Goal: Task Accomplishment & Management: Manage account settings

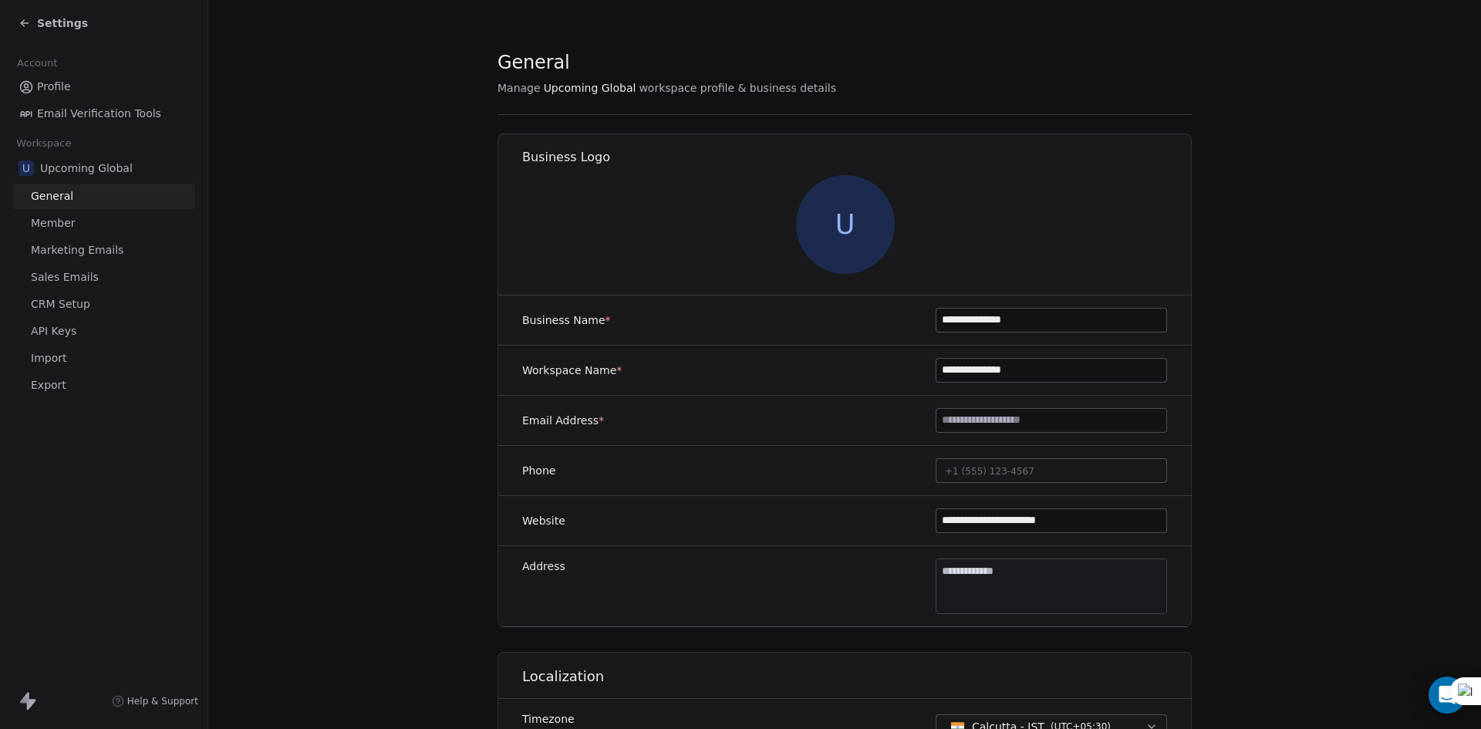
click at [75, 22] on span "Settings" at bounding box center [62, 22] width 51 height 15
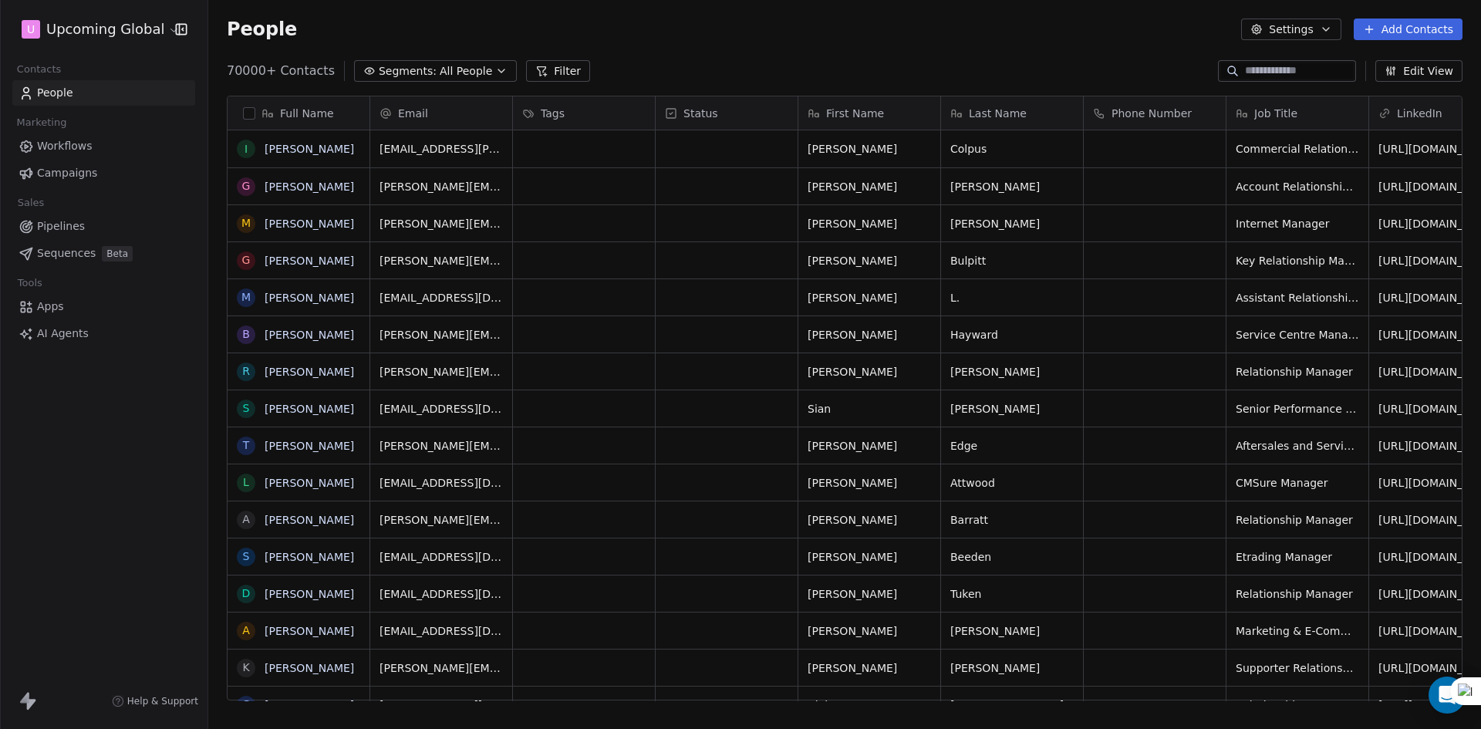
scroll to position [630, 1261]
click at [440, 73] on span "All People" at bounding box center [466, 71] width 52 height 16
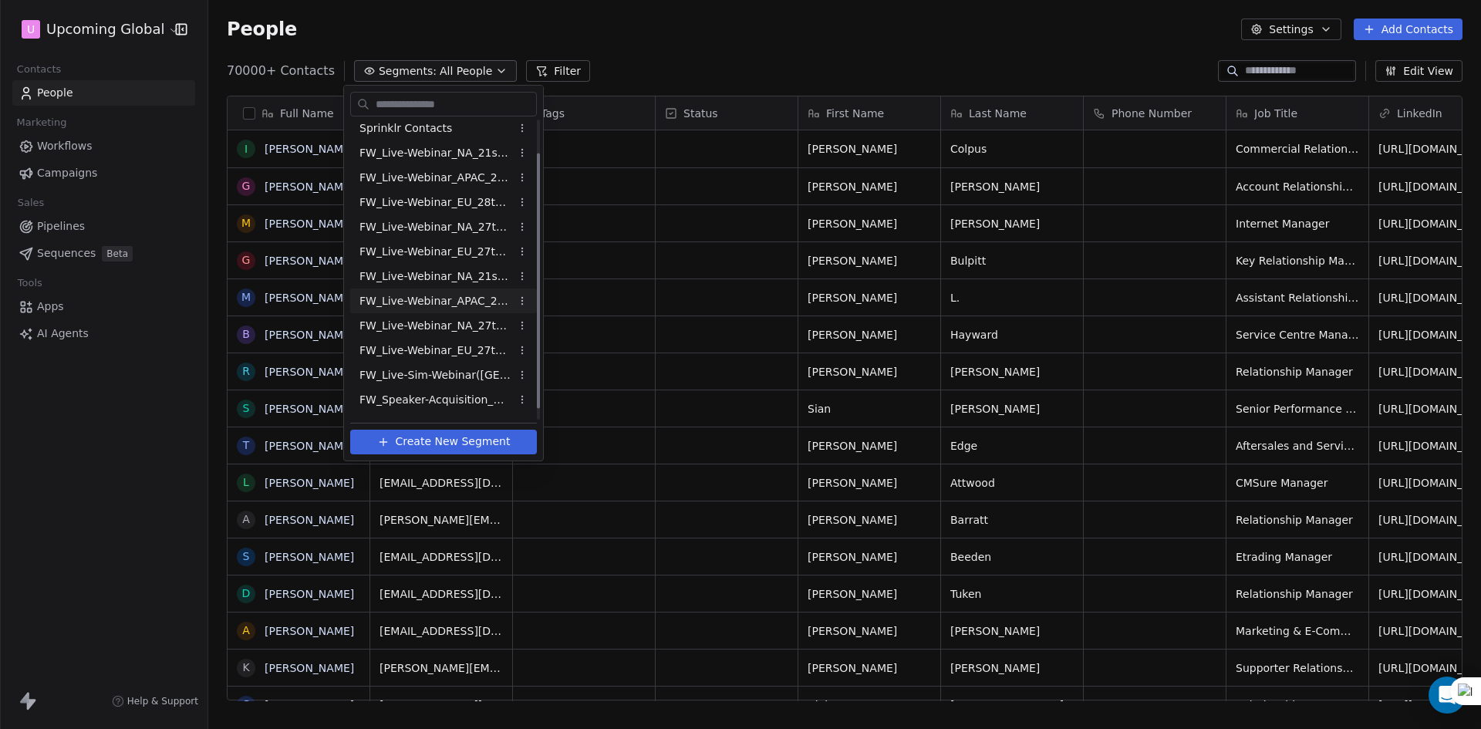
scroll to position [52, 0]
click at [451, 387] on span "FW_Speaker-Acquisition_August'25" at bounding box center [435, 380] width 151 height 16
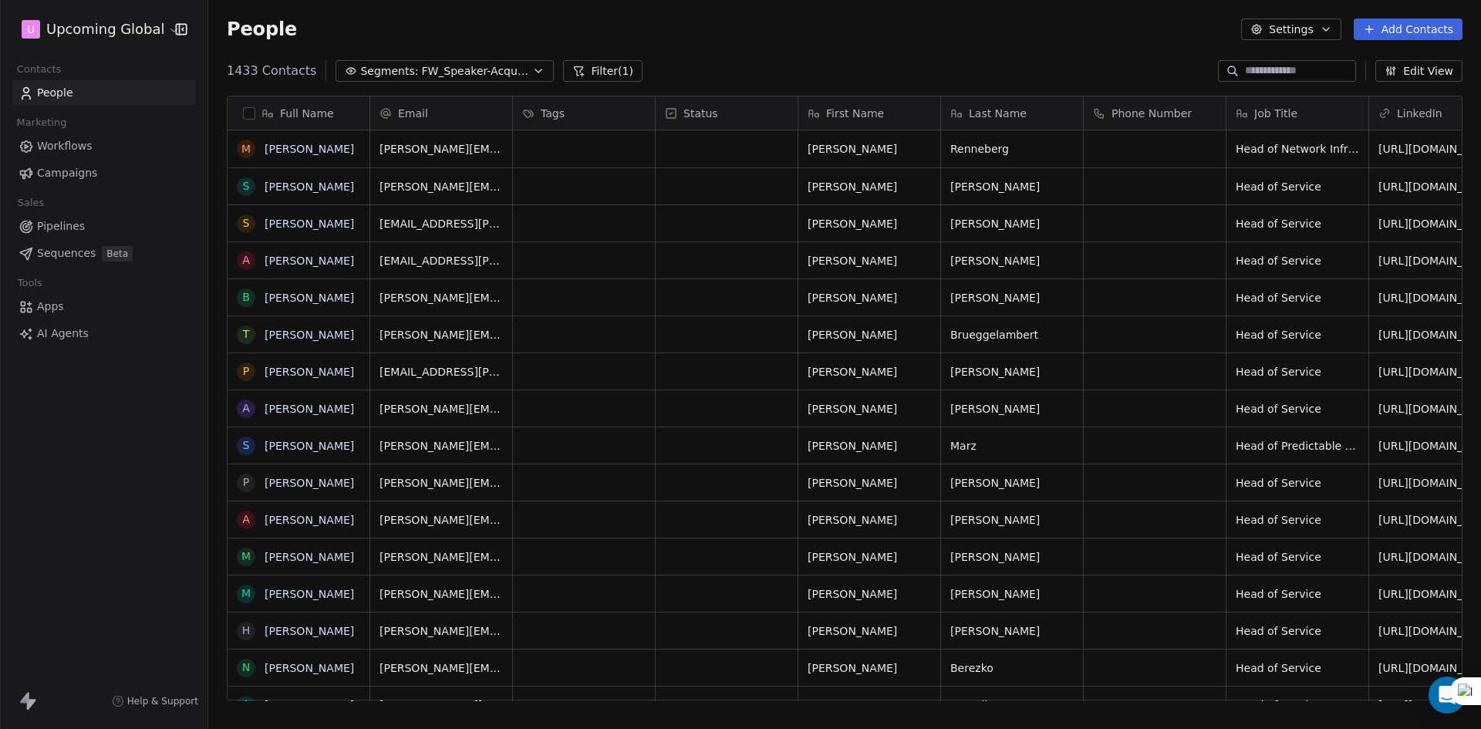
scroll to position [630, 1261]
click at [256, 110] on div "Full Name" at bounding box center [297, 113] width 120 height 15
click at [594, 79] on html "U Upcoming Global Contacts People Marketing Workflows Campaigns Sales Pipelines…" at bounding box center [740, 364] width 1481 height 729
drag, startPoint x: 599, startPoint y: 70, endPoint x: 542, endPoint y: 115, distance: 72.5
click at [599, 70] on button "Filter (1)" at bounding box center [602, 71] width 79 height 22
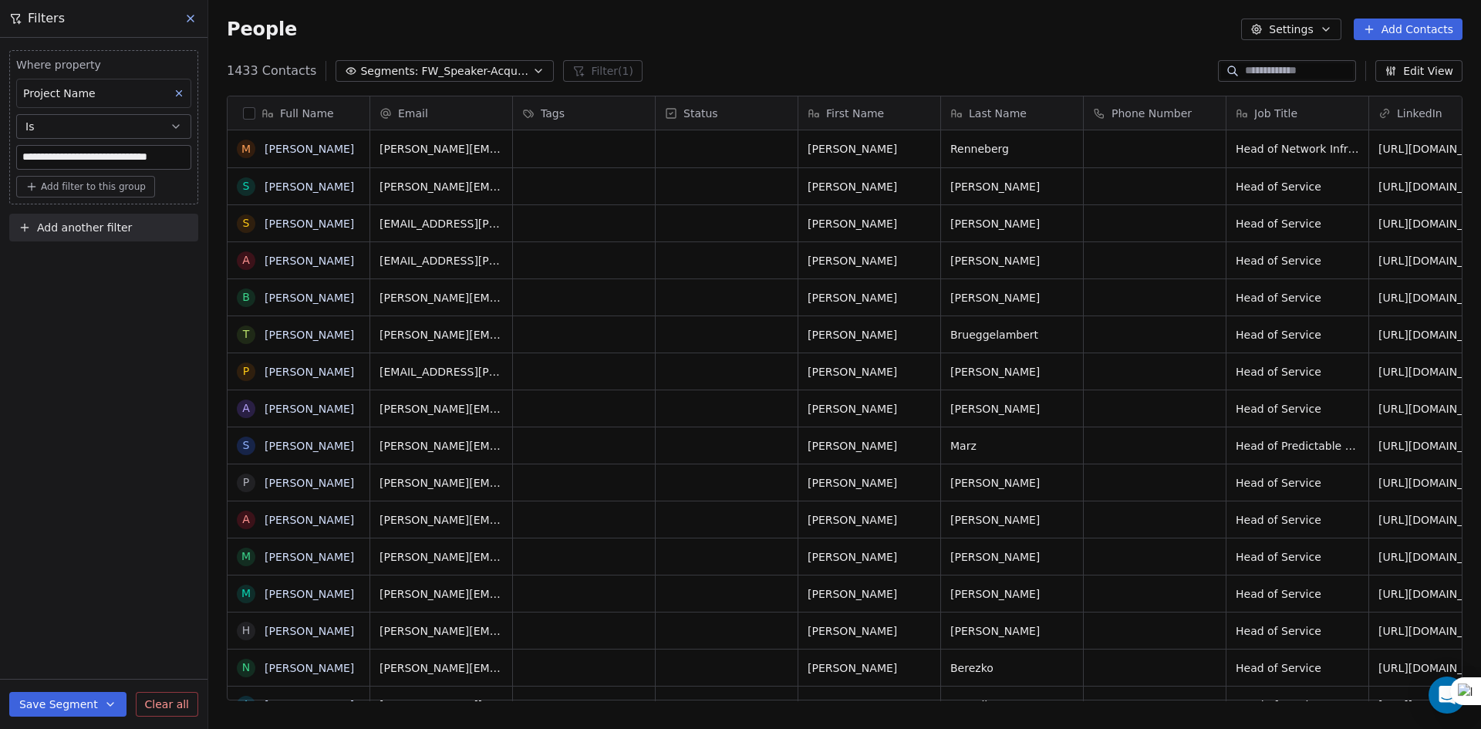
click at [131, 194] on button "Add filter to this group" at bounding box center [85, 187] width 139 height 22
drag, startPoint x: 83, startPoint y: 296, endPoint x: 78, endPoint y: 248, distance: 48.1
click at [82, 297] on html "**********" at bounding box center [740, 364] width 1481 height 729
click at [78, 238] on button "Add another filter" at bounding box center [103, 228] width 189 height 28
click at [83, 267] on span "Contact properties" at bounding box center [75, 264] width 100 height 16
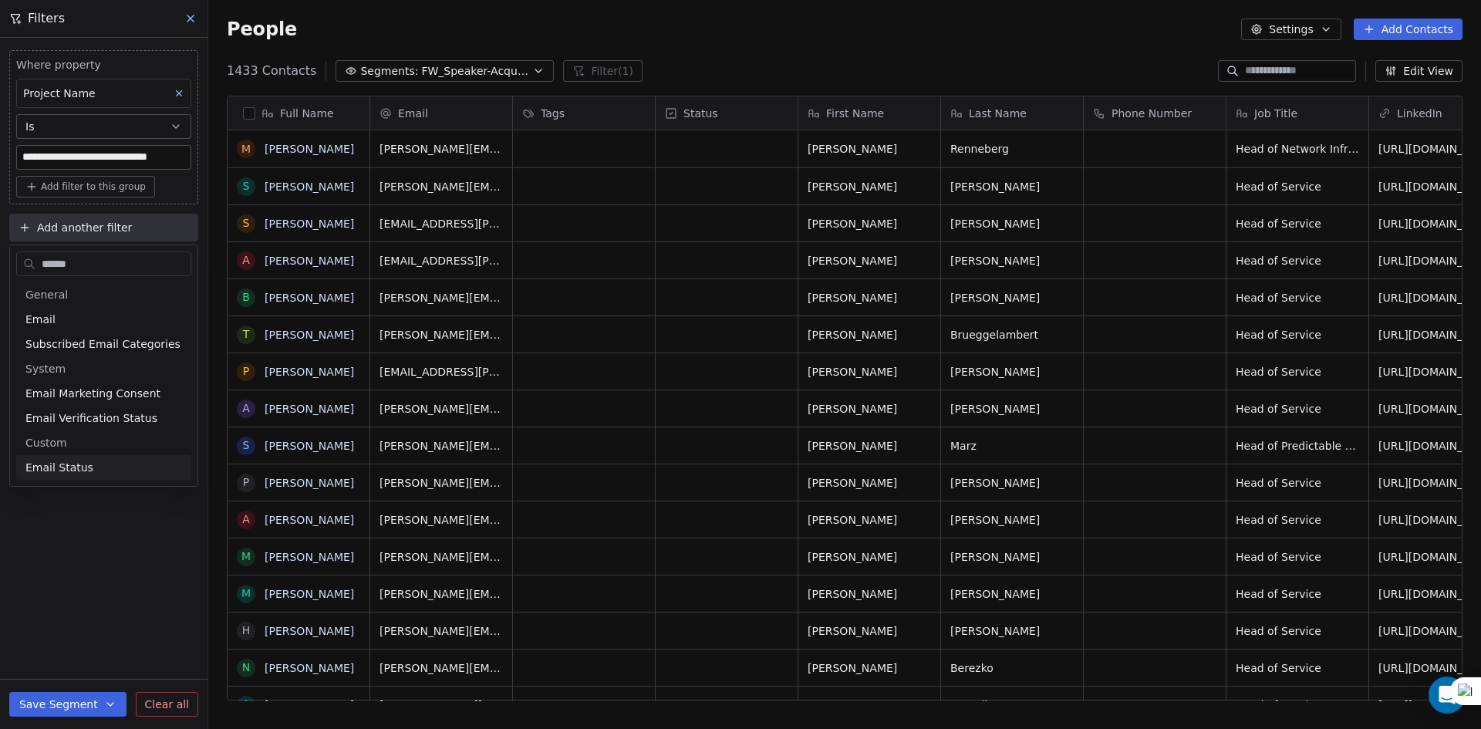
type input "*****"
click at [117, 475] on div "Email Status" at bounding box center [103, 467] width 175 height 25
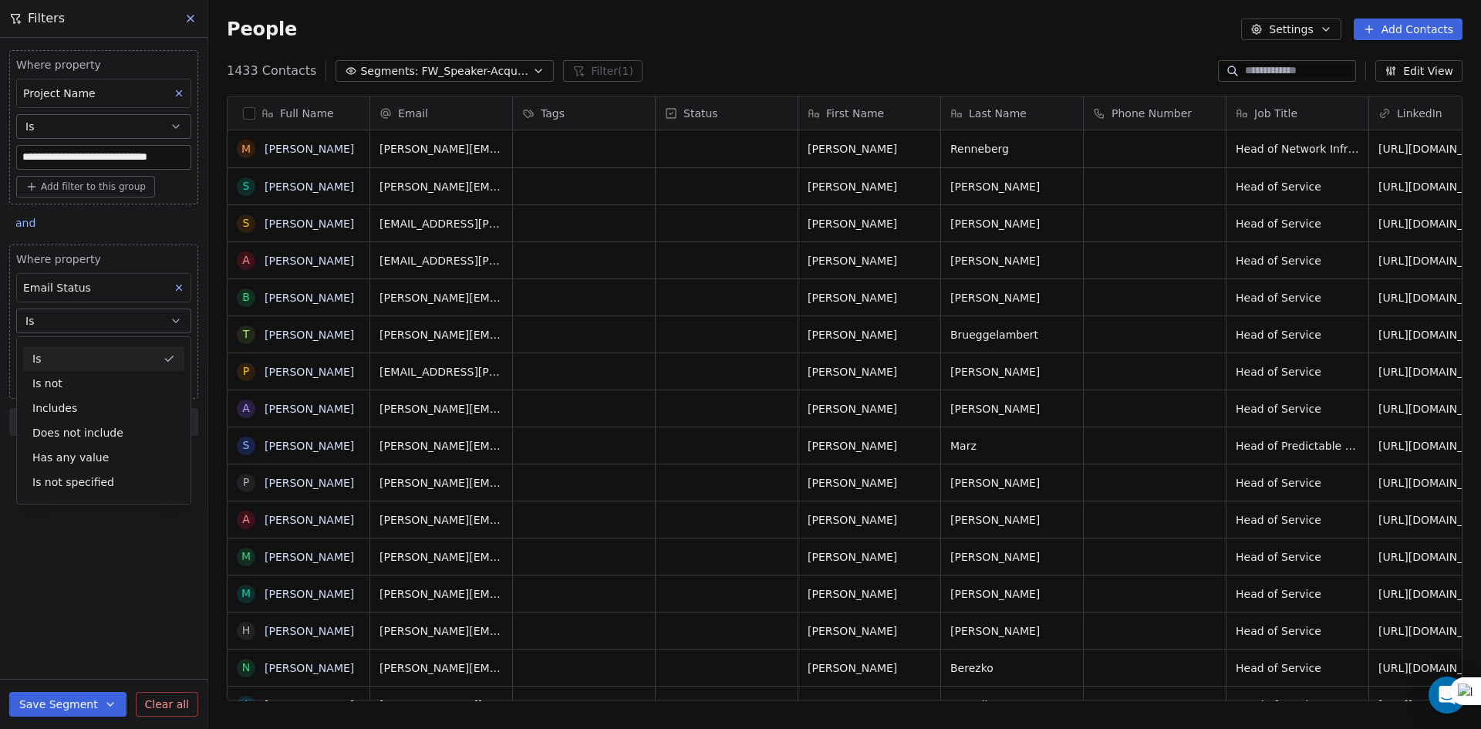
click at [73, 358] on div "Is" at bounding box center [103, 358] width 161 height 25
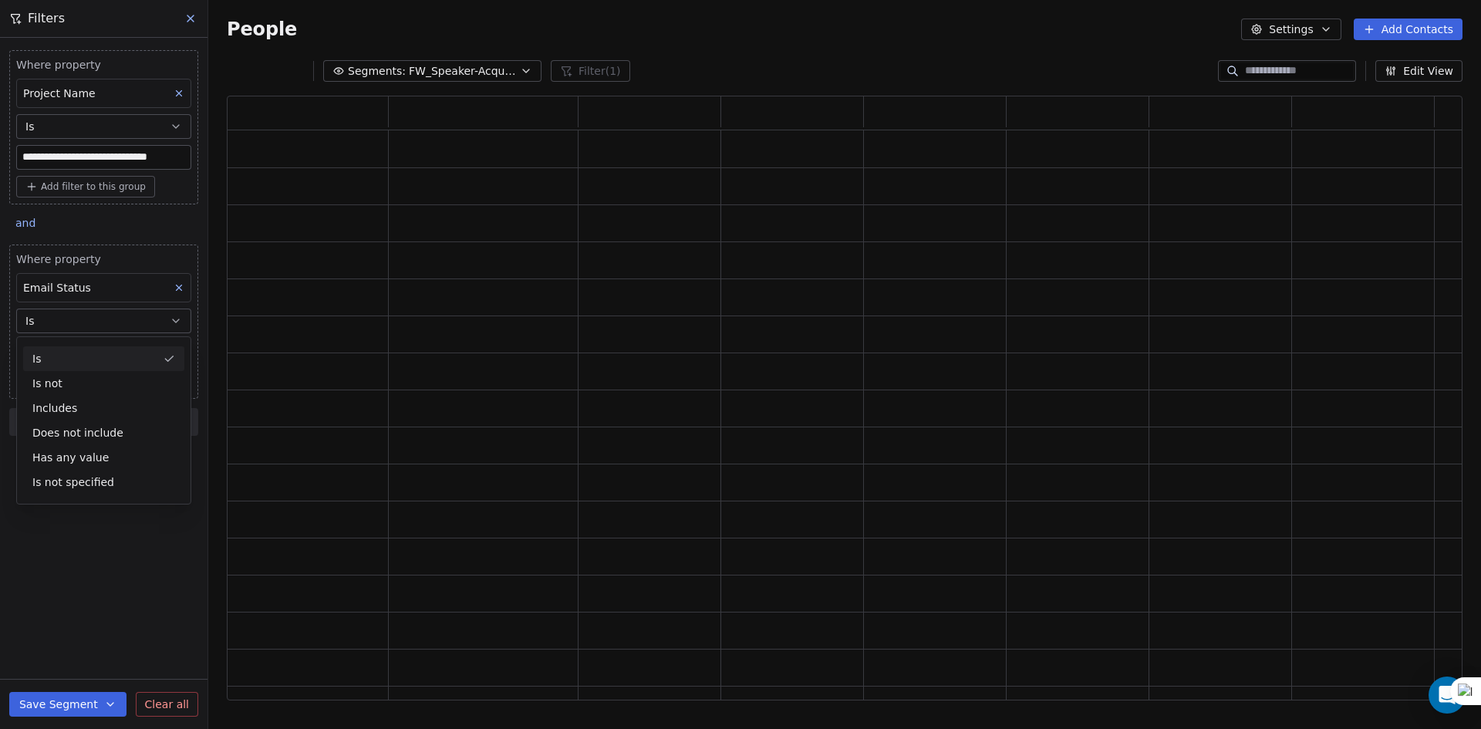
scroll to position [592, 1224]
click at [76, 352] on body "**********" at bounding box center [740, 364] width 1481 height 729
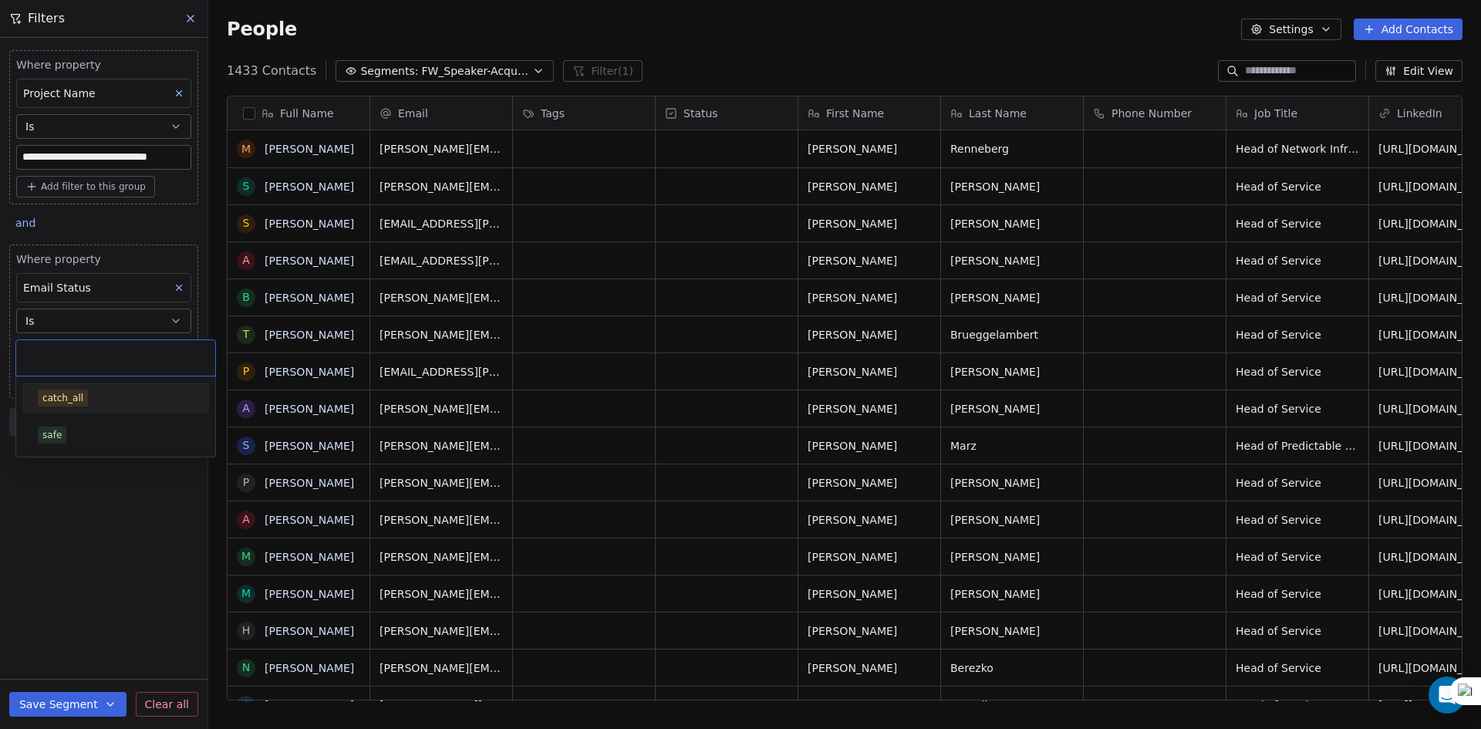
scroll to position [630, 1261]
click at [65, 437] on div "safe" at bounding box center [116, 435] width 156 height 17
click at [73, 488] on div "**********" at bounding box center [104, 383] width 208 height 691
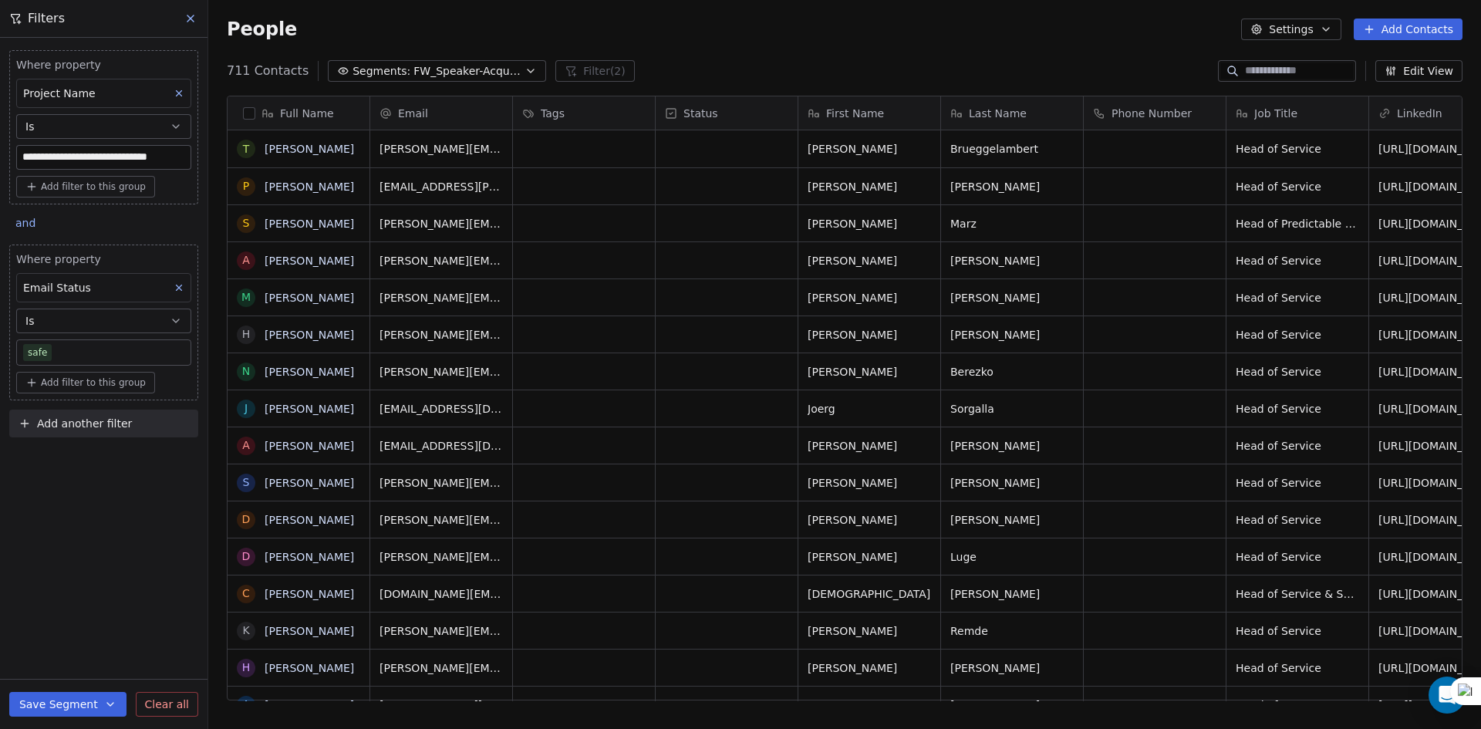
click at [248, 103] on div "Full Name" at bounding box center [299, 112] width 142 height 33
click at [252, 116] on html "**********" at bounding box center [740, 364] width 1481 height 729
click at [252, 116] on button "button" at bounding box center [249, 113] width 12 height 12
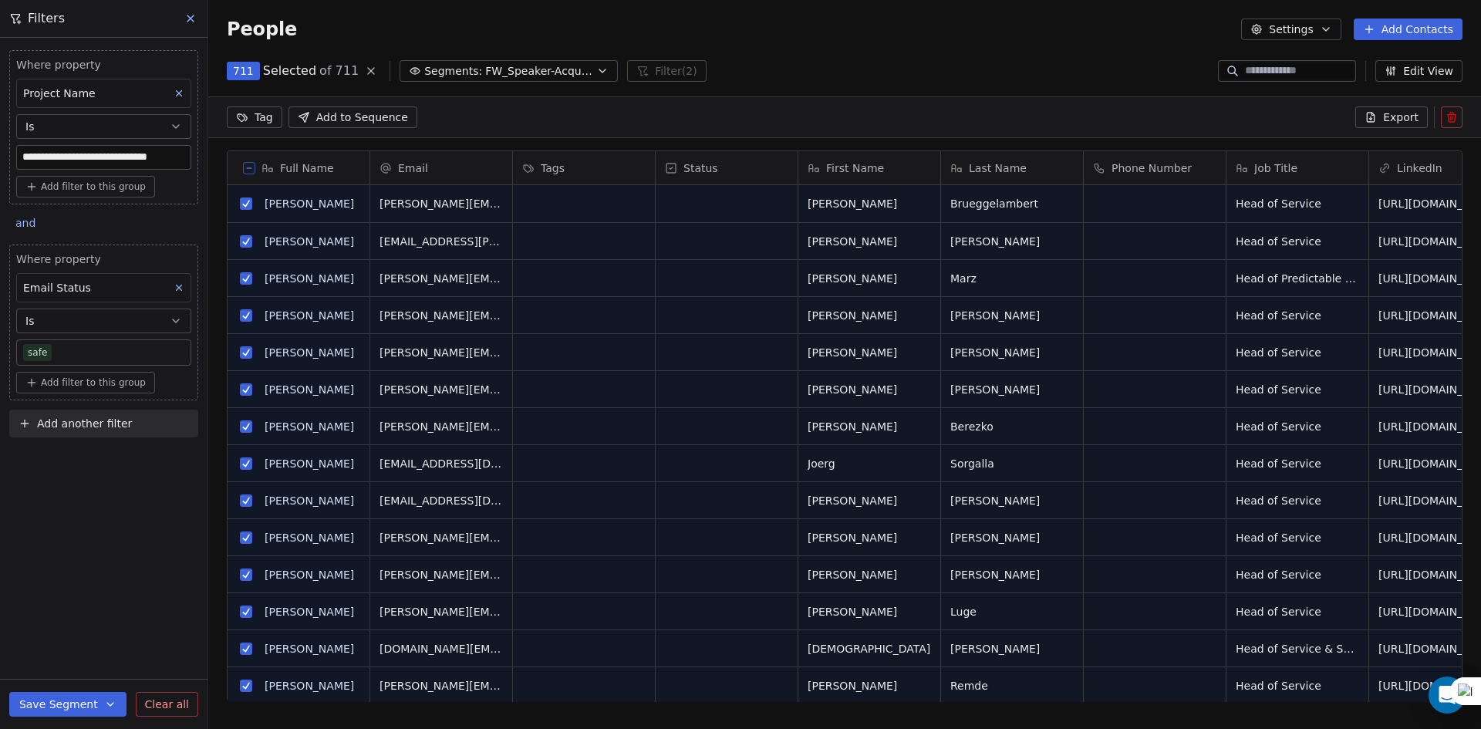
drag, startPoint x: 1382, startPoint y: 111, endPoint x: 1336, endPoint y: 120, distance: 46.4
click at [1382, 112] on button "Export" at bounding box center [1391, 117] width 73 height 22
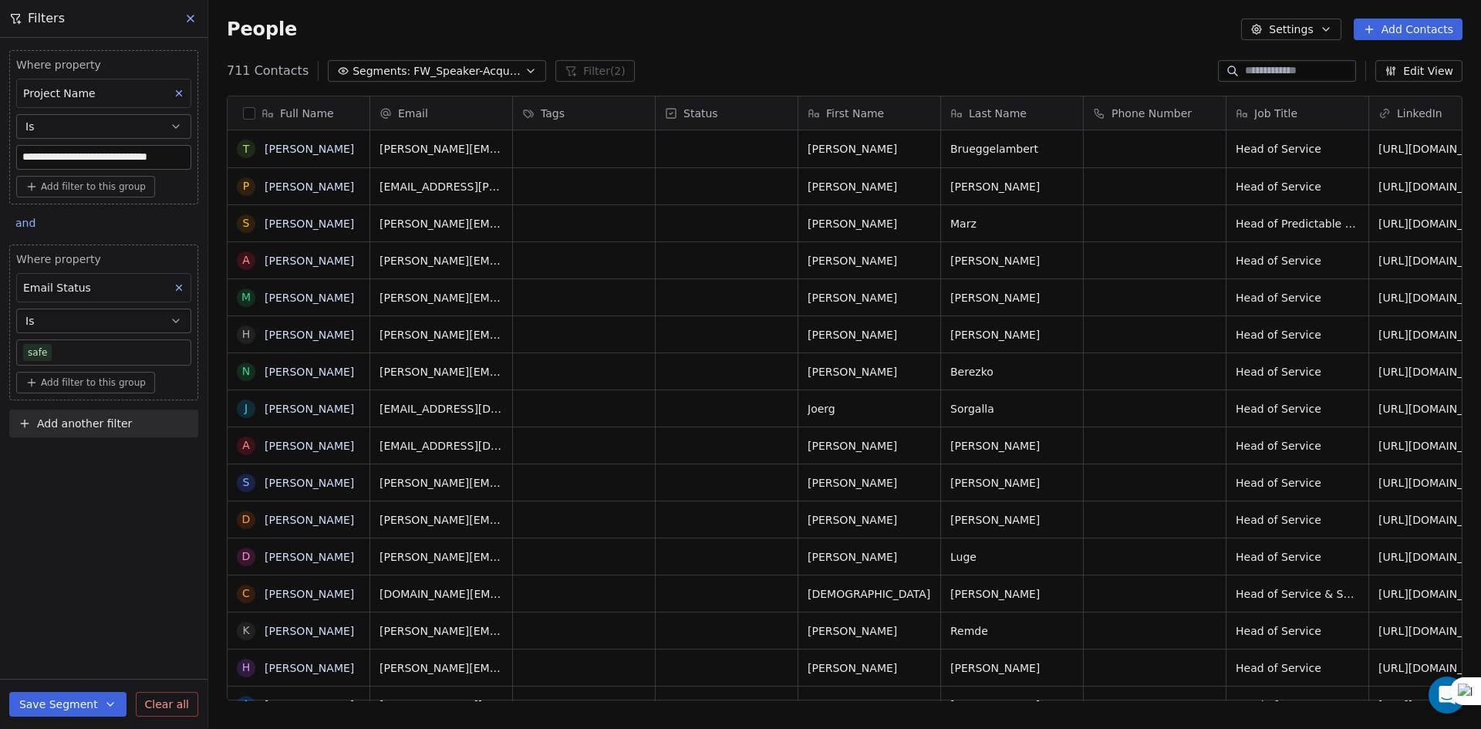
scroll to position [630, 1261]
click at [1338, 39] on button "Settings" at bounding box center [1291, 30] width 100 height 22
click at [1298, 133] on span "Export" at bounding box center [1301, 137] width 35 height 16
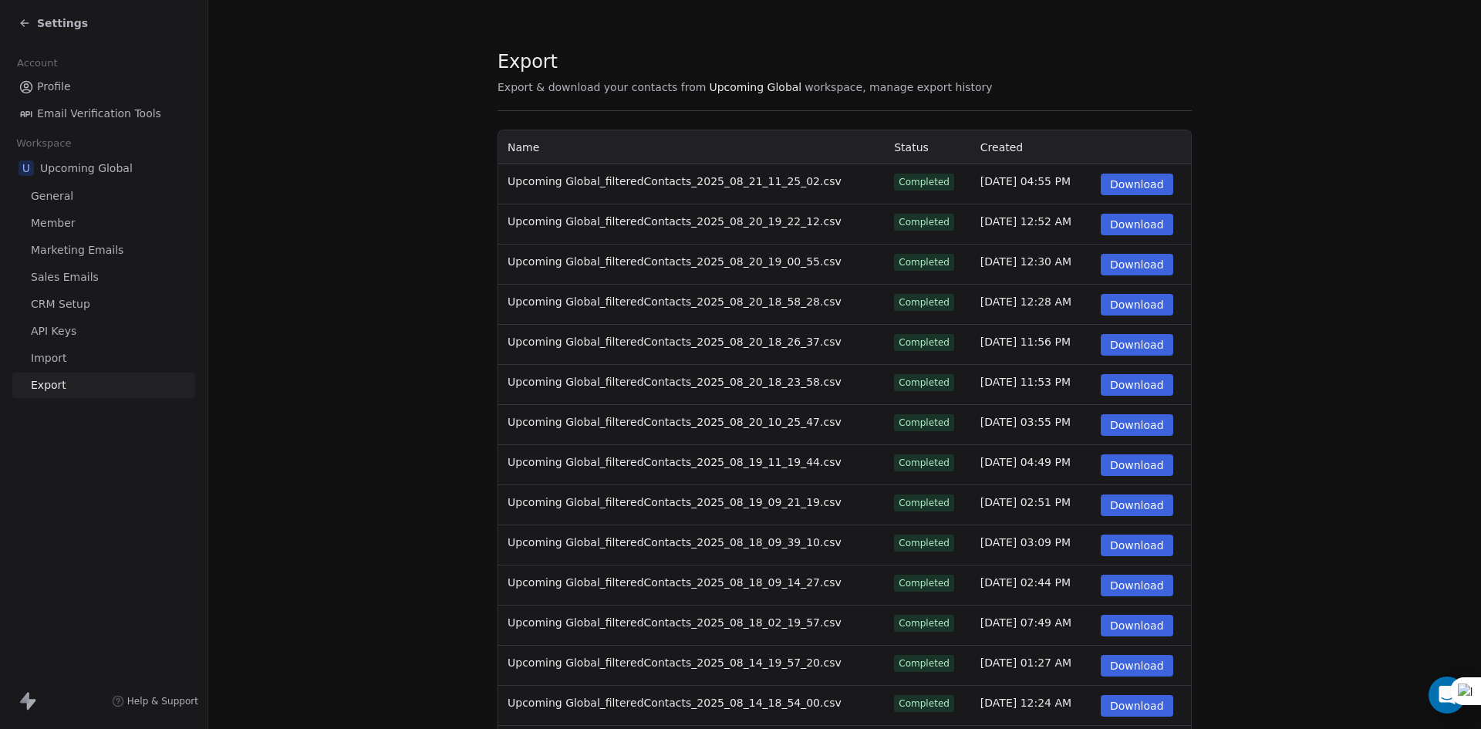
click at [1109, 184] on button "Download" at bounding box center [1137, 185] width 73 height 22
click at [56, 23] on span "Settings" at bounding box center [62, 22] width 51 height 15
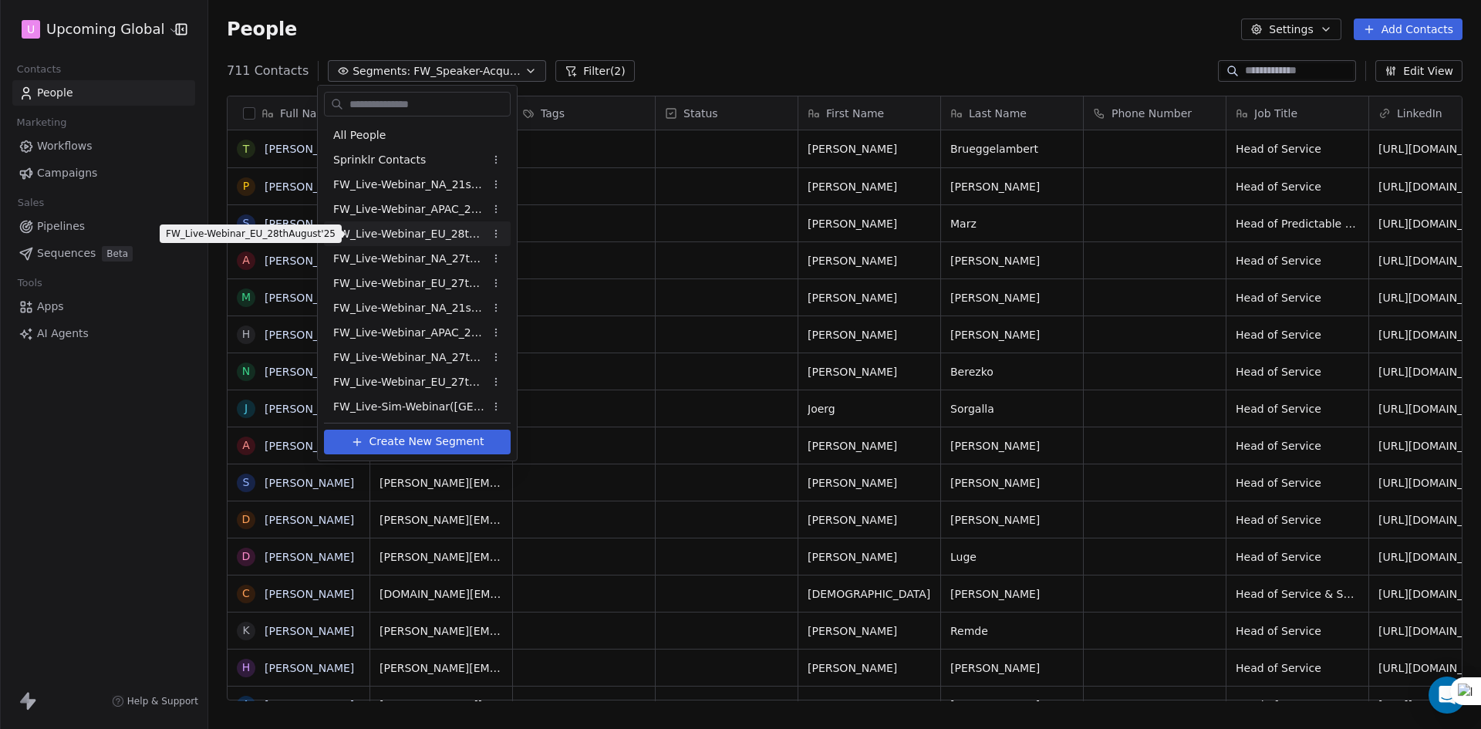
click at [465, 232] on span "FW_Live-Webinar_EU_28thAugust'25" at bounding box center [408, 234] width 151 height 16
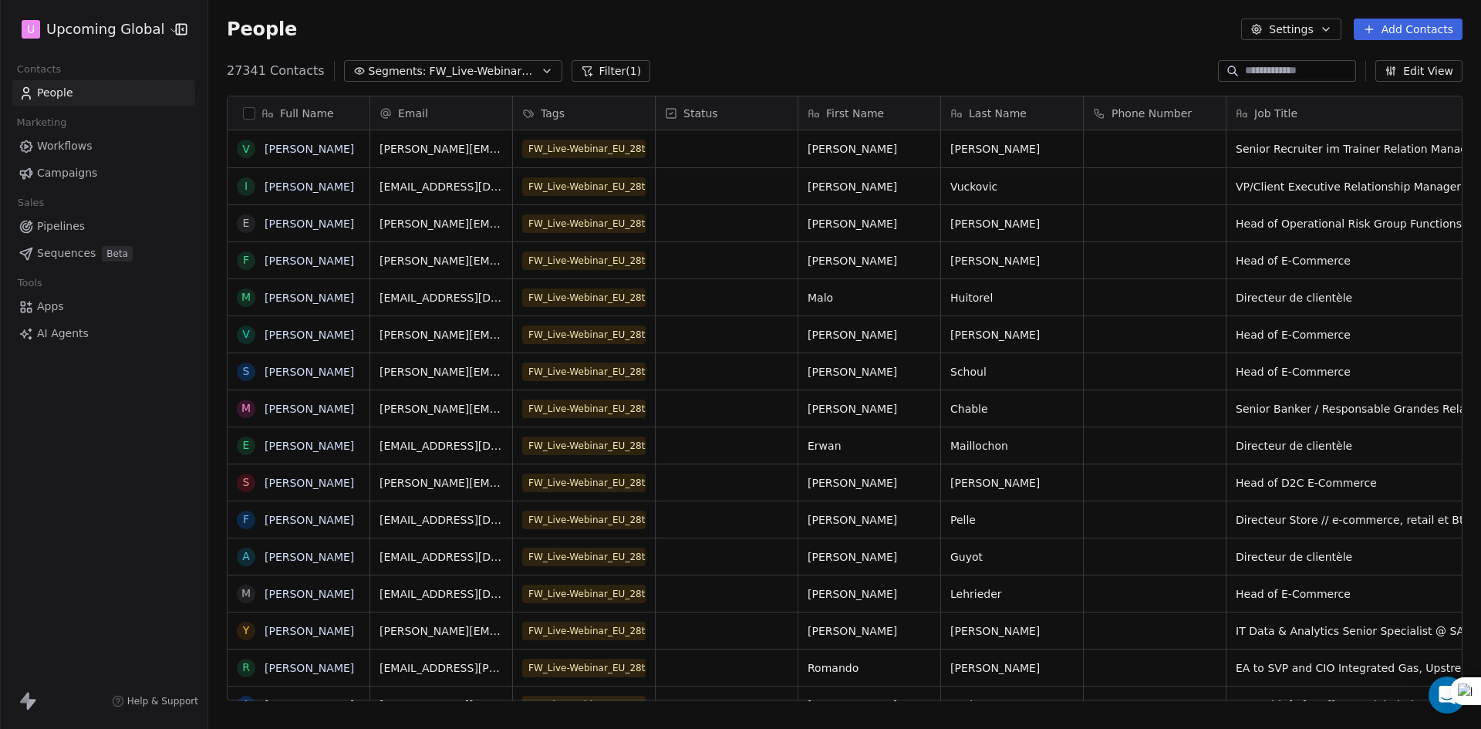
scroll to position [12, 12]
drag, startPoint x: 595, startPoint y: 73, endPoint x: 592, endPoint y: 81, distance: 8.8
click at [595, 73] on button "Filter (1)" at bounding box center [611, 71] width 79 height 22
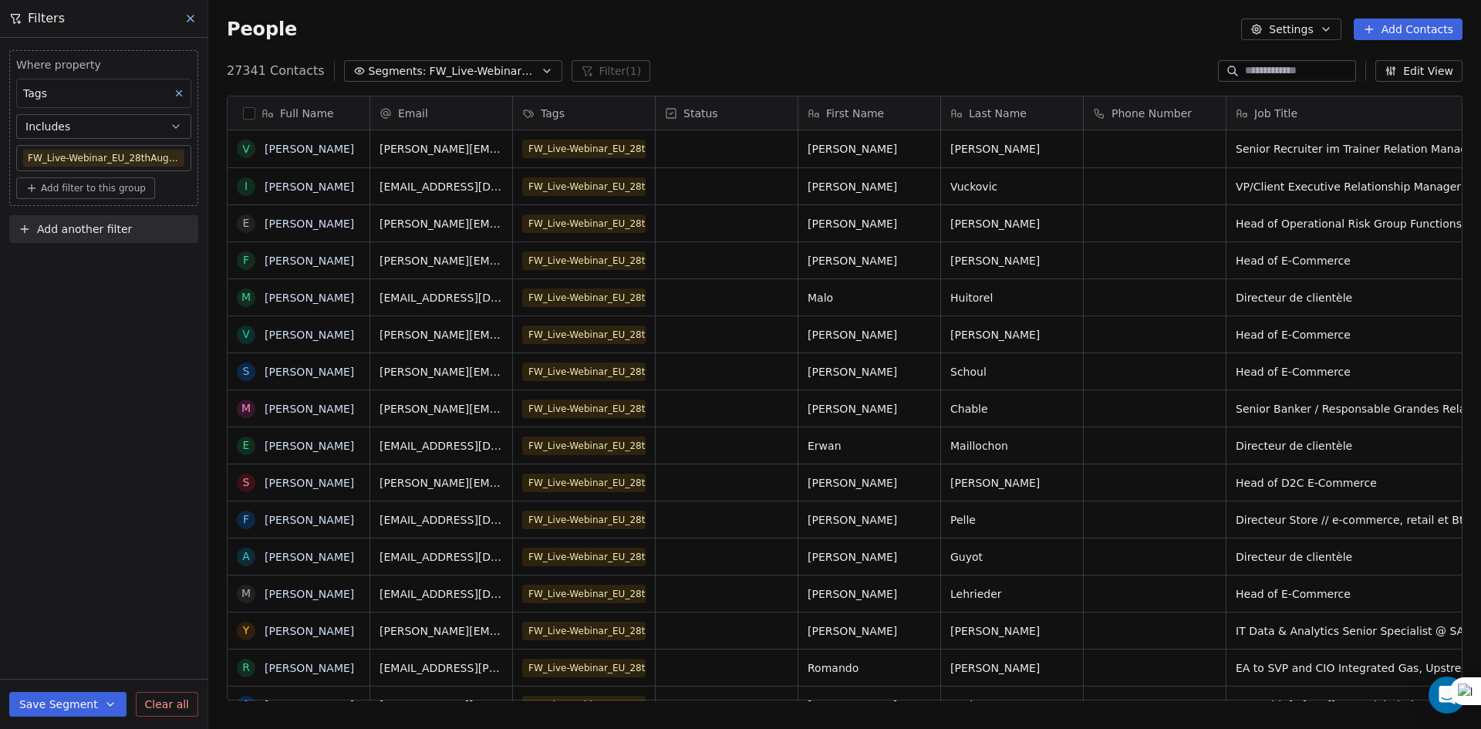
click at [83, 224] on span "Add another filter" at bounding box center [84, 229] width 95 height 16
click at [79, 269] on span "Contact properties" at bounding box center [75, 266] width 100 height 16
type input "***"
click at [91, 328] on div "Batch" at bounding box center [103, 320] width 157 height 15
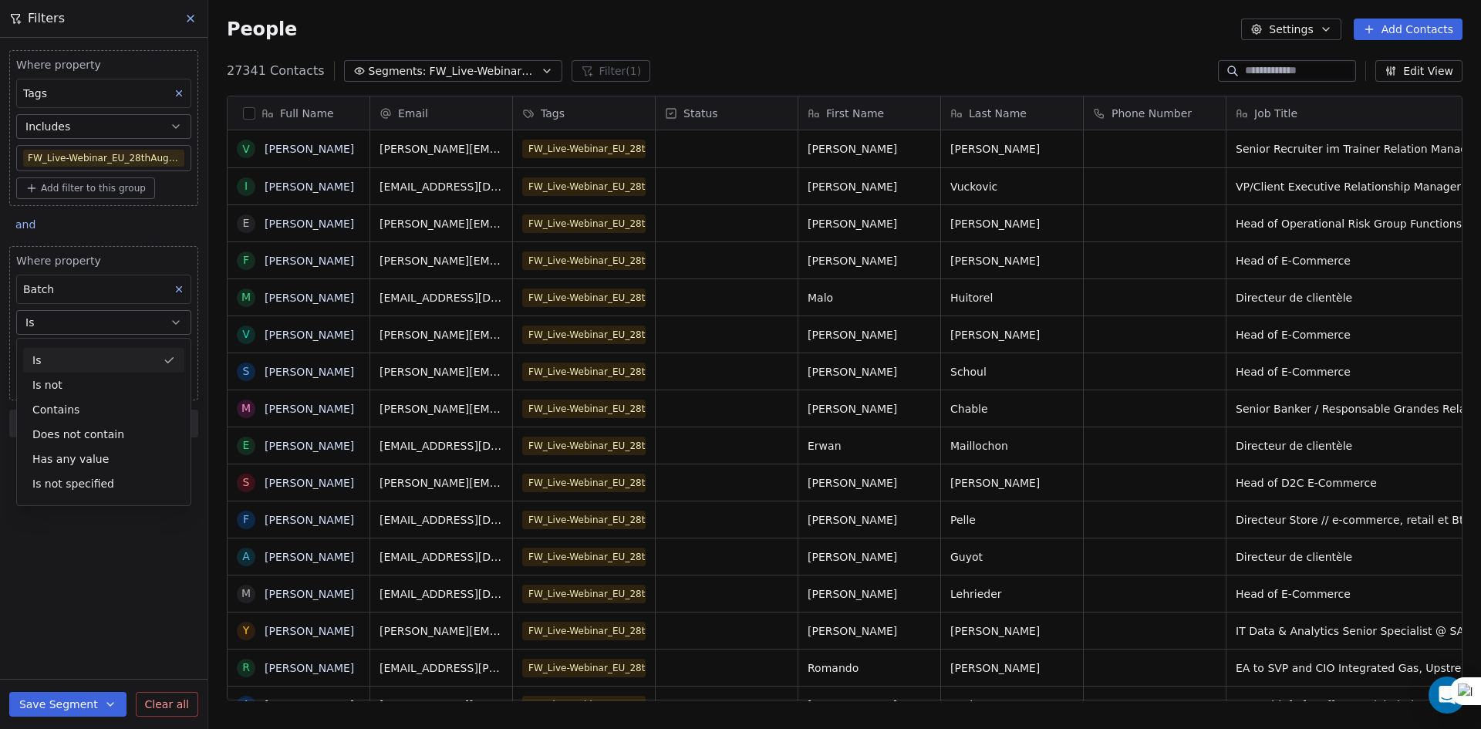
click at [81, 361] on div "Is" at bounding box center [103, 360] width 161 height 25
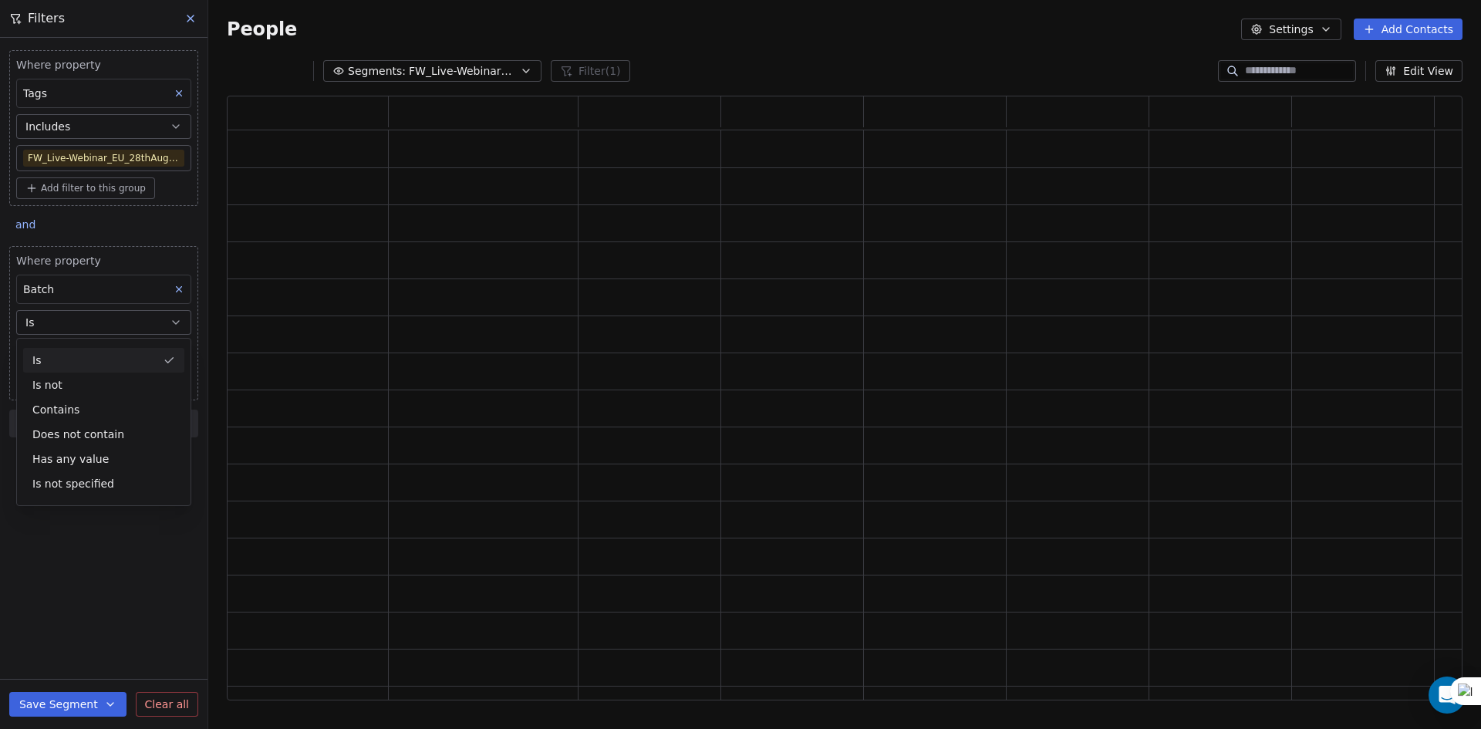
scroll to position [592, 1224]
click at [71, 353] on input at bounding box center [104, 353] width 174 height 23
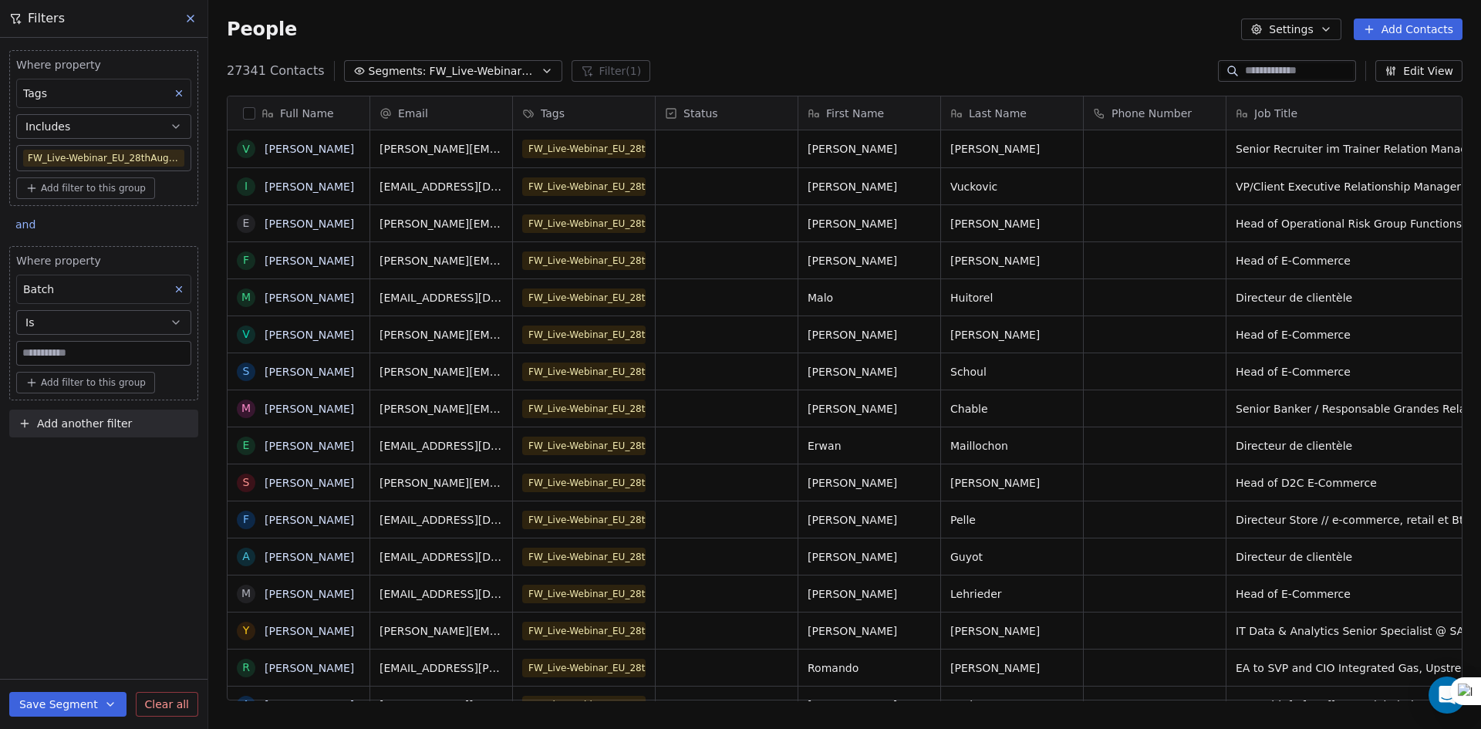
scroll to position [630, 1261]
click at [96, 322] on button "Is" at bounding box center [103, 322] width 175 height 25
click at [80, 404] on div "Contains" at bounding box center [103, 409] width 161 height 25
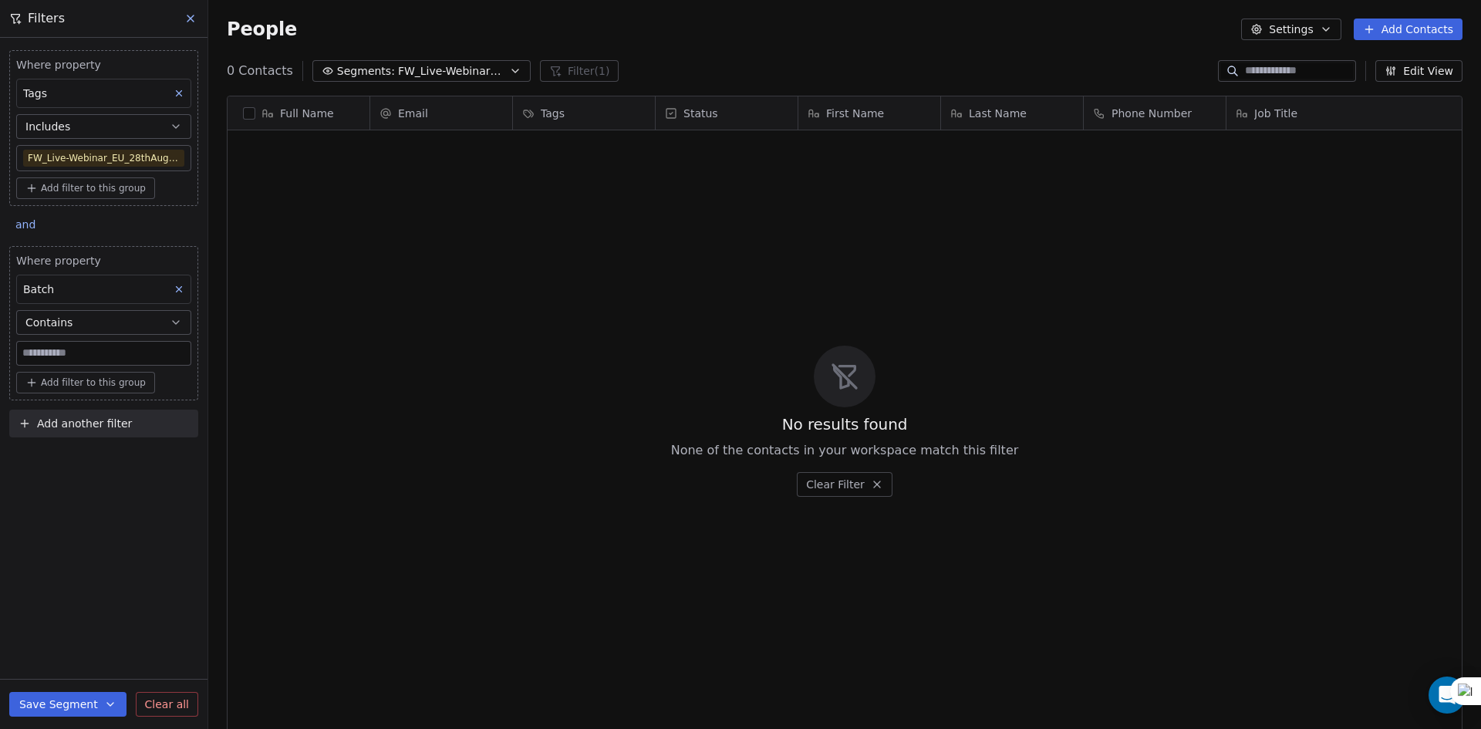
click at [82, 376] on span "Add filter to this group" at bounding box center [93, 382] width 105 height 12
click at [89, 355] on html "U Upcoming Global Contacts People Marketing Workflows Campaigns Sales Pipelines…" at bounding box center [740, 364] width 1481 height 729
click at [89, 355] on input at bounding box center [104, 353] width 174 height 23
click at [104, 331] on button "Contains" at bounding box center [103, 322] width 175 height 25
click at [84, 367] on div "Is" at bounding box center [103, 360] width 161 height 25
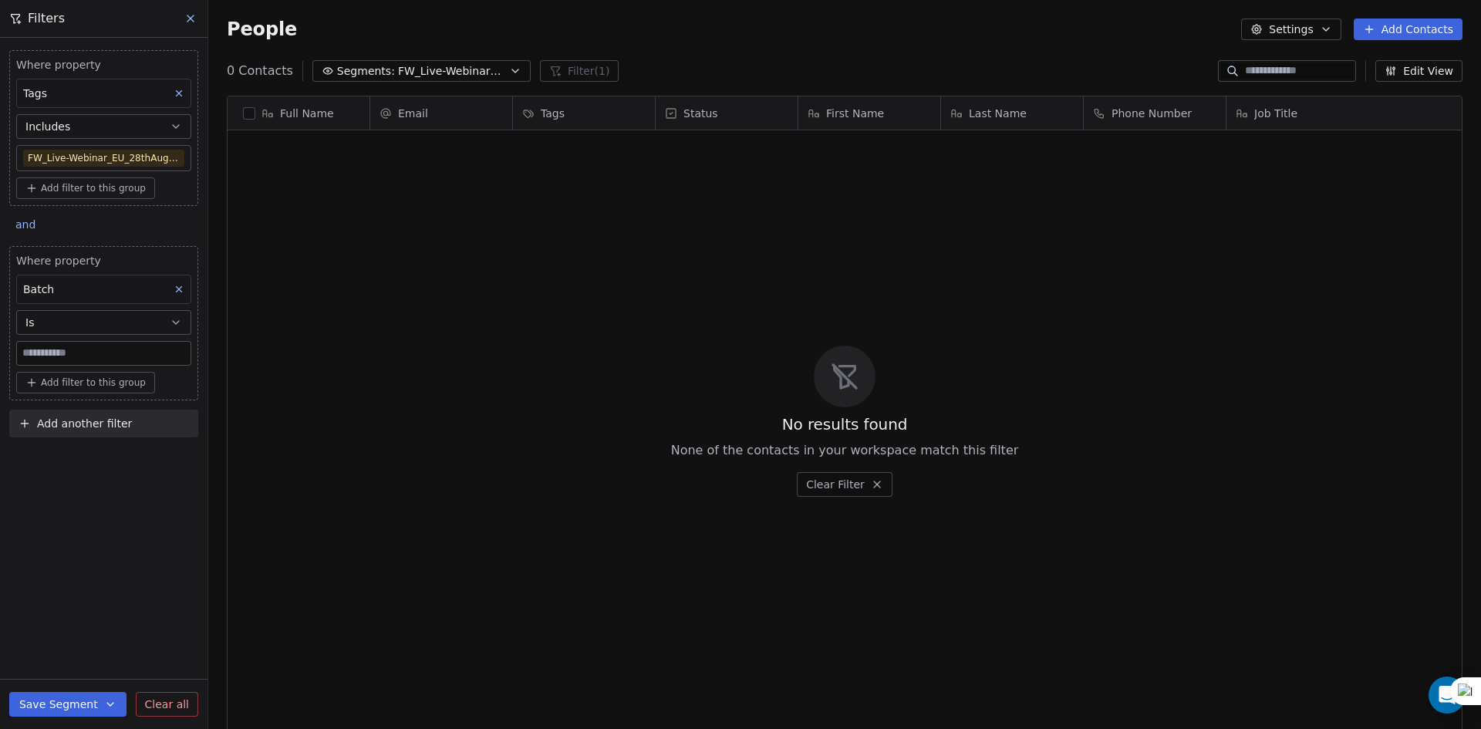
click at [102, 346] on input at bounding box center [104, 353] width 174 height 23
click at [39, 225] on div "and" at bounding box center [27, 226] width 37 height 22
click at [66, 278] on div "or" at bounding box center [44, 284] width 57 height 25
click at [62, 347] on input at bounding box center [104, 353] width 174 height 23
type input "*"
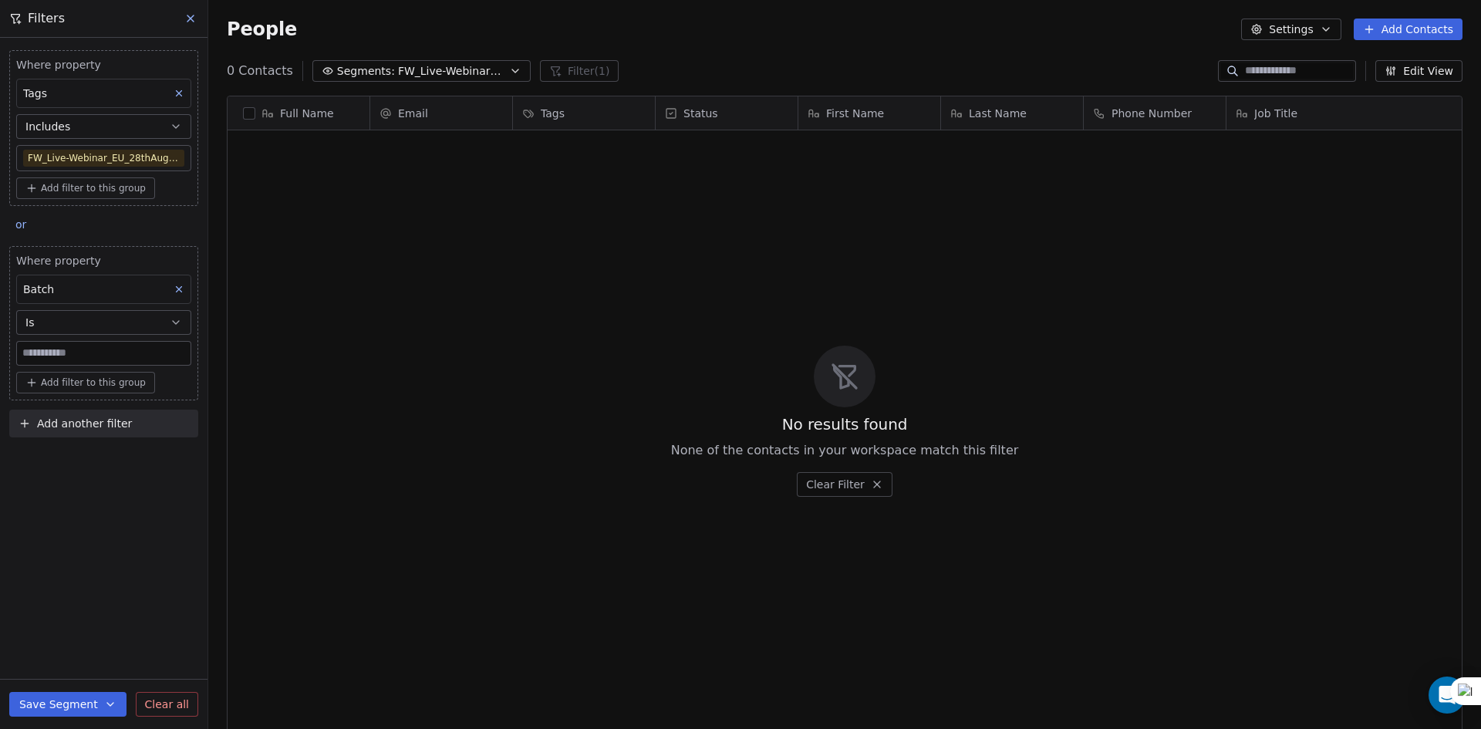
click at [124, 319] on button "Is" at bounding box center [103, 322] width 175 height 25
click at [104, 457] on div "Has any value" at bounding box center [103, 459] width 161 height 25
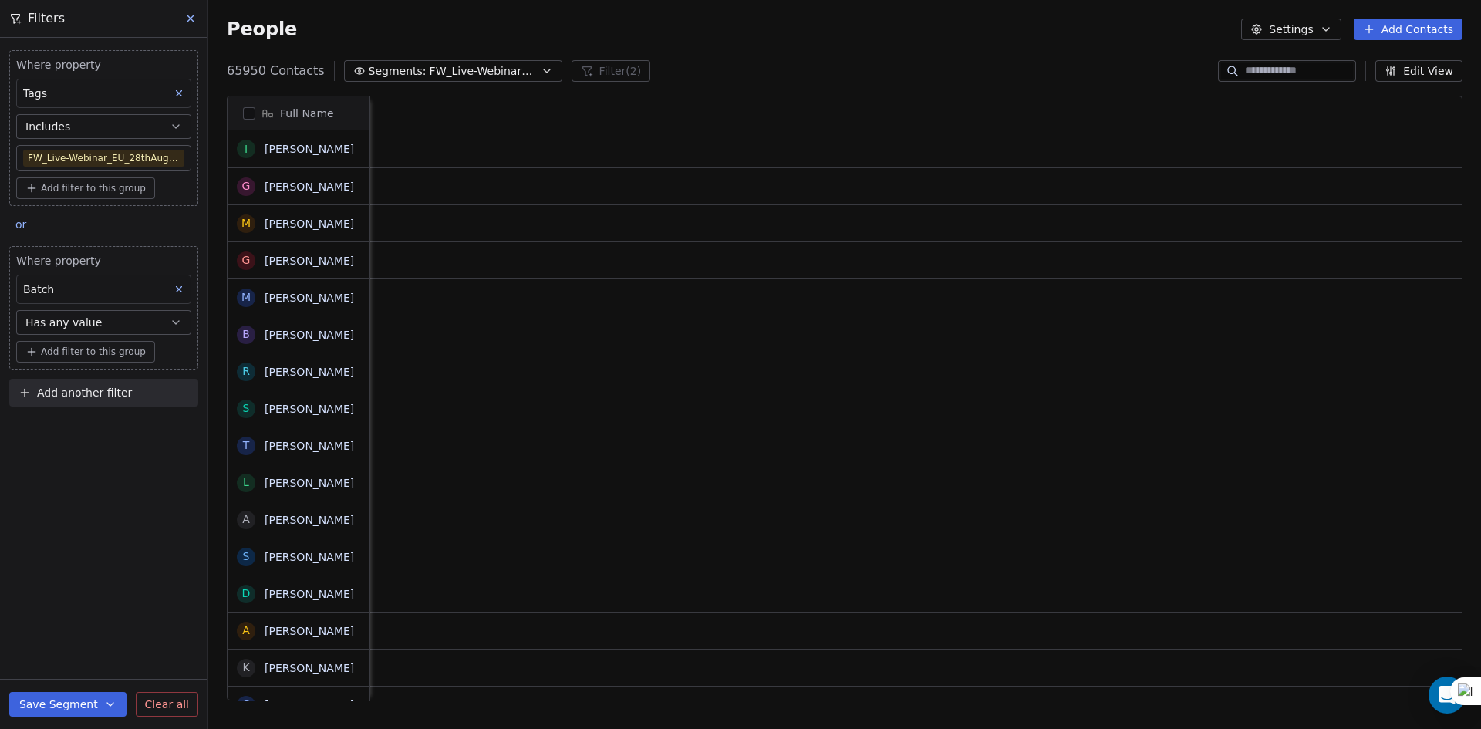
scroll to position [0, 2108]
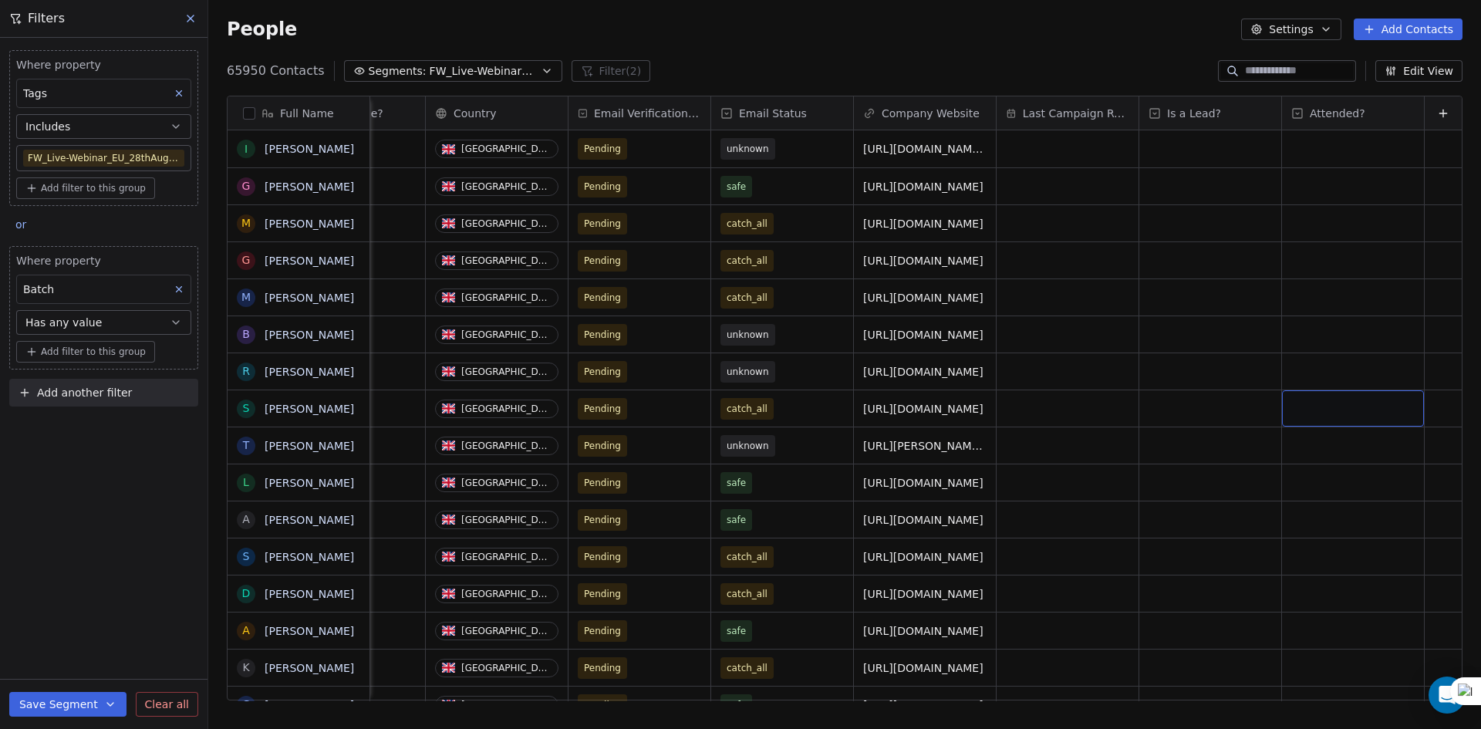
drag, startPoint x: 1309, startPoint y: 416, endPoint x: 1480, endPoint y: 419, distance: 171.3
click at [1420, 71] on button "Edit View" at bounding box center [1419, 71] width 87 height 22
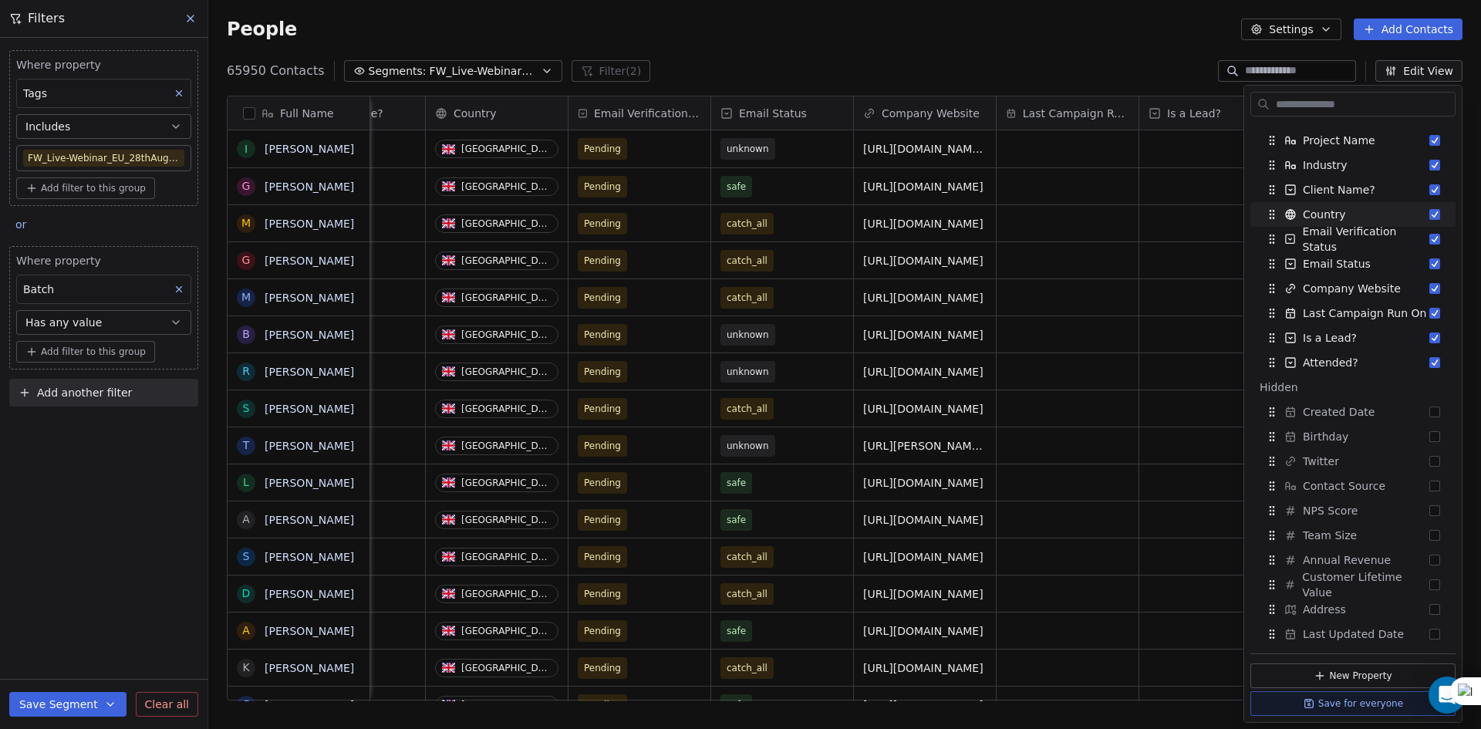
scroll to position [417, 0]
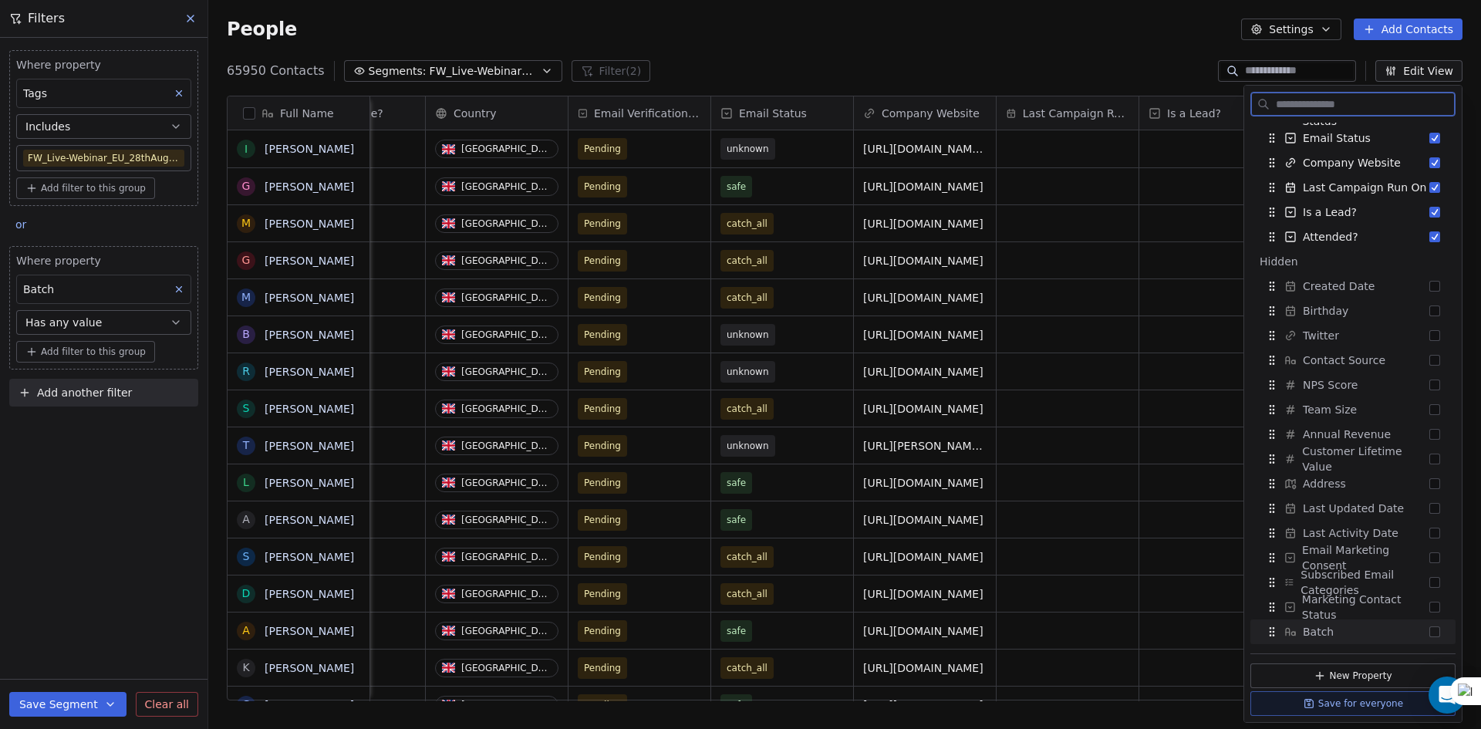
click at [1430, 635] on button "Suggestions" at bounding box center [1435, 631] width 11 height 11
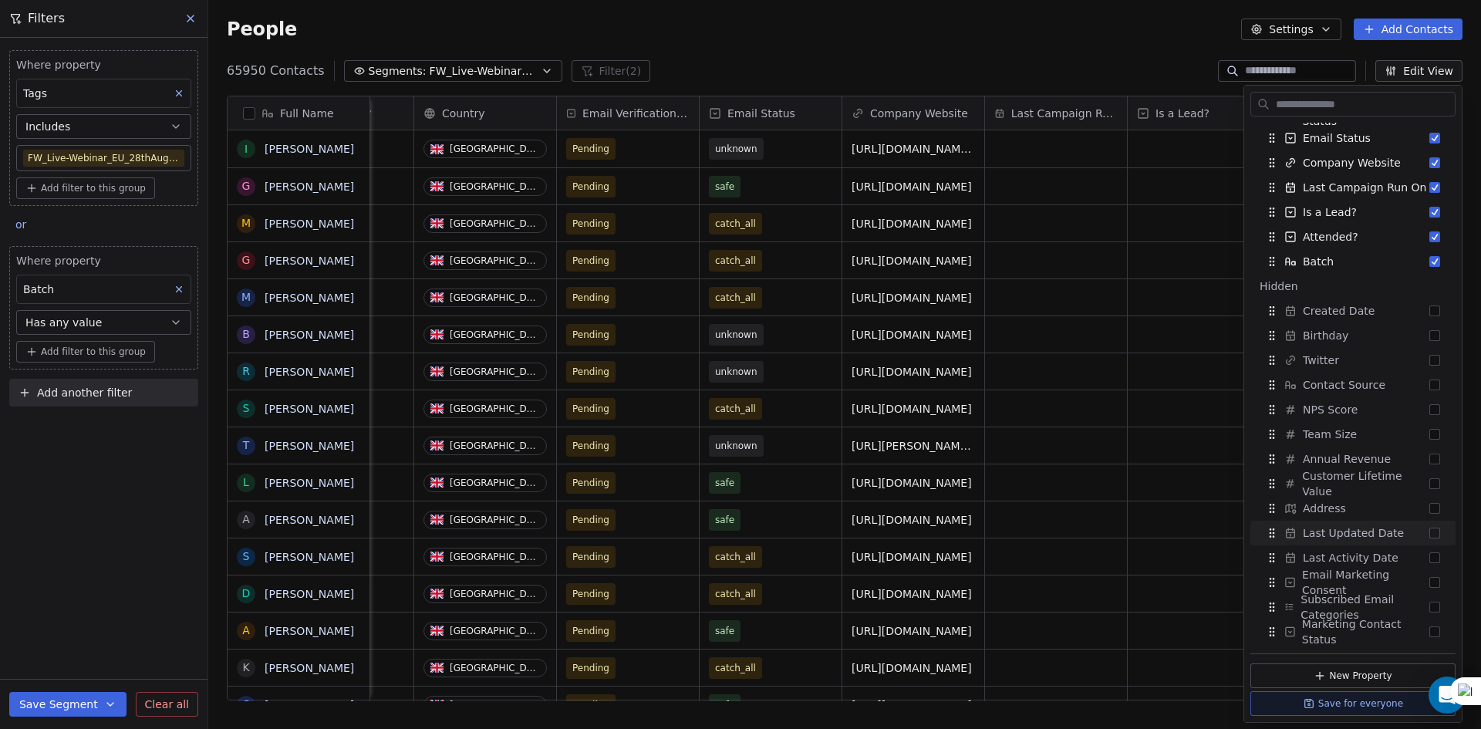
click at [1103, 717] on div "Full Name I [PERSON_NAME] G [PERSON_NAME] M [PERSON_NAME] G [PERSON_NAME] M [PE…" at bounding box center [844, 404] width 1273 height 642
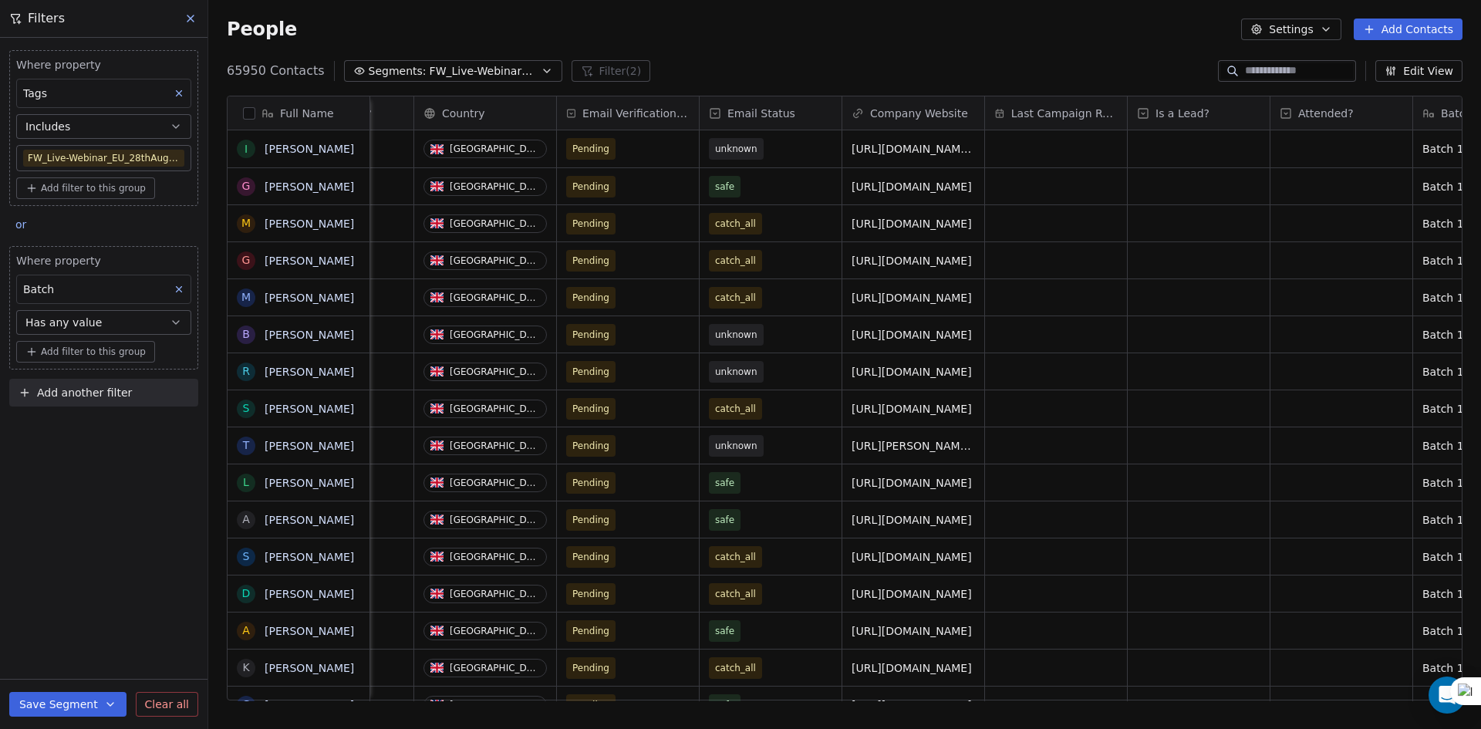
scroll to position [0, 2251]
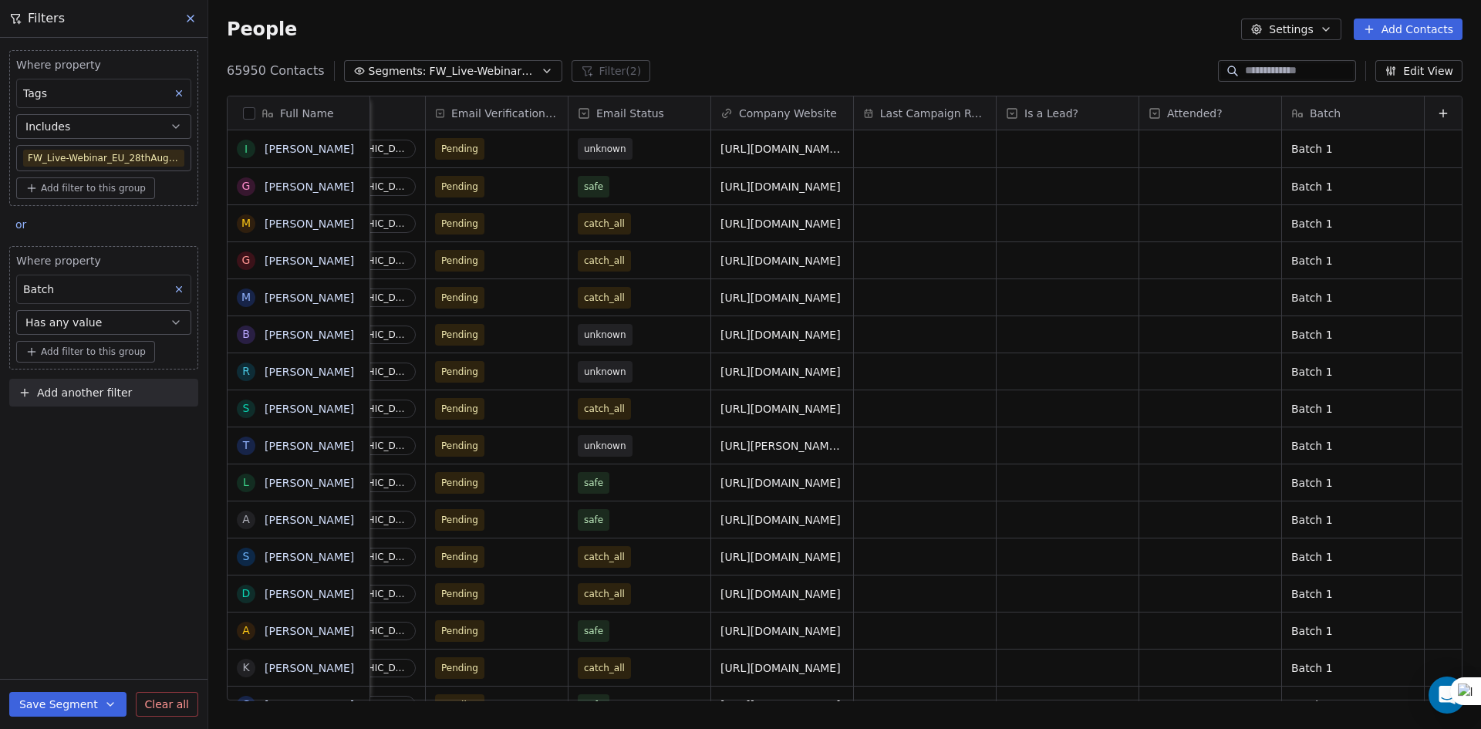
click at [100, 322] on button "Has any value" at bounding box center [103, 322] width 175 height 25
click at [77, 403] on div "Contains" at bounding box center [103, 409] width 161 height 25
click at [120, 344] on input at bounding box center [104, 353] width 174 height 23
paste input "*******"
click at [86, 561] on div "Where property Tags Includes FW_Live-Webinar_EU_28thAugust'25 Add filter to thi…" at bounding box center [104, 383] width 208 height 691
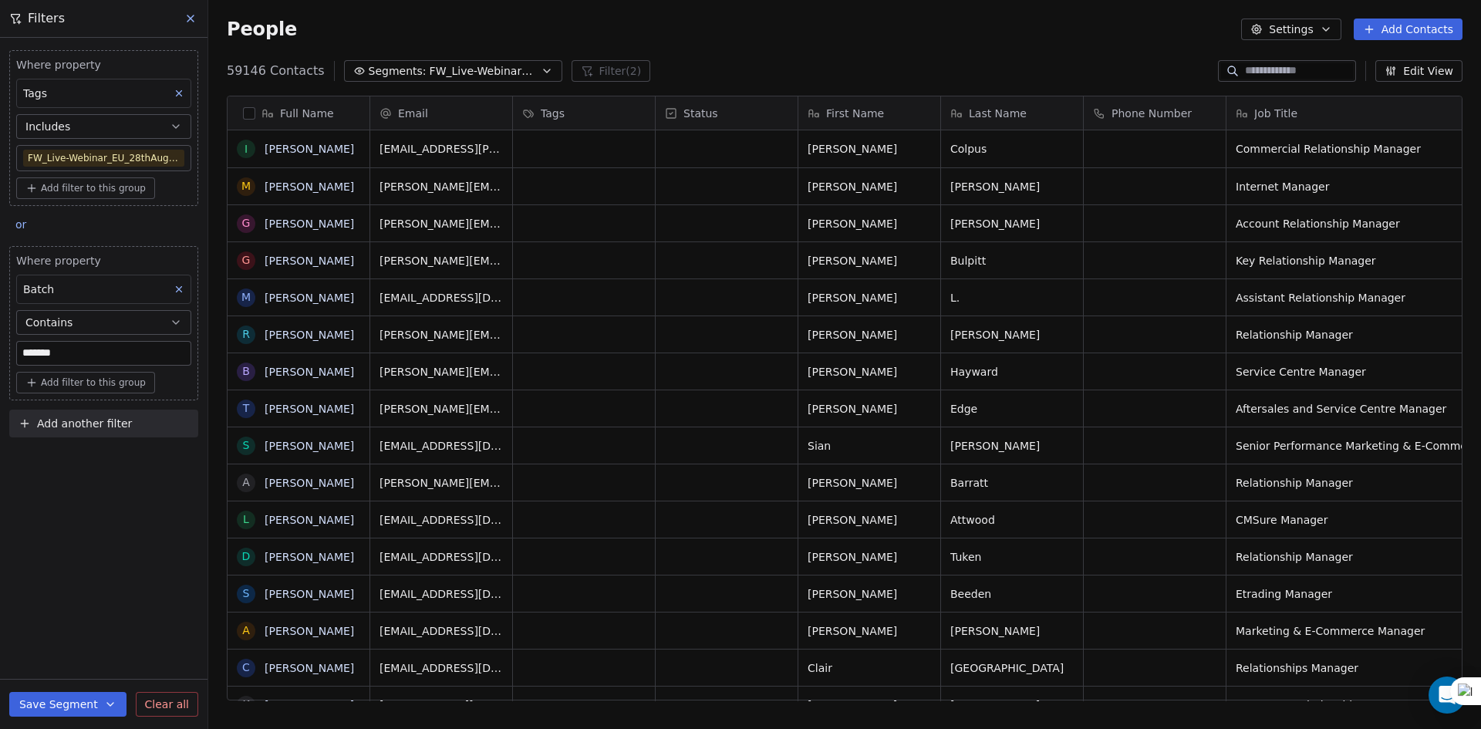
scroll to position [630, 1261]
drag, startPoint x: 5, startPoint y: 228, endPoint x: 21, endPoint y: 231, distance: 16.5
click at [5, 228] on div "Where property Tags Includes FW_Live-Webinar_EU_28thAugust'25 Add filter to thi…" at bounding box center [104, 241] width 208 height 406
click at [21, 231] on span "or" at bounding box center [20, 224] width 11 height 12
click at [44, 256] on div "and" at bounding box center [39, 260] width 29 height 16
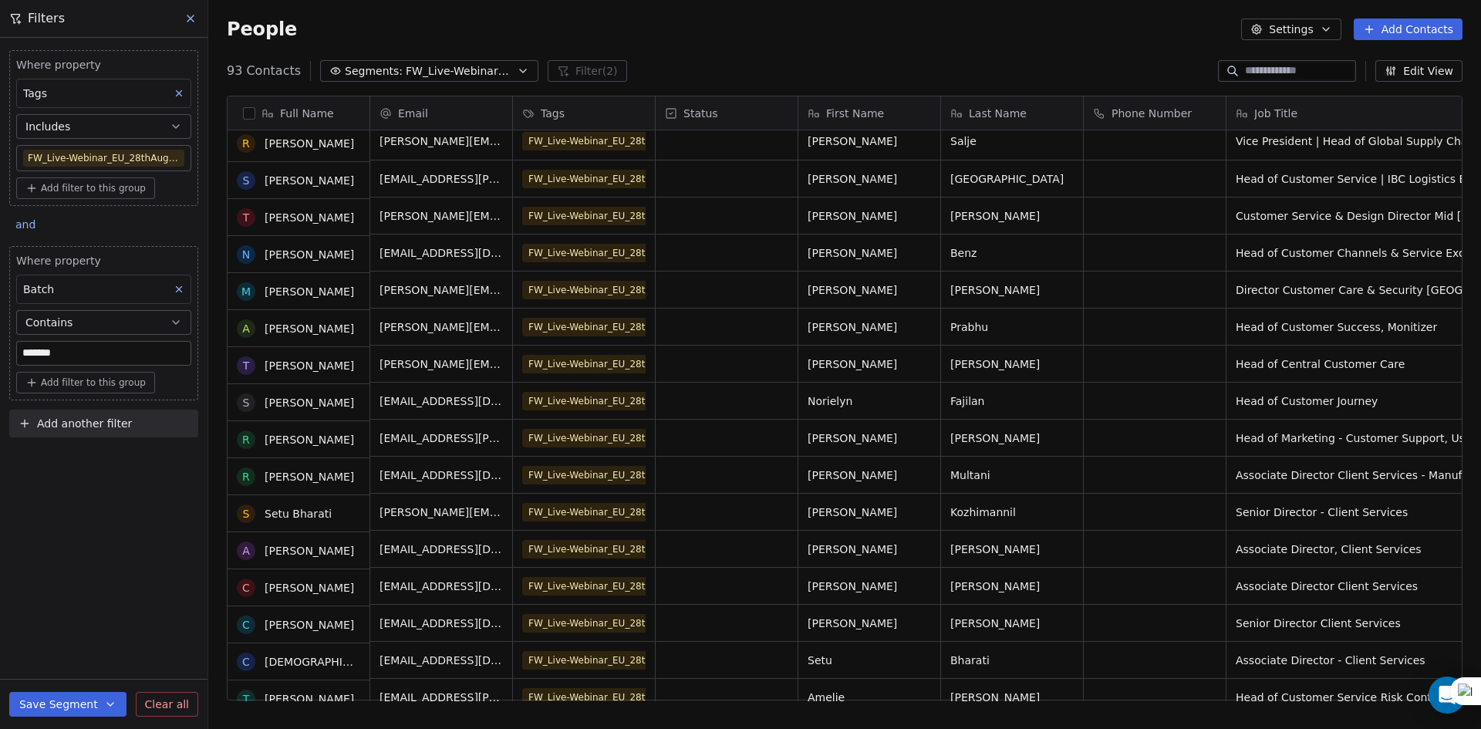
scroll to position [0, 0]
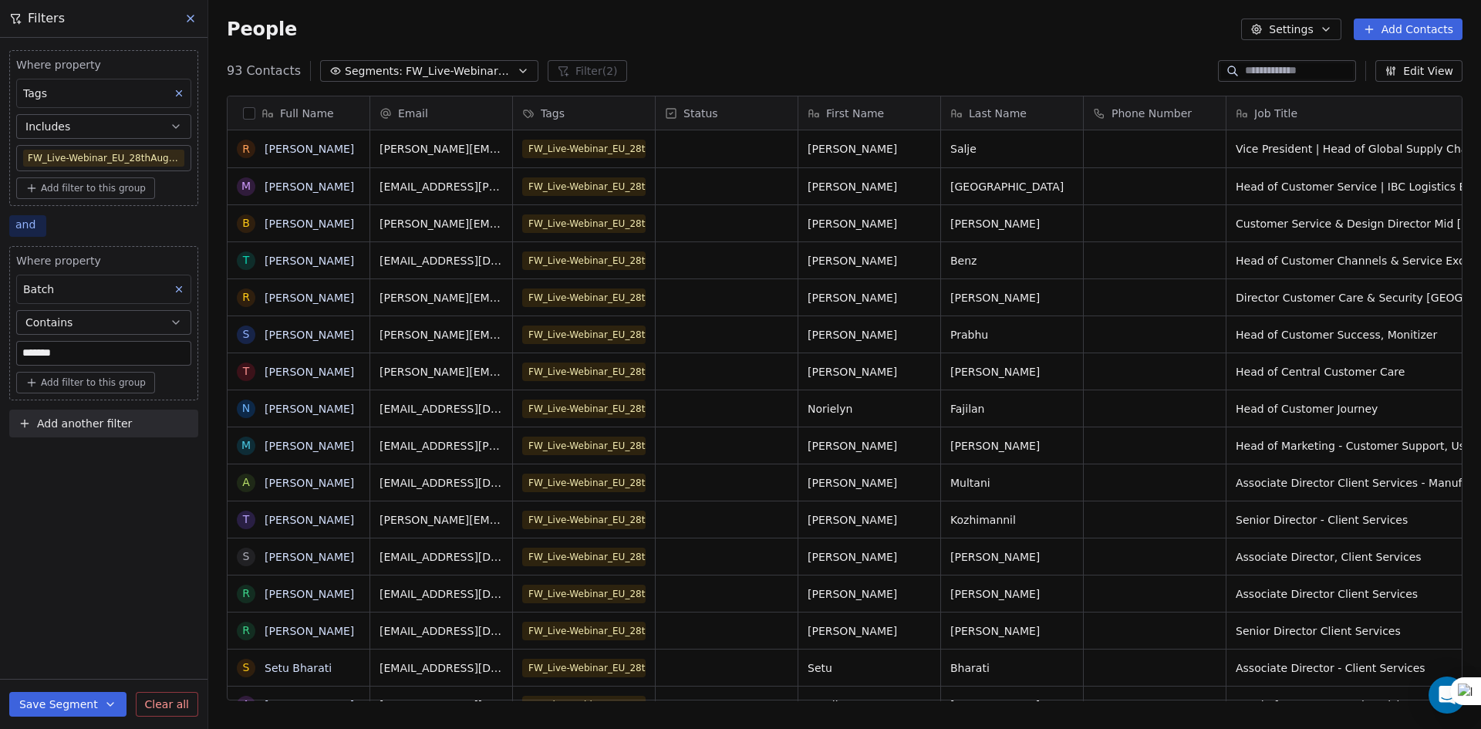
click at [32, 229] on span "and" at bounding box center [25, 224] width 20 height 12
click at [122, 227] on html "U Upcoming Global Contacts People Marketing Workflows Campaigns Sales Pipelines…" at bounding box center [740, 364] width 1481 height 729
click at [94, 350] on input "*******" at bounding box center [104, 353] width 174 height 23
click at [116, 324] on button "Contains" at bounding box center [103, 322] width 175 height 25
drag, startPoint x: 35, startPoint y: 505, endPoint x: 36, endPoint y: 454, distance: 50.2
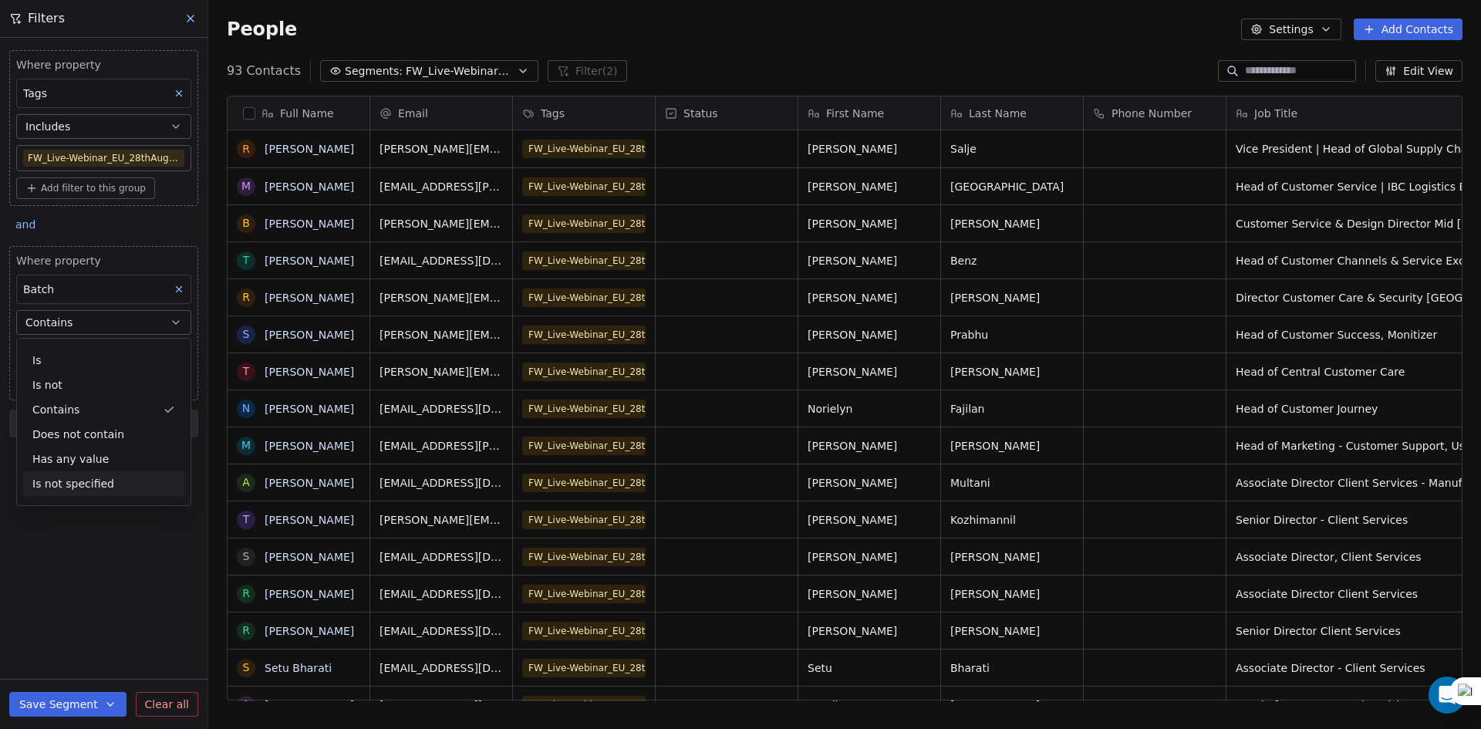
click at [35, 503] on div "Is Is not Contains Does not contain Has any value Is not specified" at bounding box center [103, 422] width 175 height 168
click at [52, 529] on div "Where property Tags Includes FW_Live-Webinar_EU_28thAugust'25 Add filter to thi…" at bounding box center [104, 383] width 208 height 691
click at [103, 345] on input "*******" at bounding box center [104, 353] width 174 height 23
click at [122, 552] on div "Where property Tags Includes FW_Live-Webinar_EU_28thAugust'25 Add filter to thi…" at bounding box center [104, 383] width 208 height 691
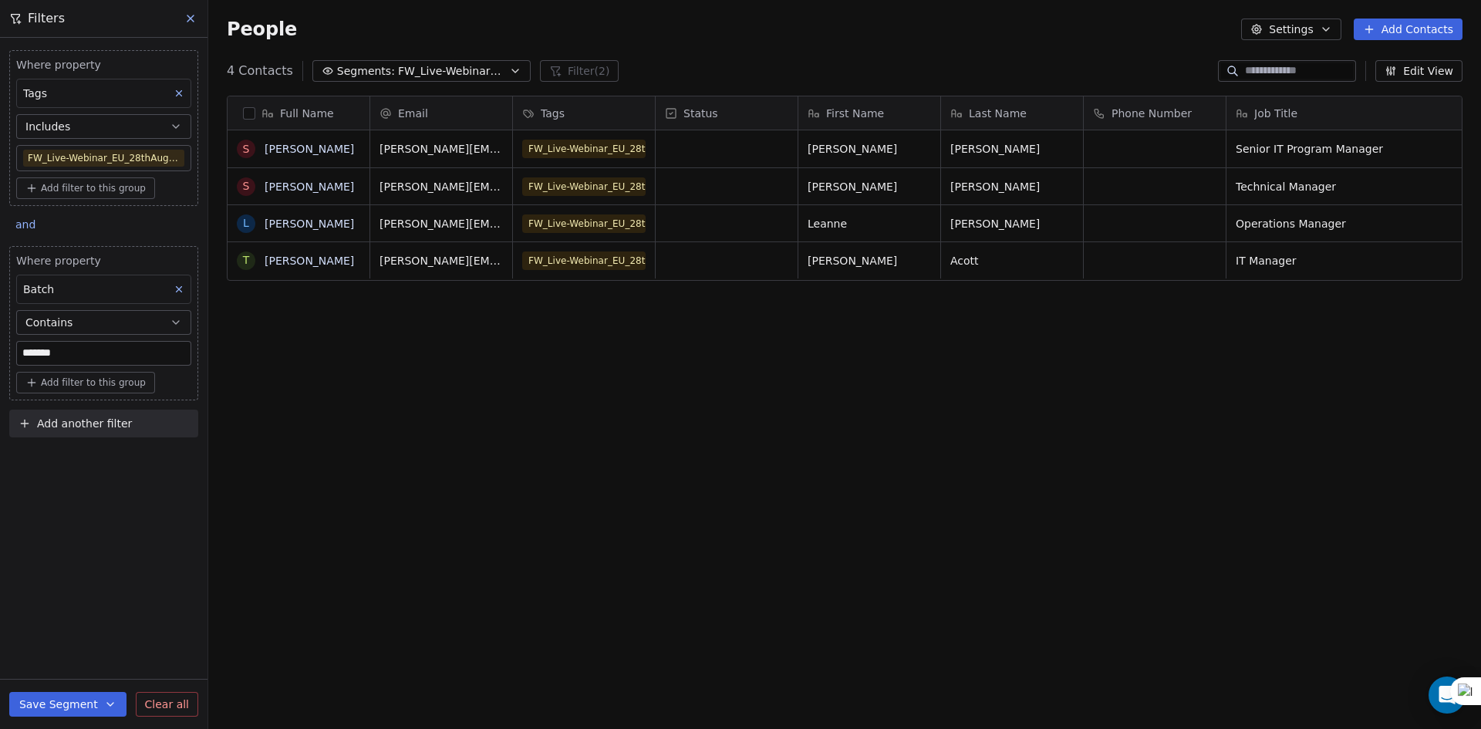
scroll to position [12, 12]
click at [89, 349] on input "*******" at bounding box center [104, 353] width 174 height 23
type input "*******"
click at [100, 511] on div "Where property Tags Includes FW_Live-Webinar_EU_28thAugust'25 Add filter to thi…" at bounding box center [104, 383] width 208 height 691
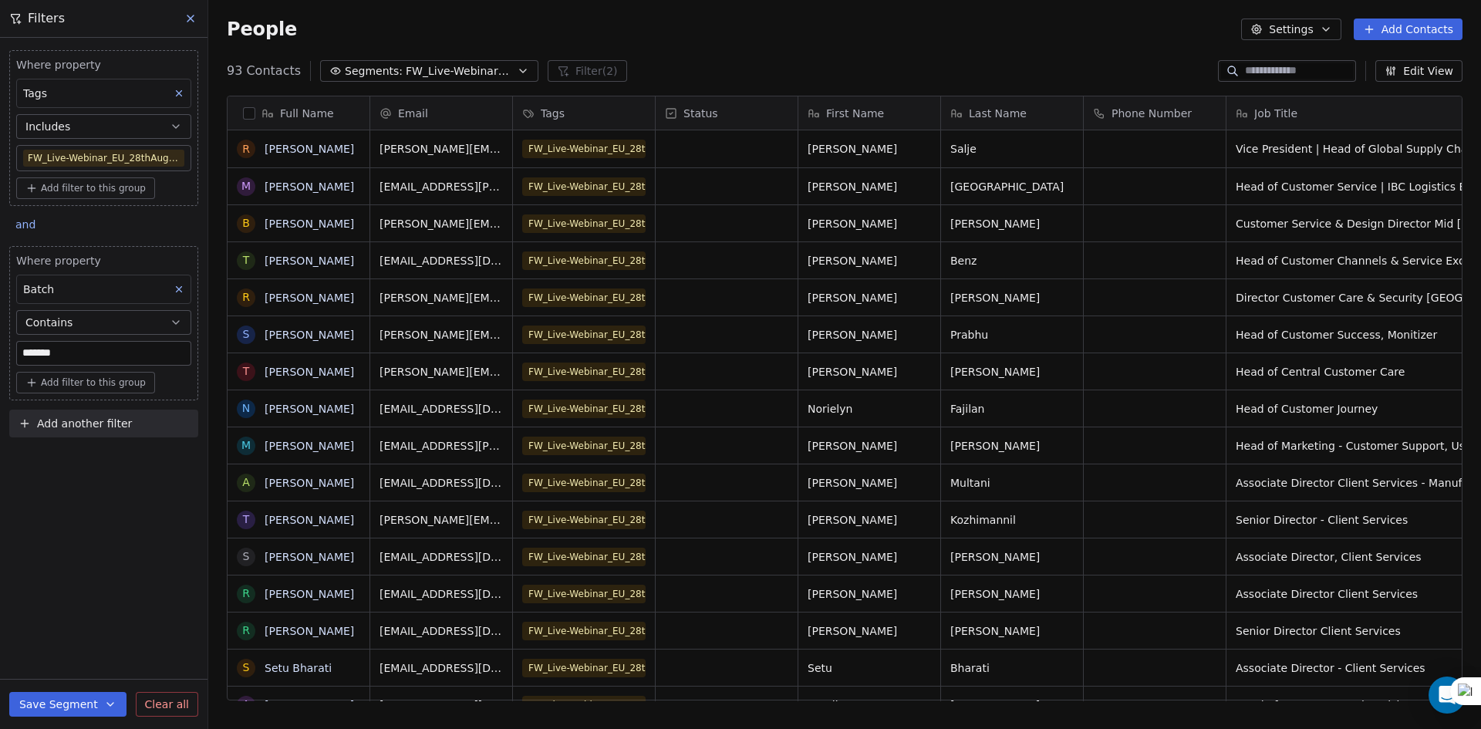
click at [140, 154] on body "U Upcoming Global Contacts People Marketing Workflows Campaigns Sales Pipelines…" at bounding box center [740, 364] width 1481 height 729
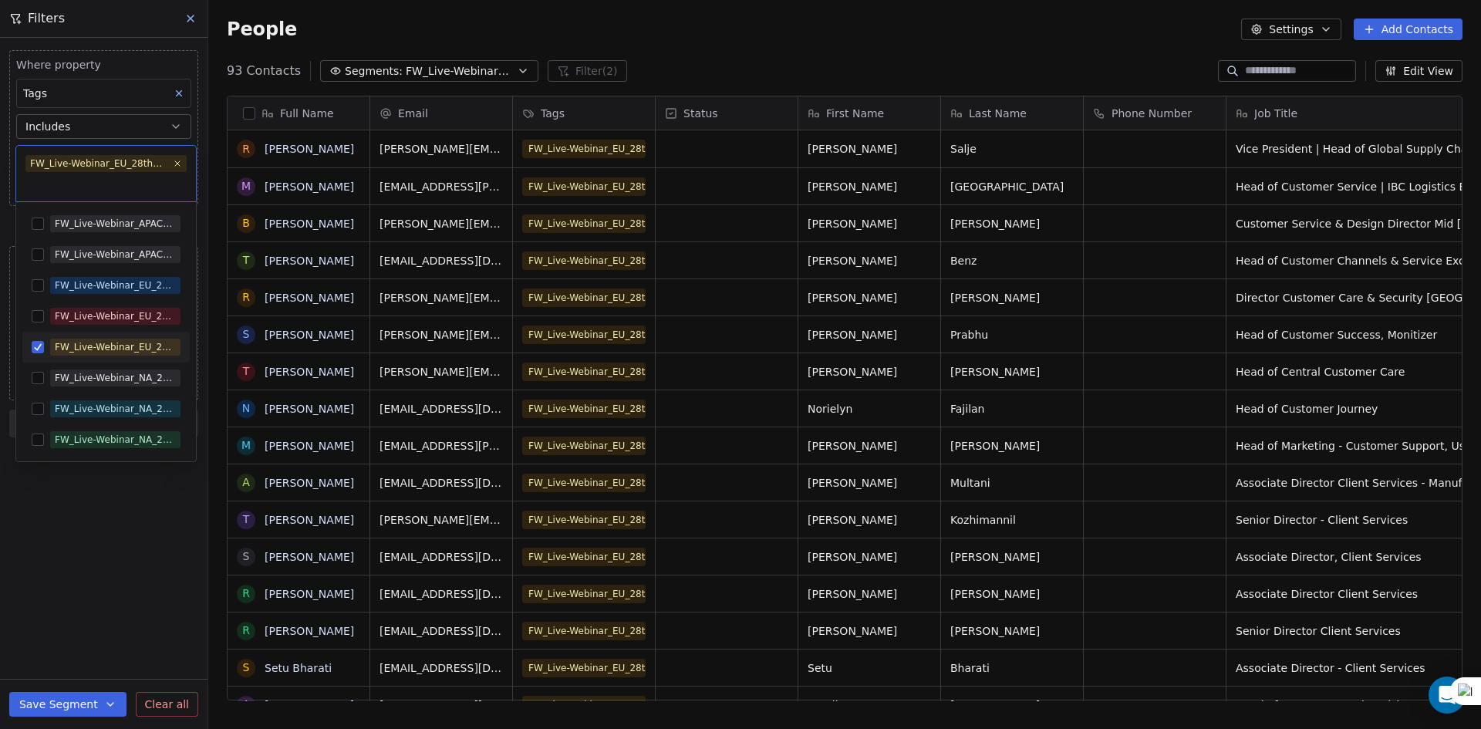
click at [43, 347] on button "Suggestions" at bounding box center [38, 347] width 12 height 12
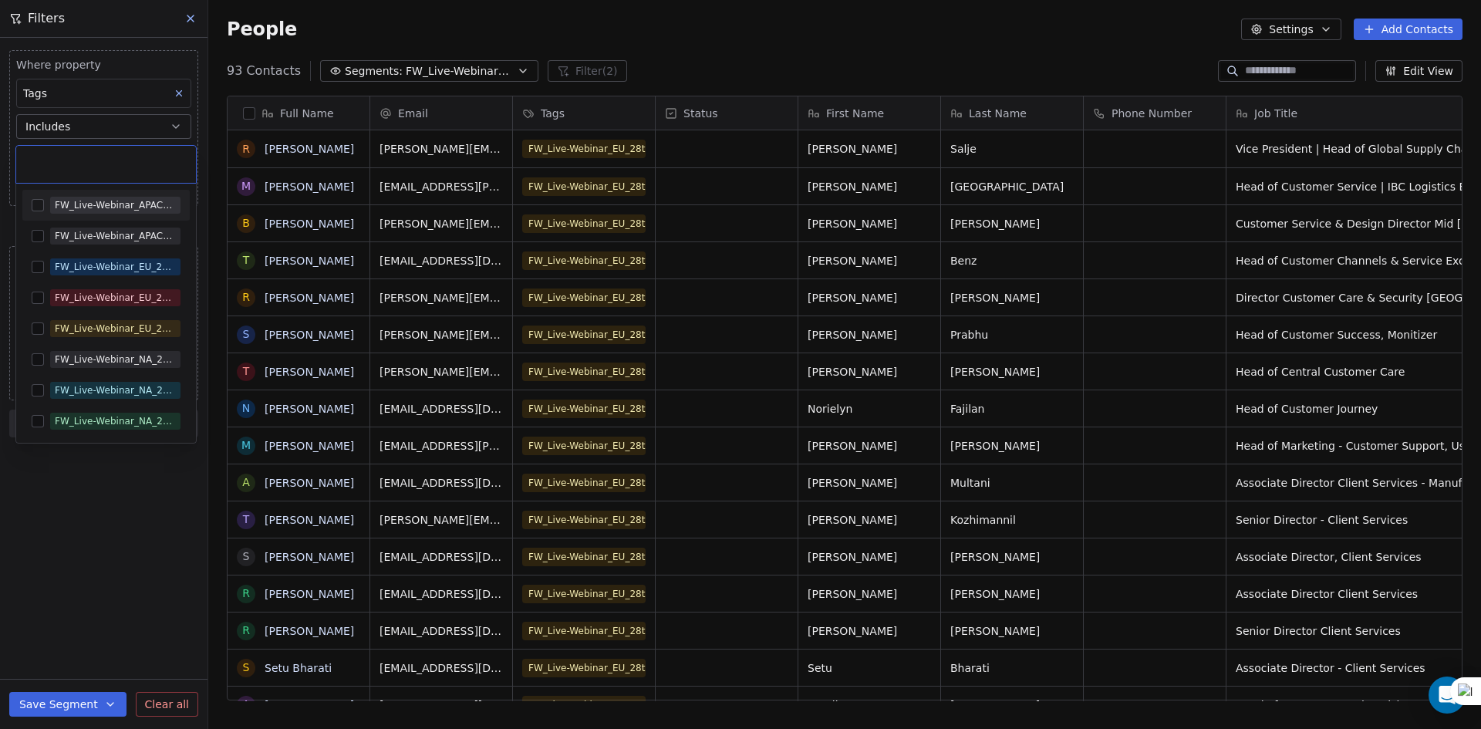
click at [99, 163] on input "text" at bounding box center [105, 164] width 161 height 17
click at [83, 335] on div "FW_Live-Webinar_EU_28thAugust'25" at bounding box center [115, 329] width 121 height 14
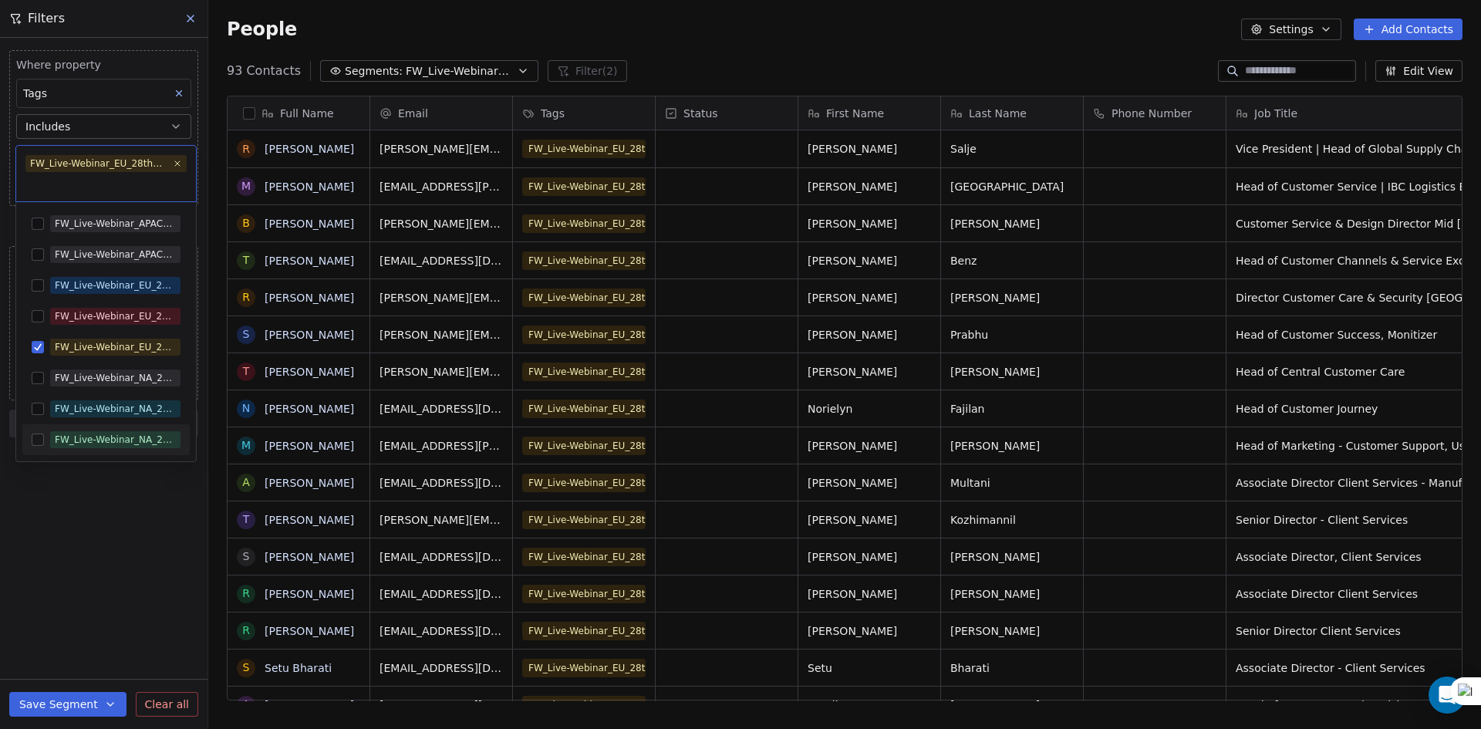
click at [85, 567] on html "U Upcoming Global Contacts People Marketing Workflows Campaigns Sales Pipelines…" at bounding box center [740, 364] width 1481 height 729
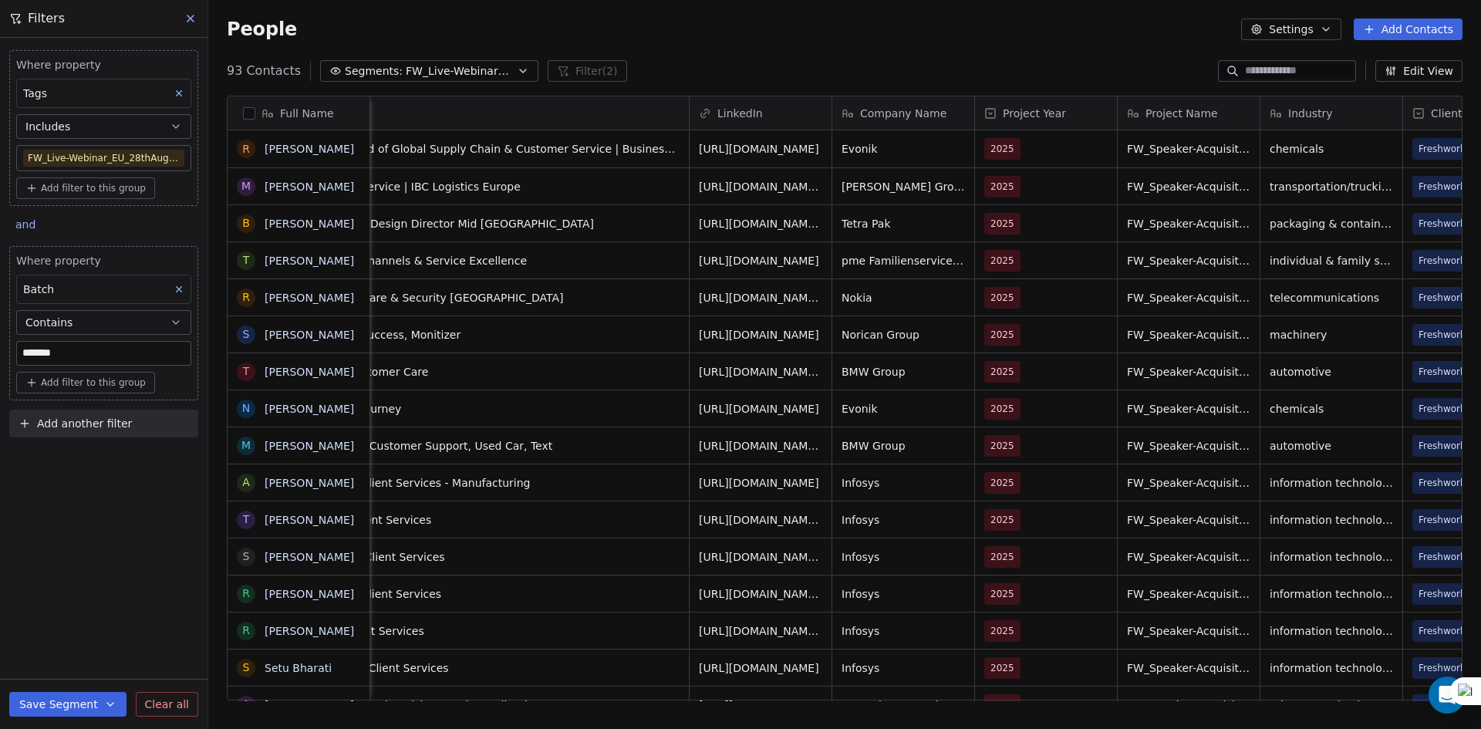
scroll to position [0, 0]
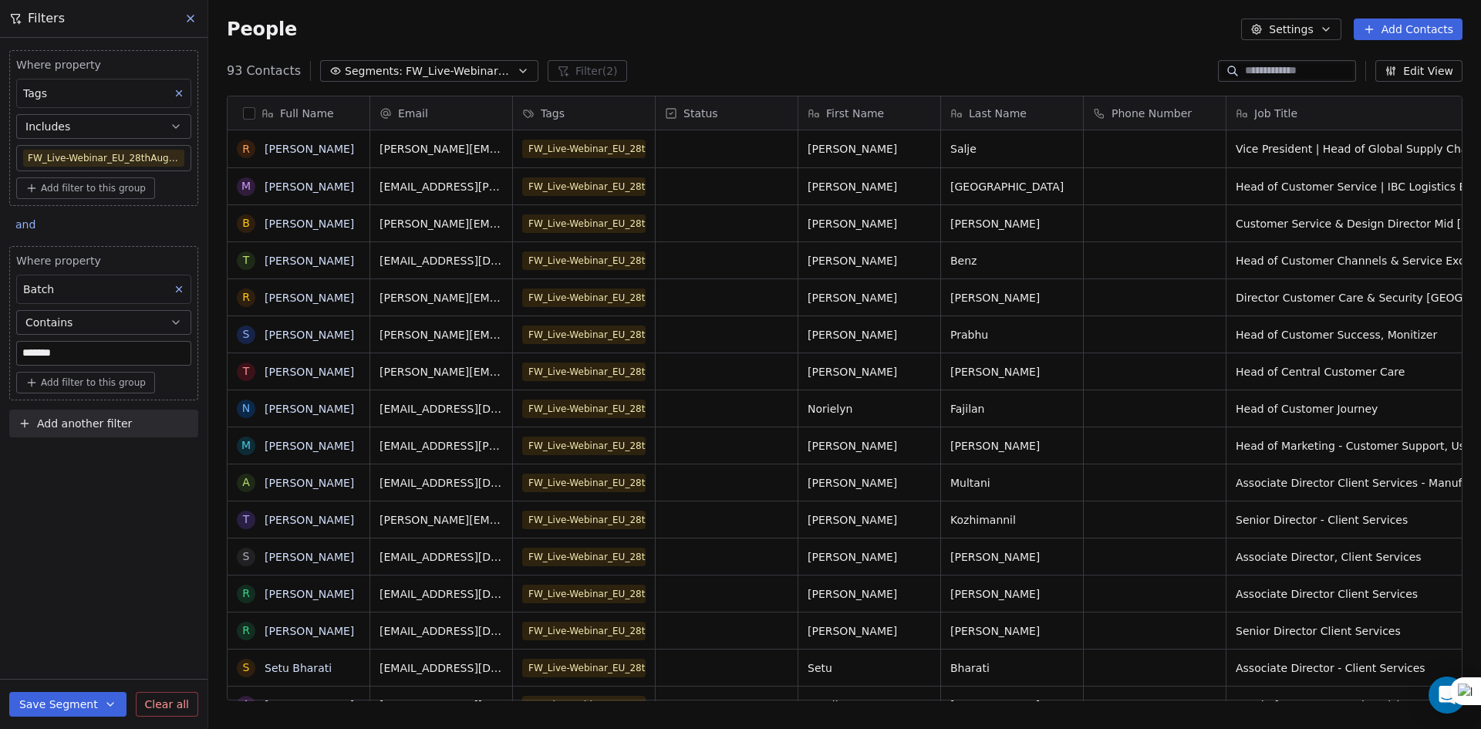
click at [97, 609] on div "Where property Tags Includes FW_Live-Webinar_EU_28thAugust'25 Add filter to thi…" at bounding box center [104, 383] width 208 height 691
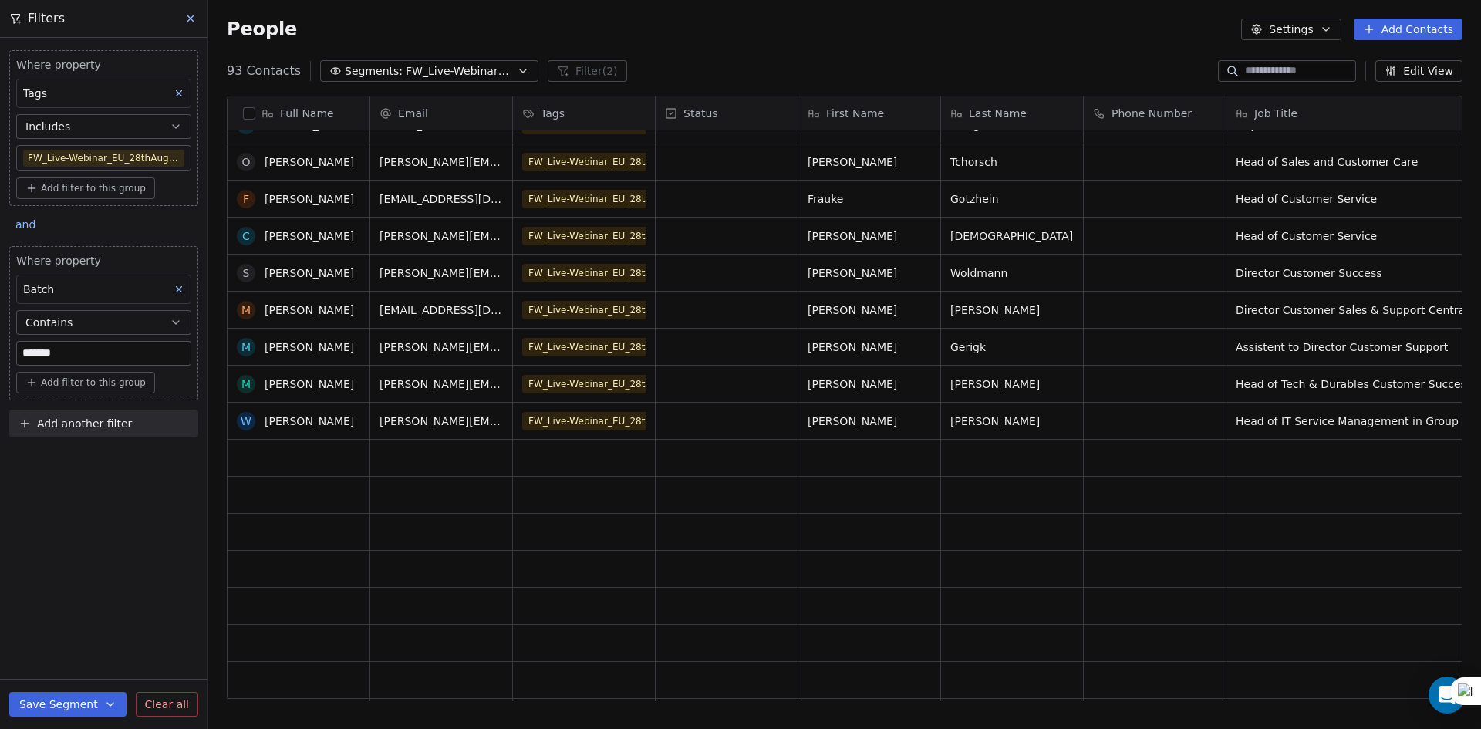
scroll to position [1852, 0]
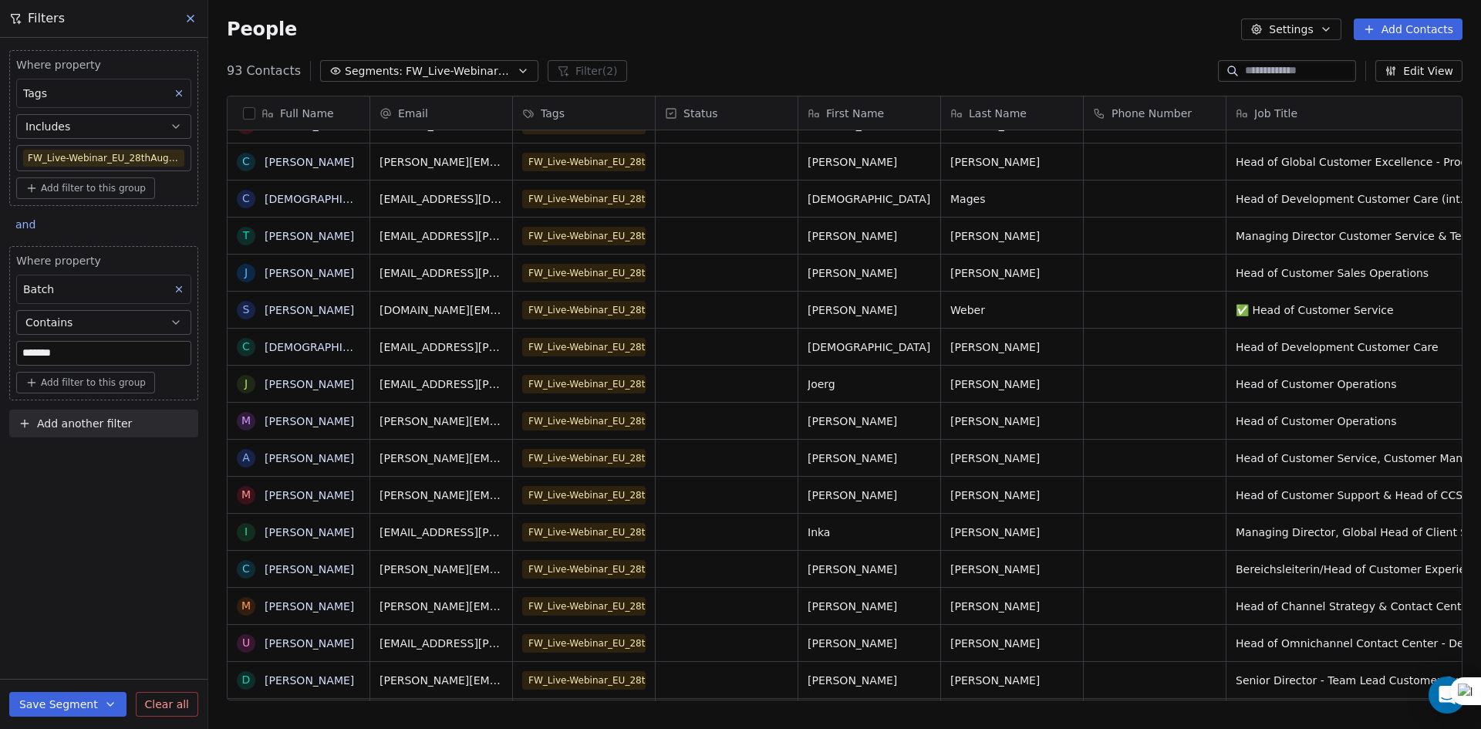
click at [107, 160] on body "U Upcoming Global Contacts People Marketing Workflows Campaigns Sales Pipelines…" at bounding box center [740, 364] width 1481 height 729
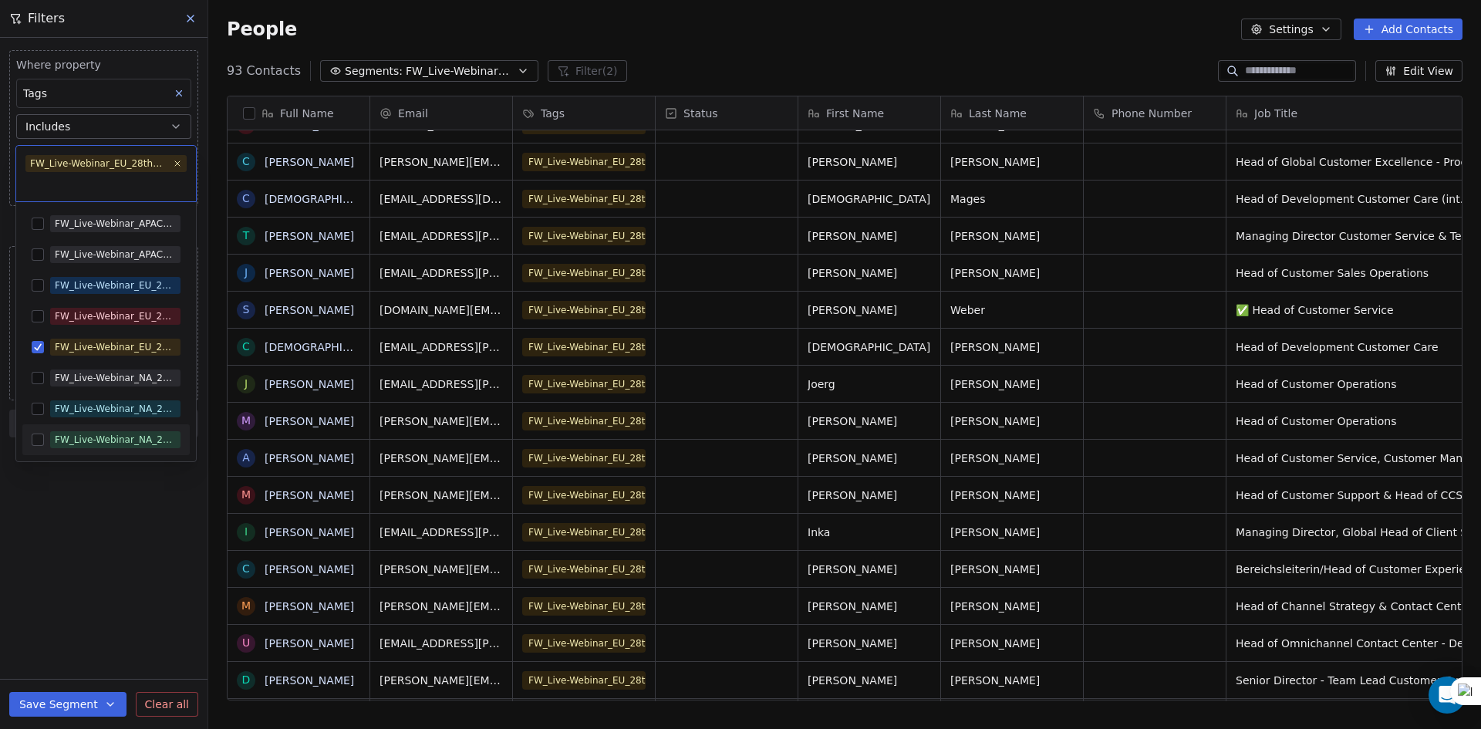
click at [113, 481] on html "U Upcoming Global Contacts People Marketing Workflows Campaigns Sales Pipelines…" at bounding box center [740, 364] width 1481 height 729
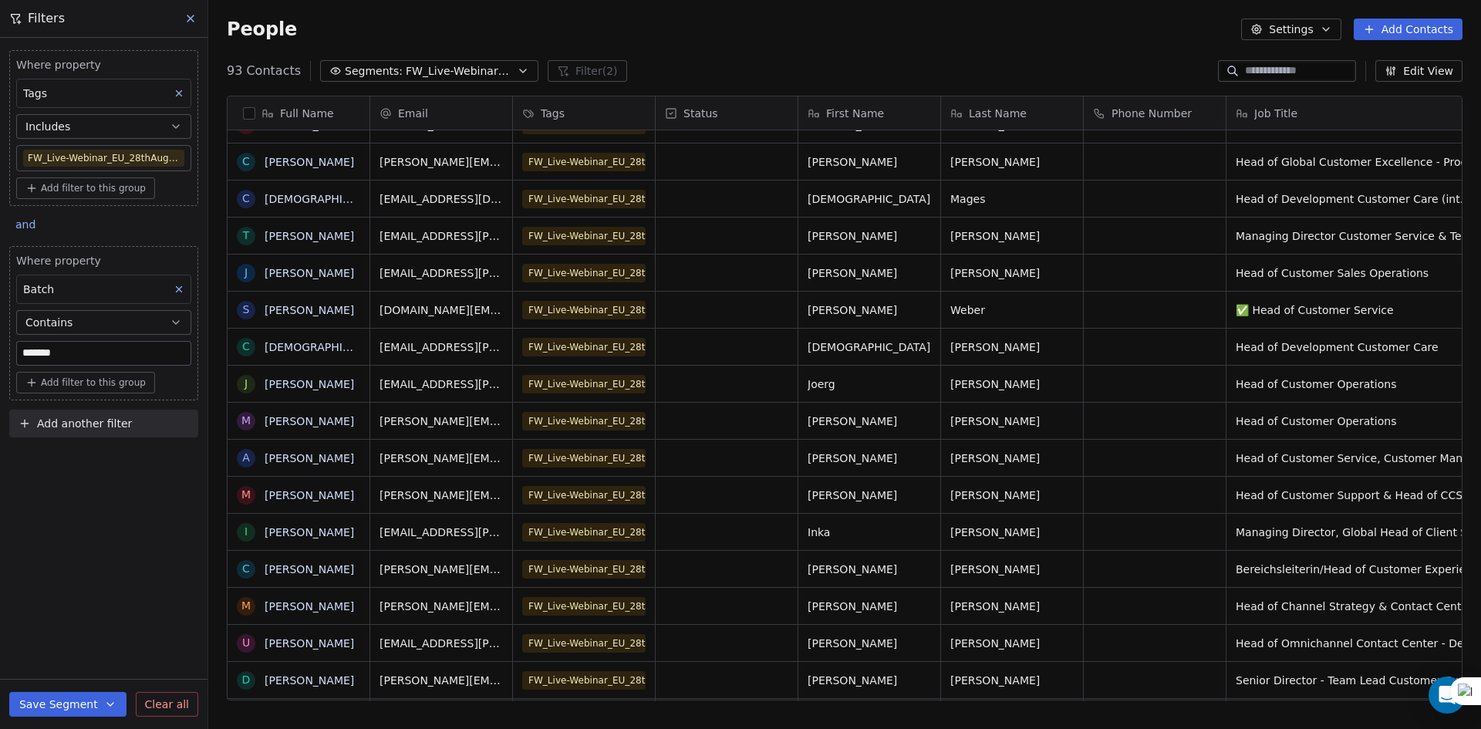
click at [406, 73] on span "FW_Live-Webinar_EU_28thAugust'25" at bounding box center [460, 71] width 108 height 16
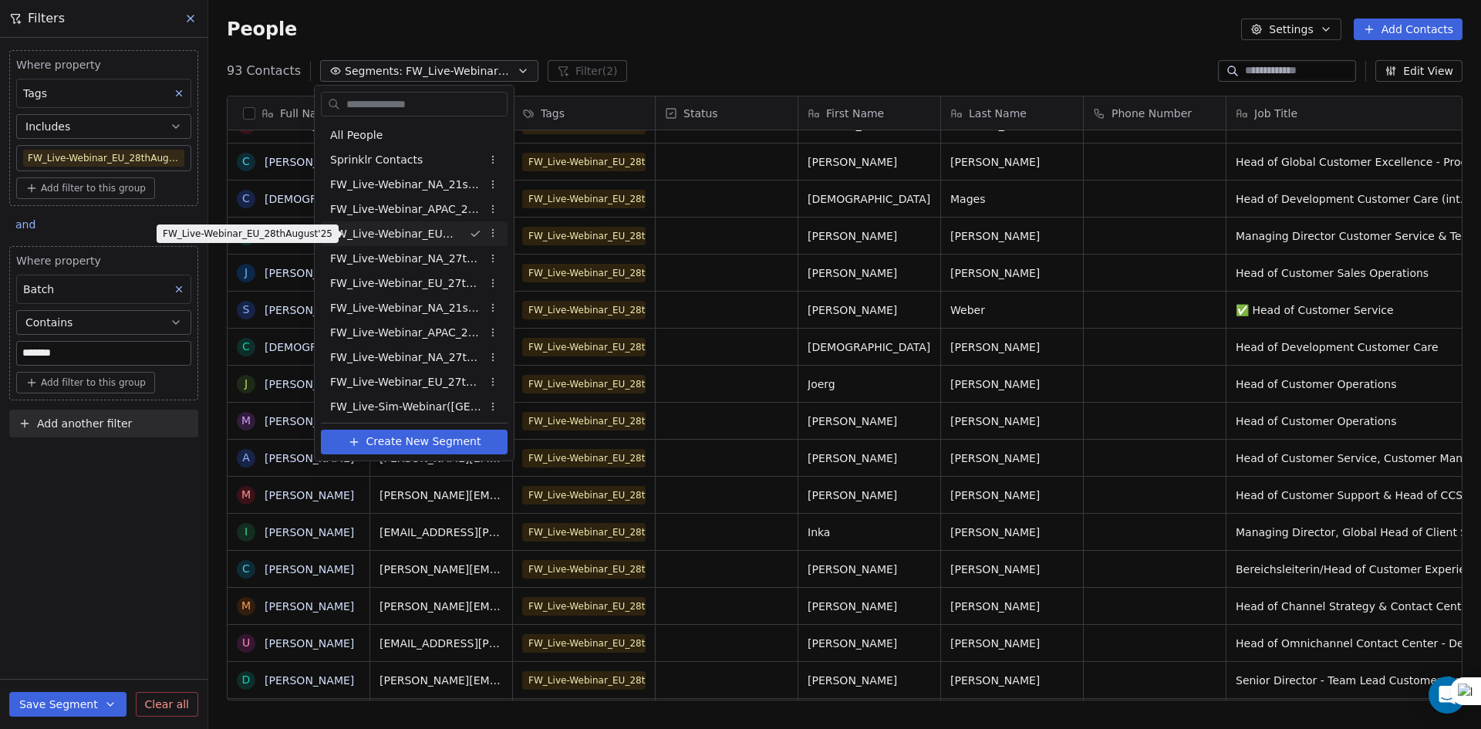
click at [444, 228] on span "FW_Live-Webinar_EU_28thAugust'25" at bounding box center [393, 234] width 127 height 16
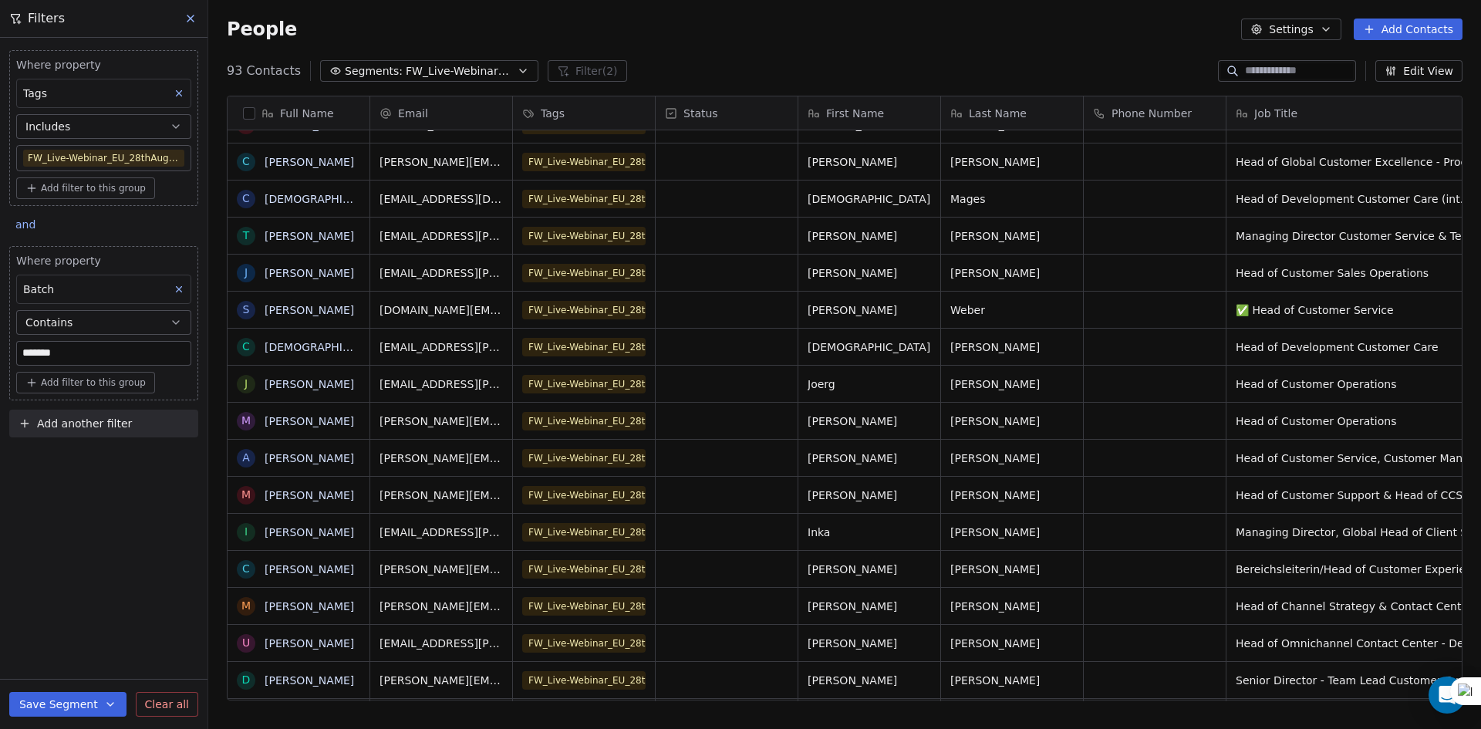
click at [479, 73] on span "FW_Live-Webinar_EU_28thAugust'25" at bounding box center [460, 71] width 108 height 16
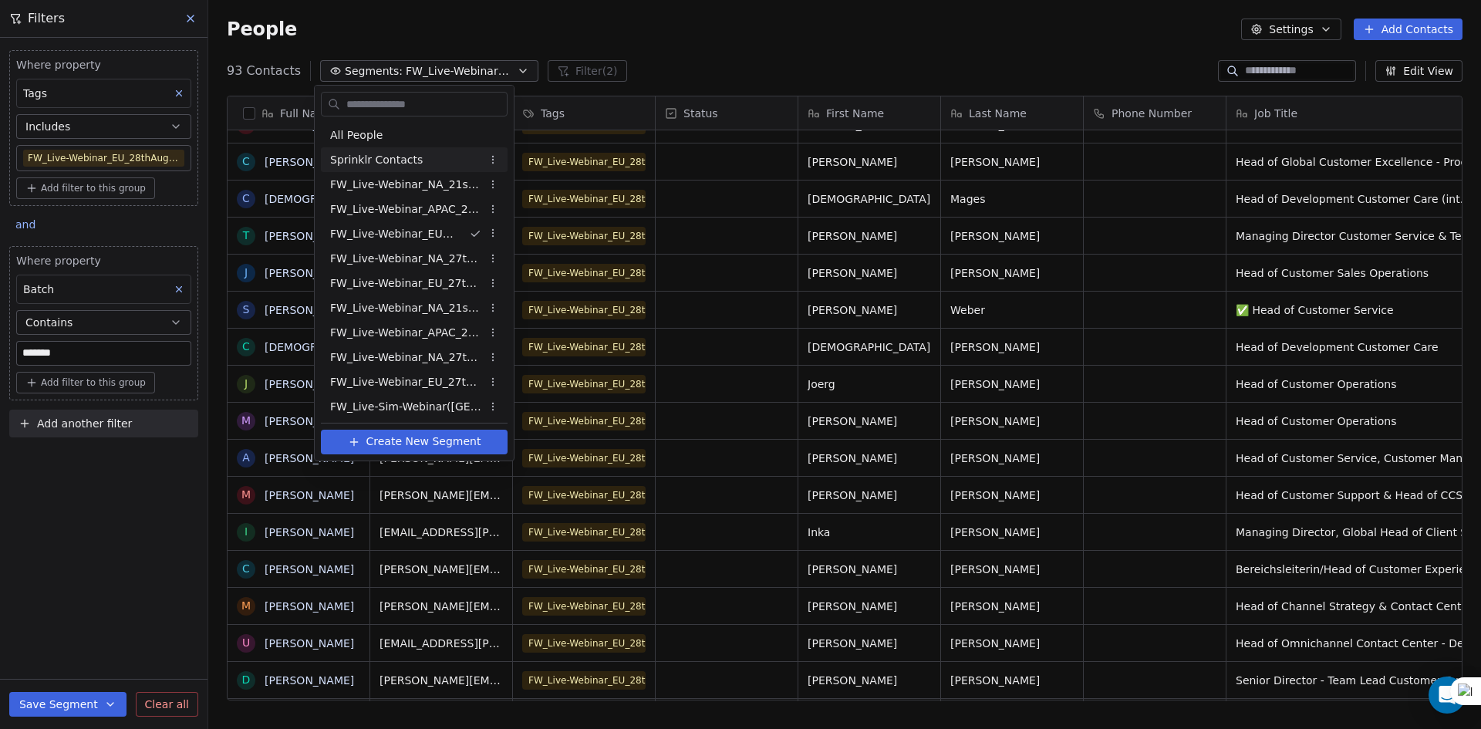
click at [444, 156] on div "Sprinklr Contacts" at bounding box center [414, 159] width 187 height 25
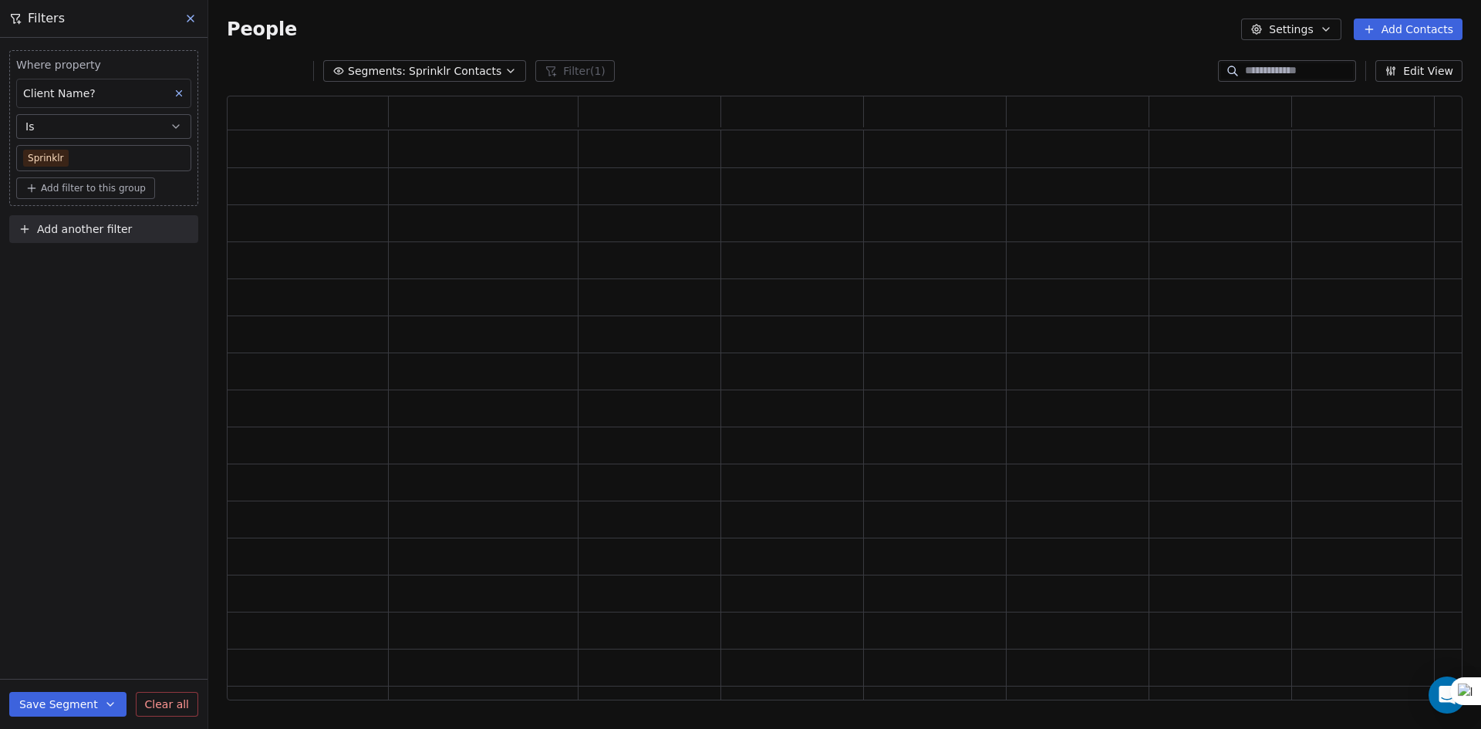
click at [455, 65] on span "Sprinklr Contacts" at bounding box center [455, 71] width 93 height 16
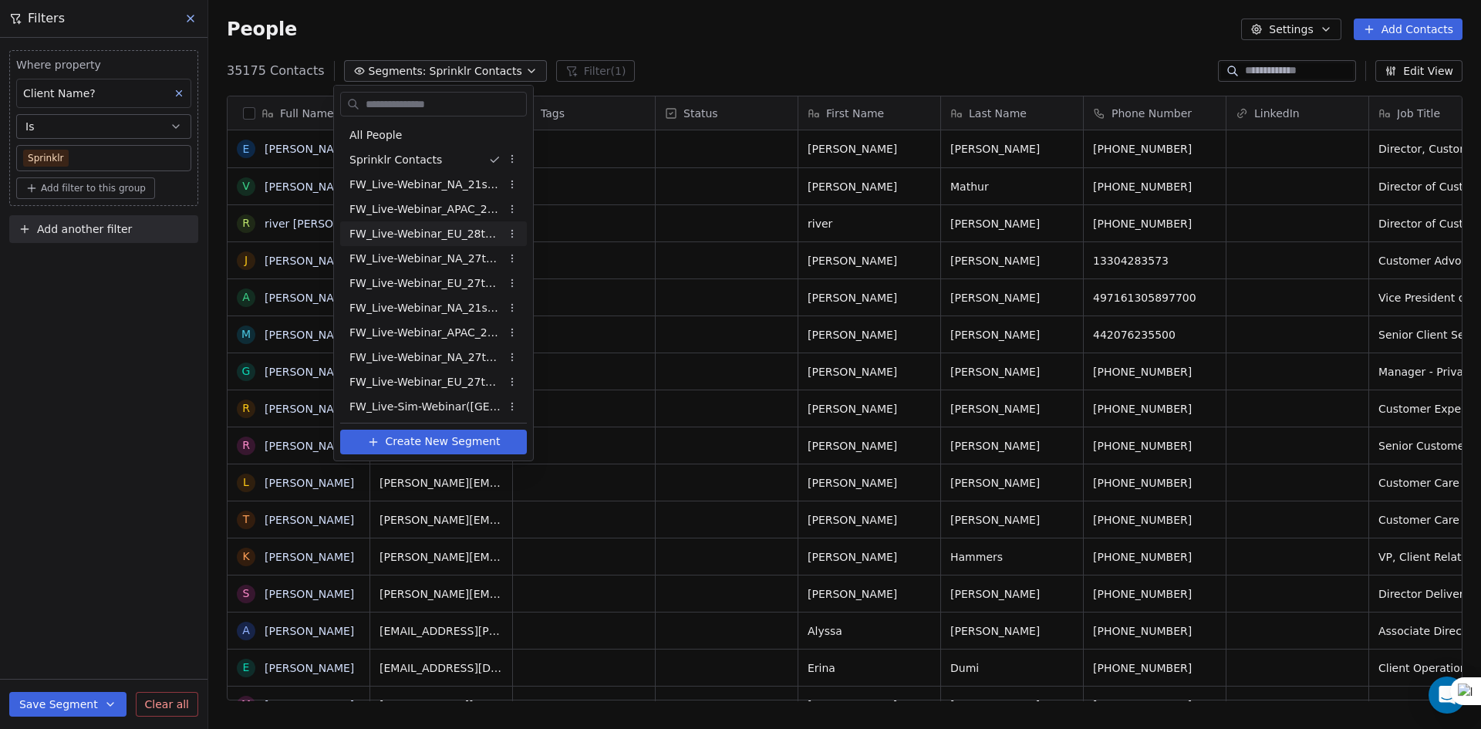
click at [445, 236] on span "FW_Live-Webinar_EU_28thAugust'25" at bounding box center [424, 234] width 151 height 16
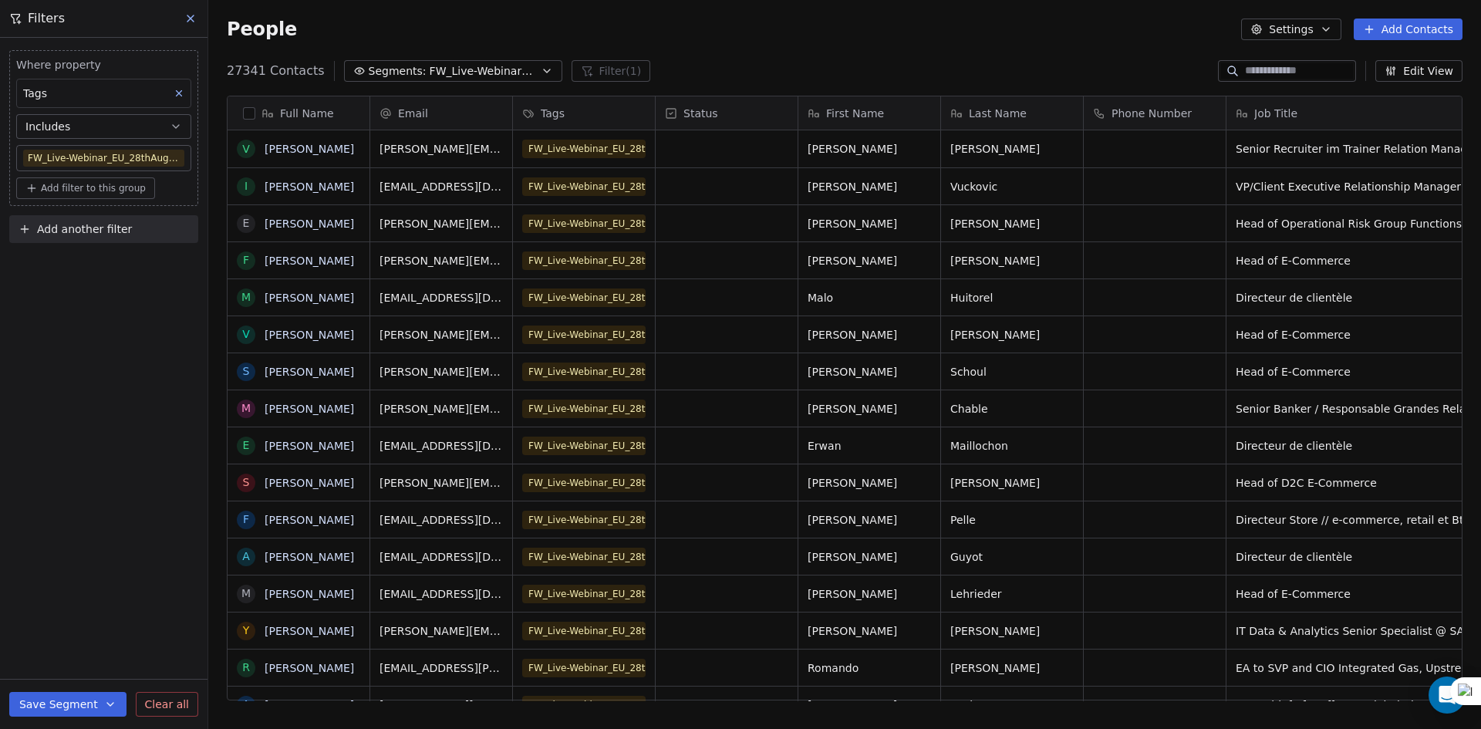
click at [160, 302] on div "Where property Tags Includes FW_Live-Webinar_EU_28thAugust'25 Add filter to thi…" at bounding box center [104, 383] width 208 height 691
click at [61, 225] on span "Add another filter" at bounding box center [84, 229] width 95 height 16
click at [55, 260] on span "Contact properties" at bounding box center [75, 266] width 100 height 16
type input "***"
click at [82, 309] on div "Batch" at bounding box center [103, 321] width 175 height 25
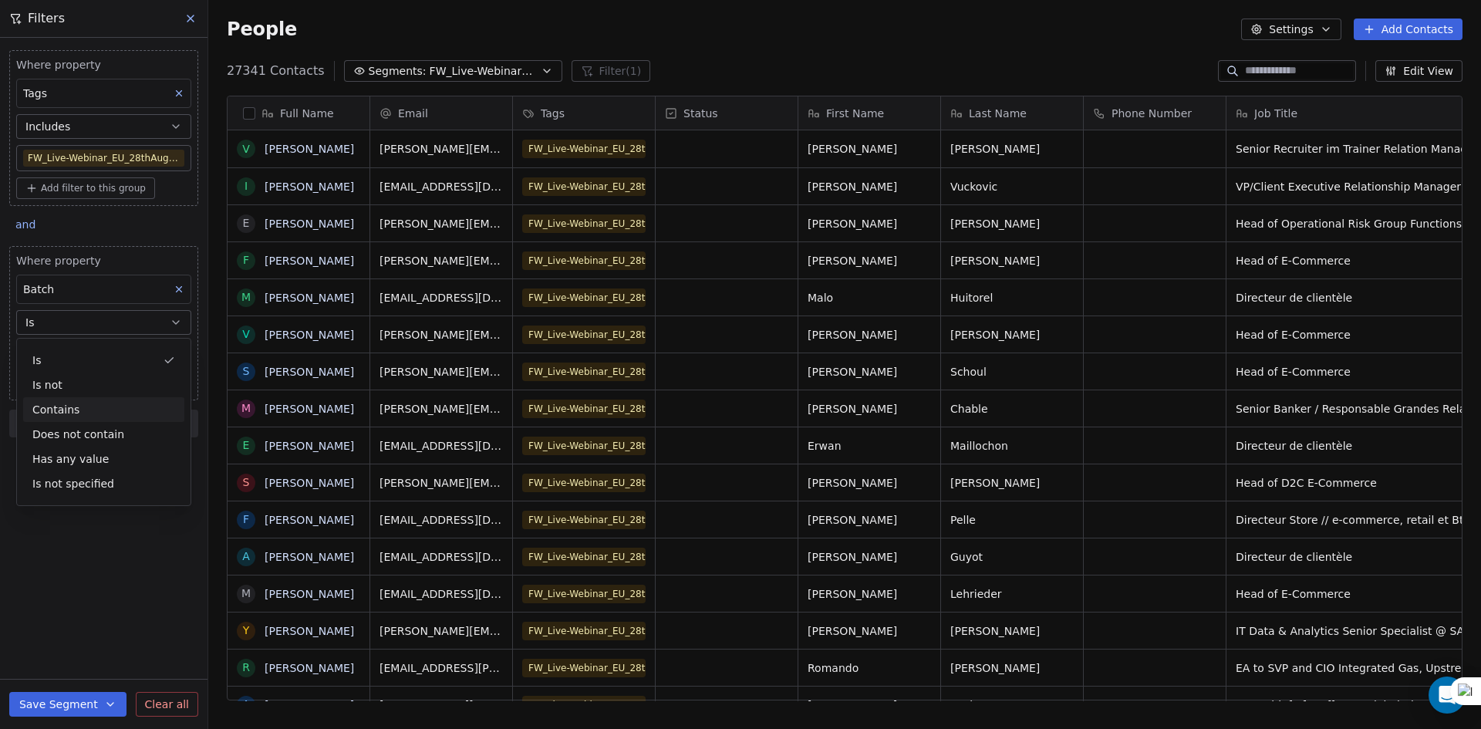
click at [66, 404] on div "Contains" at bounding box center [103, 409] width 161 height 25
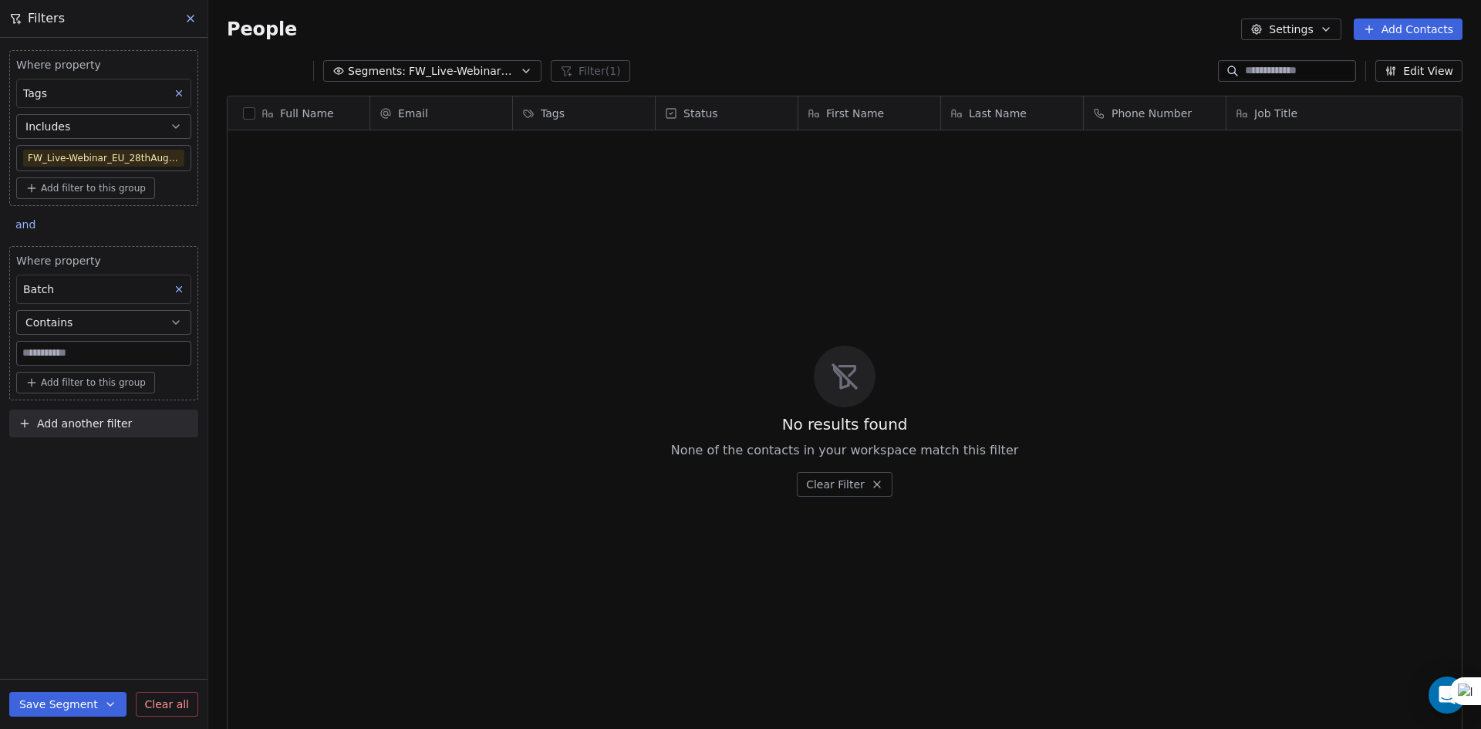
click at [83, 355] on input at bounding box center [104, 353] width 174 height 23
type input "*******"
click at [83, 523] on div "Where property Tags Includes FW_Live-Webinar_EU_28thAugust'25 Add filter to thi…" at bounding box center [104, 383] width 208 height 691
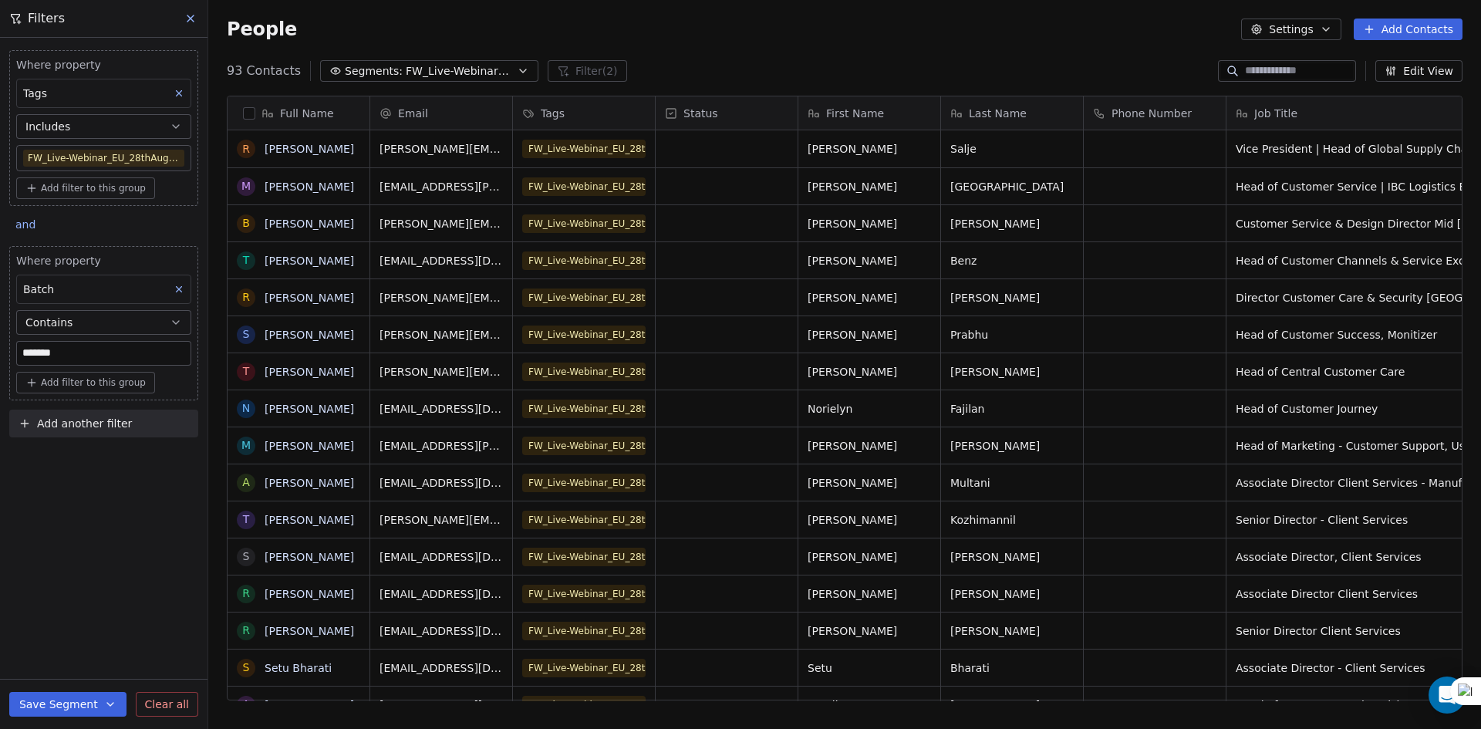
click at [156, 330] on button "Contains" at bounding box center [103, 322] width 175 height 25
click at [135, 359] on div "Is" at bounding box center [103, 360] width 161 height 25
click at [114, 350] on input "*******" at bounding box center [104, 353] width 174 height 23
click at [130, 320] on button "Is" at bounding box center [103, 322] width 175 height 25
click at [112, 611] on div "Where property Tags Includes FW_Live-Webinar_EU_28thAugust'25 Add filter to thi…" at bounding box center [104, 383] width 208 height 691
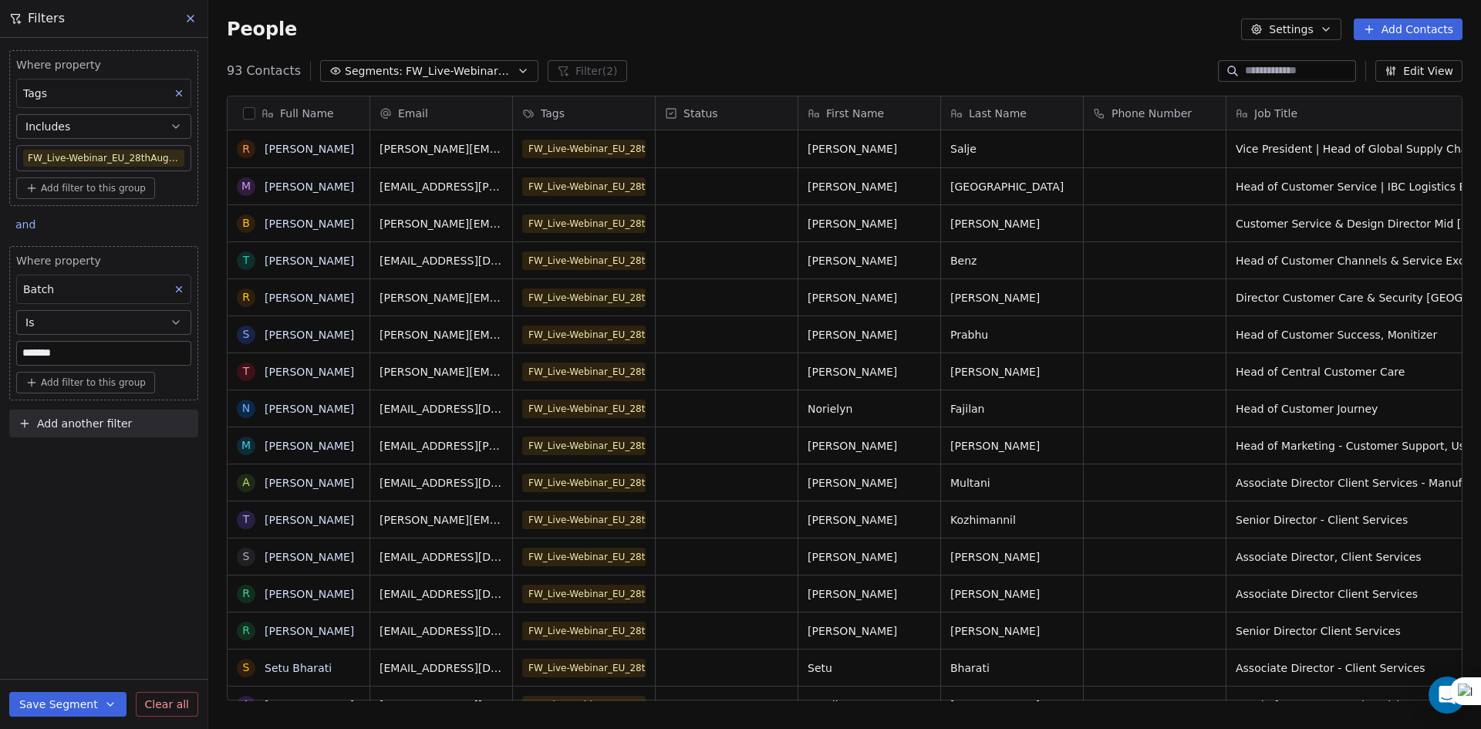
click at [364, 60] on button "Segments: FW_Live-Webinar_EU_28thAugust'25" at bounding box center [429, 71] width 218 height 22
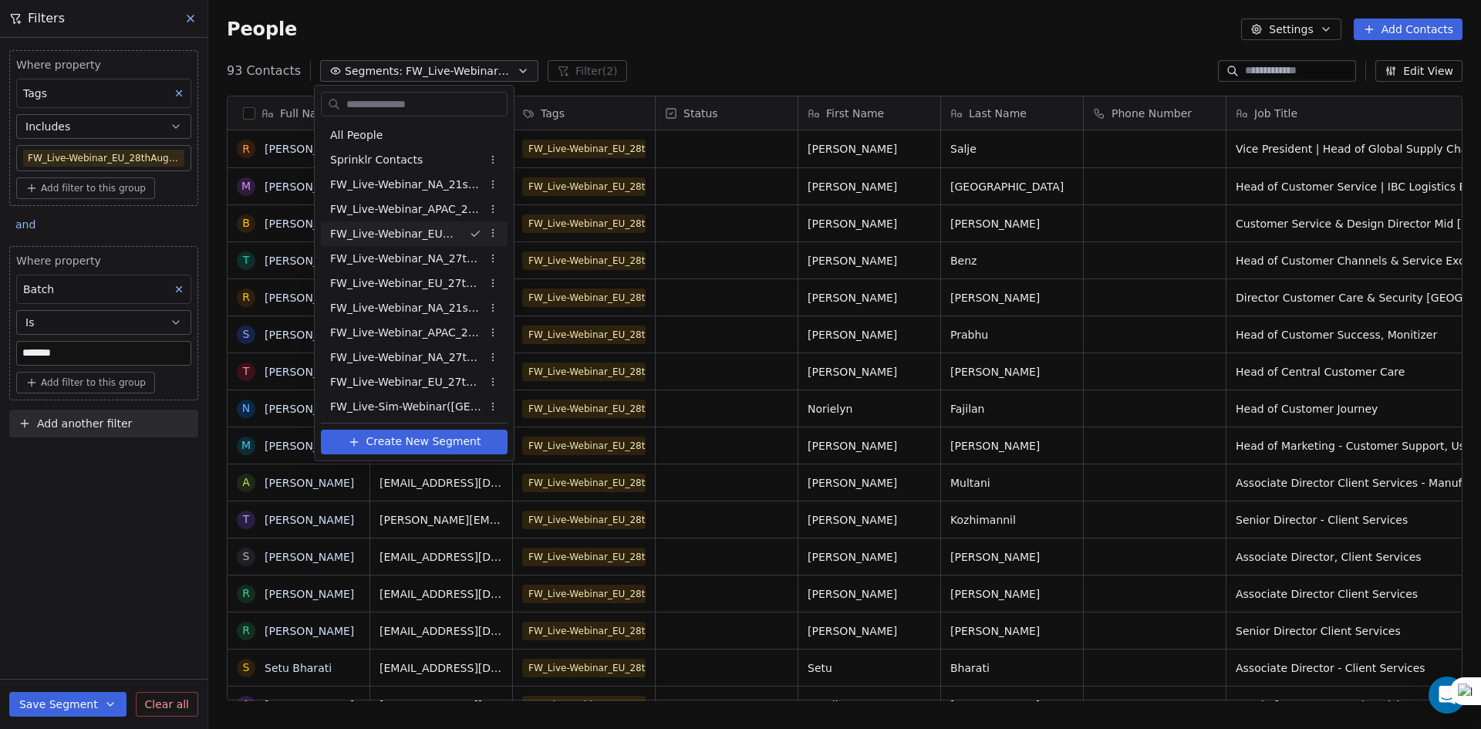
click at [661, 51] on html "U Upcoming Global Contacts People Marketing Workflows Campaigns Sales Pipelines…" at bounding box center [740, 364] width 1481 height 729
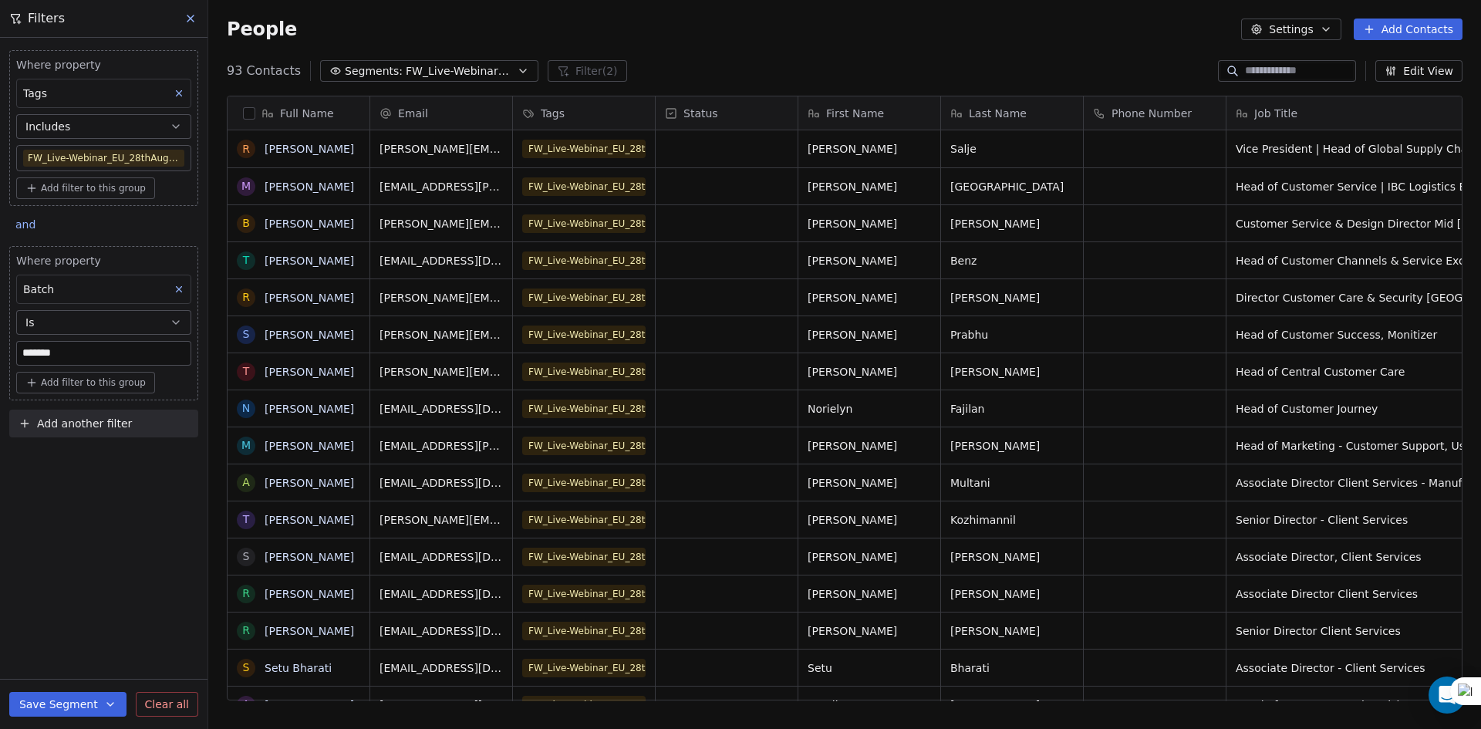
click at [151, 105] on div "Tags" at bounding box center [103, 93] width 175 height 29
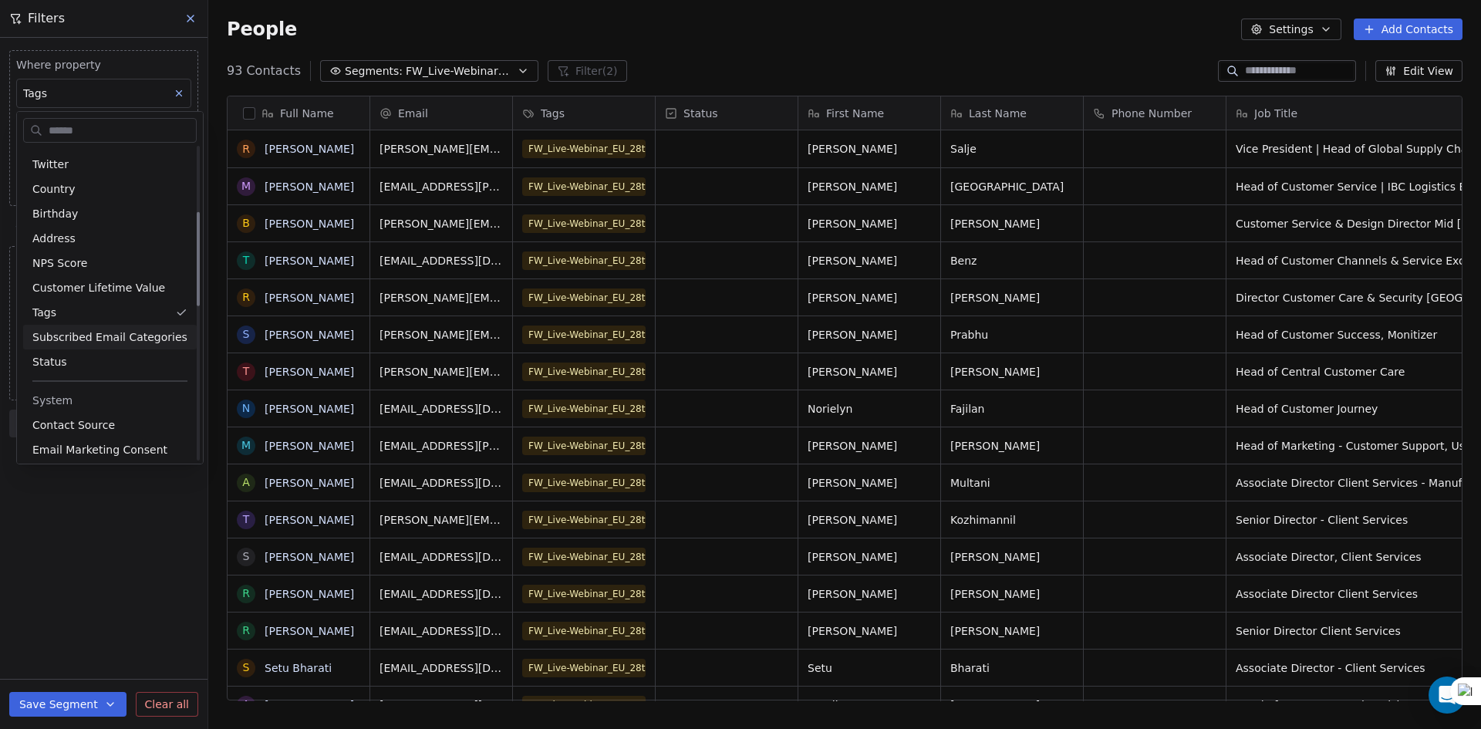
scroll to position [216, 0]
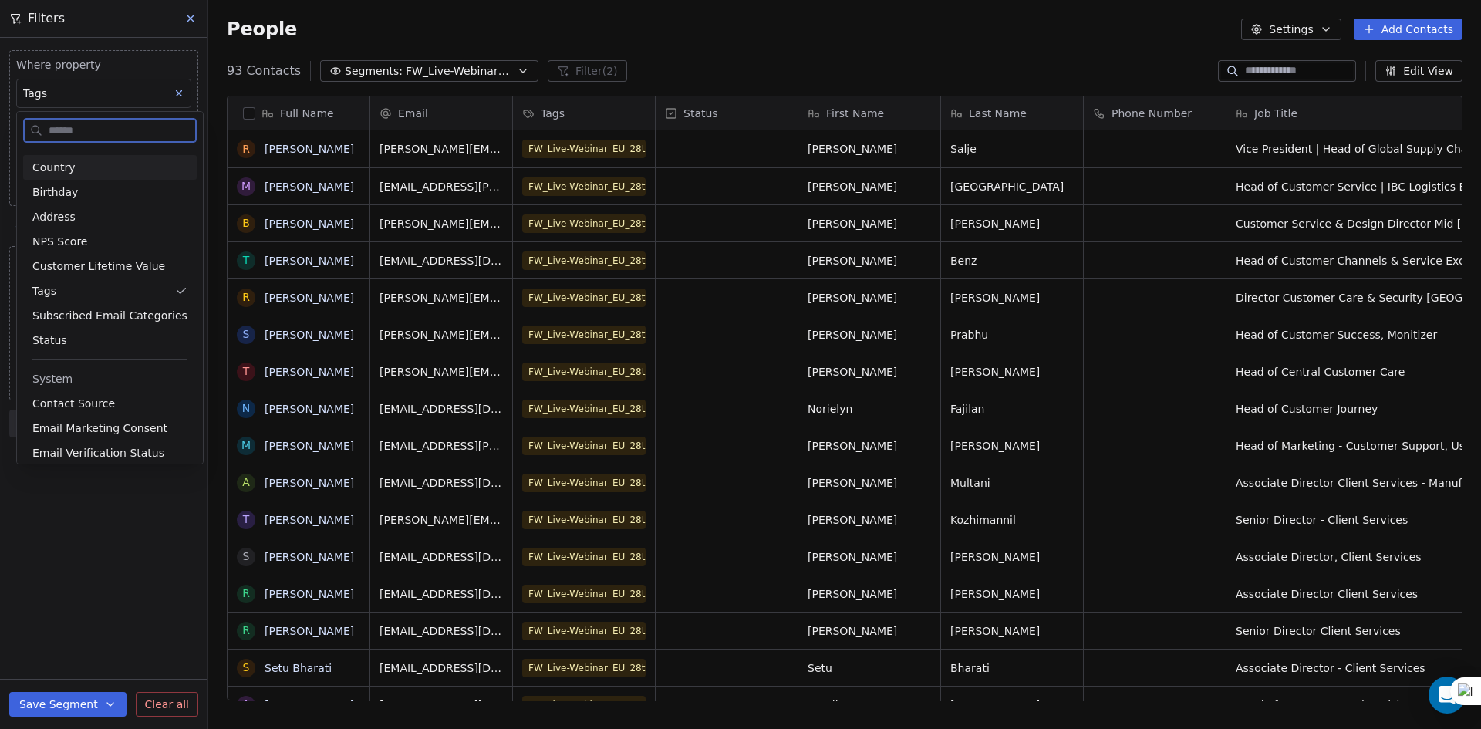
click at [100, 176] on div "Country" at bounding box center [110, 167] width 174 height 25
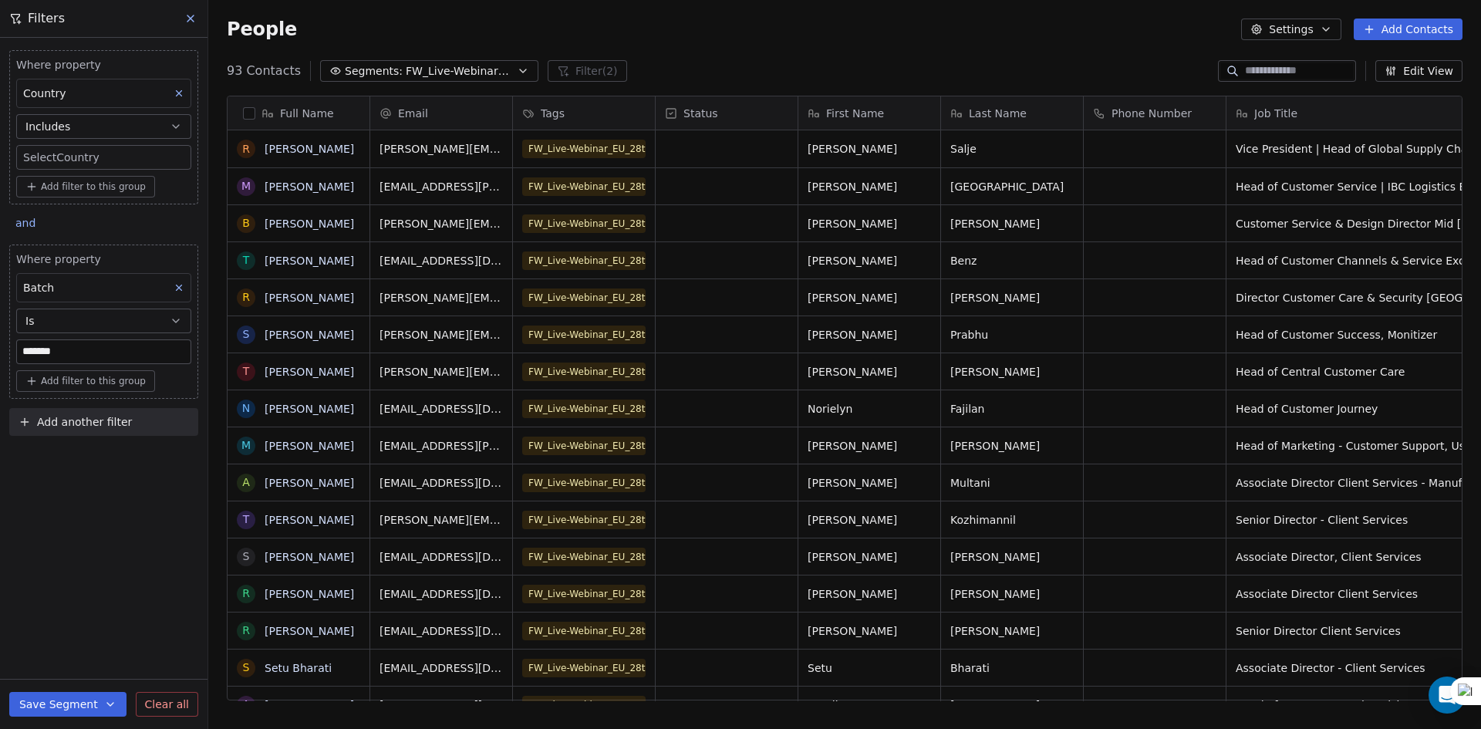
click at [113, 98] on div "Country" at bounding box center [103, 93] width 175 height 29
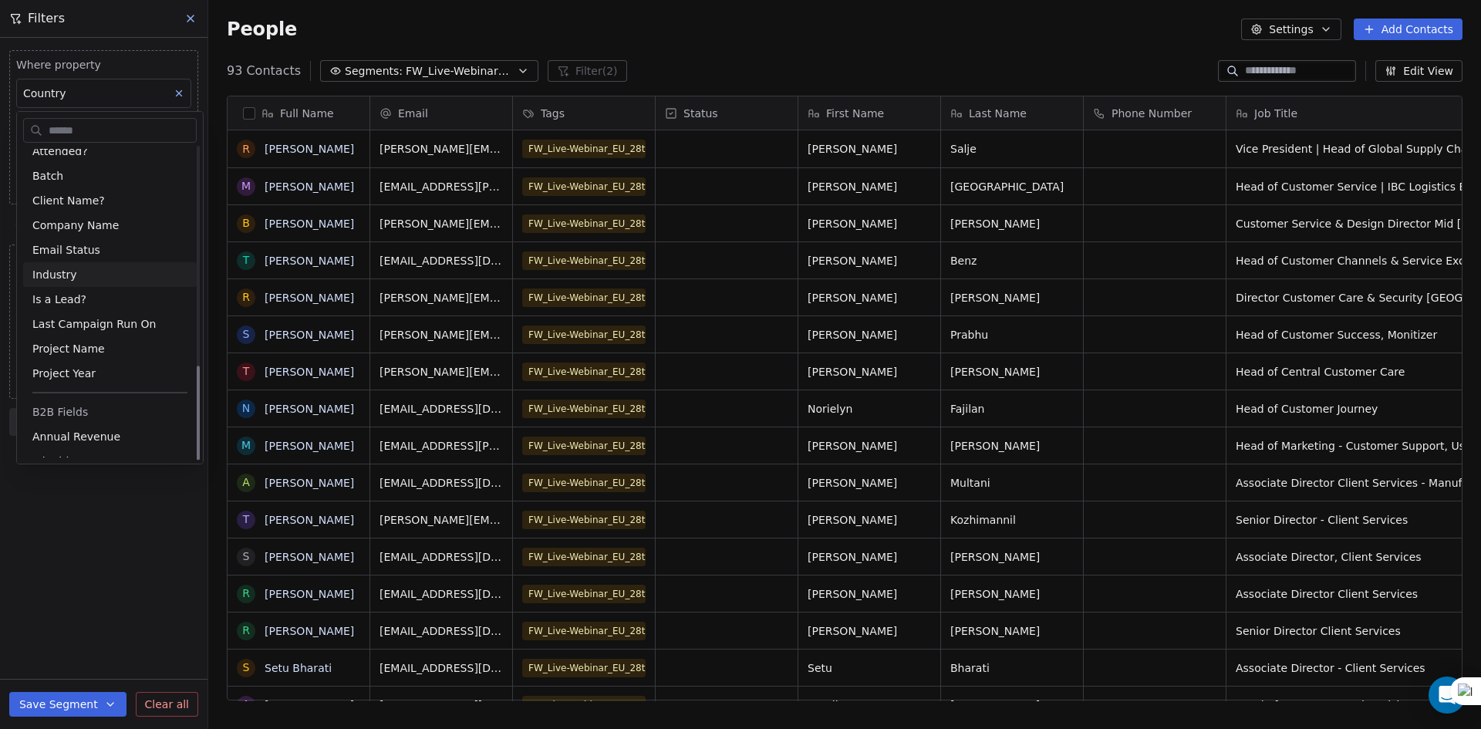
scroll to position [721, 0]
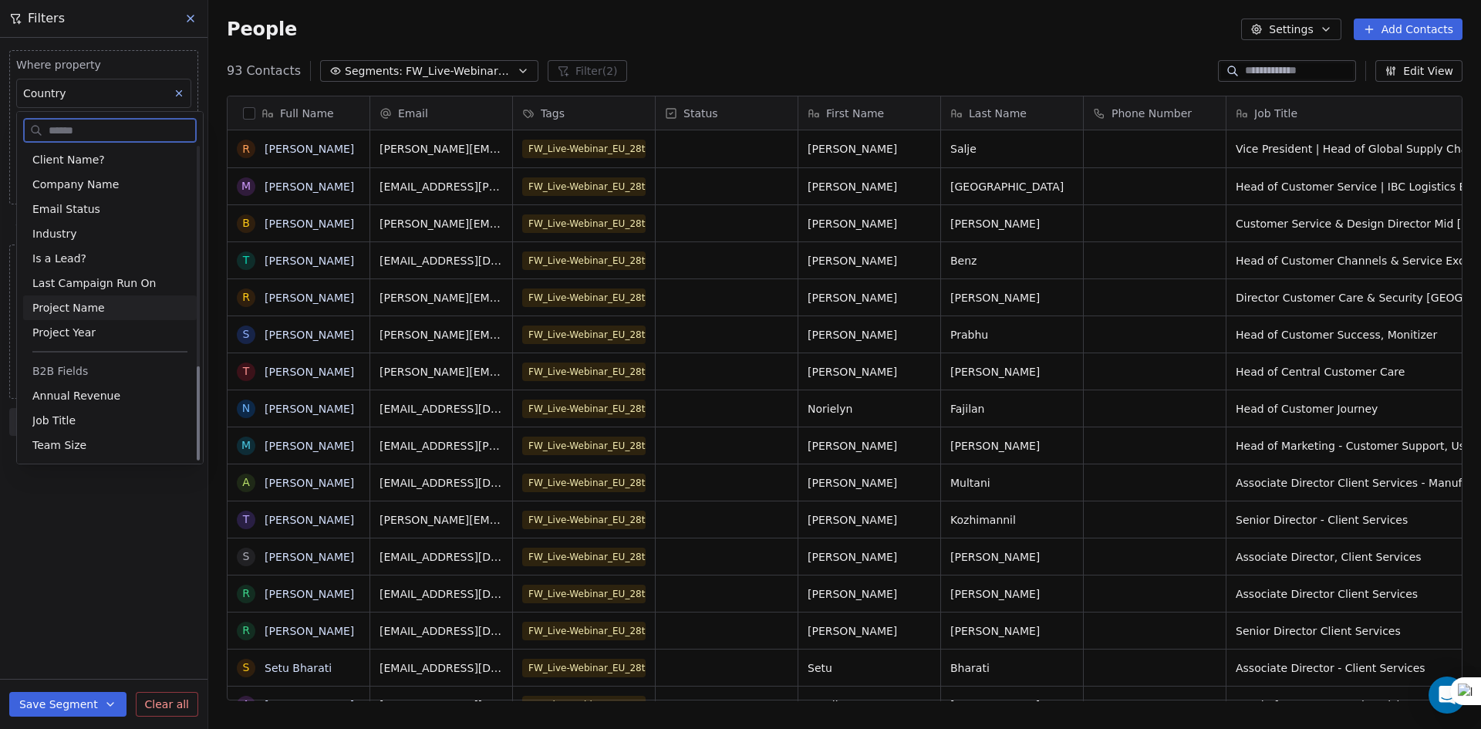
click at [87, 312] on span "Project Name" at bounding box center [68, 307] width 73 height 15
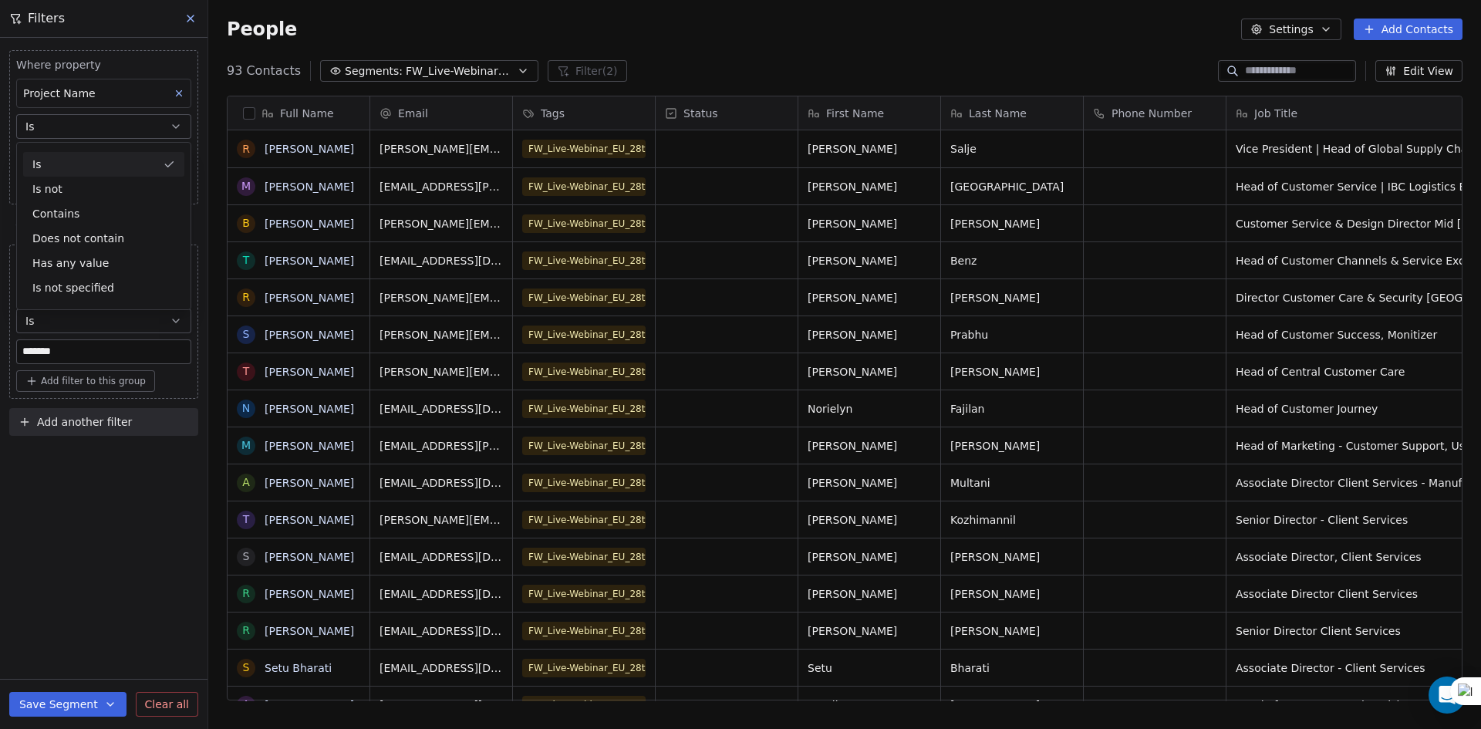
click at [106, 164] on div "Is" at bounding box center [103, 164] width 161 height 25
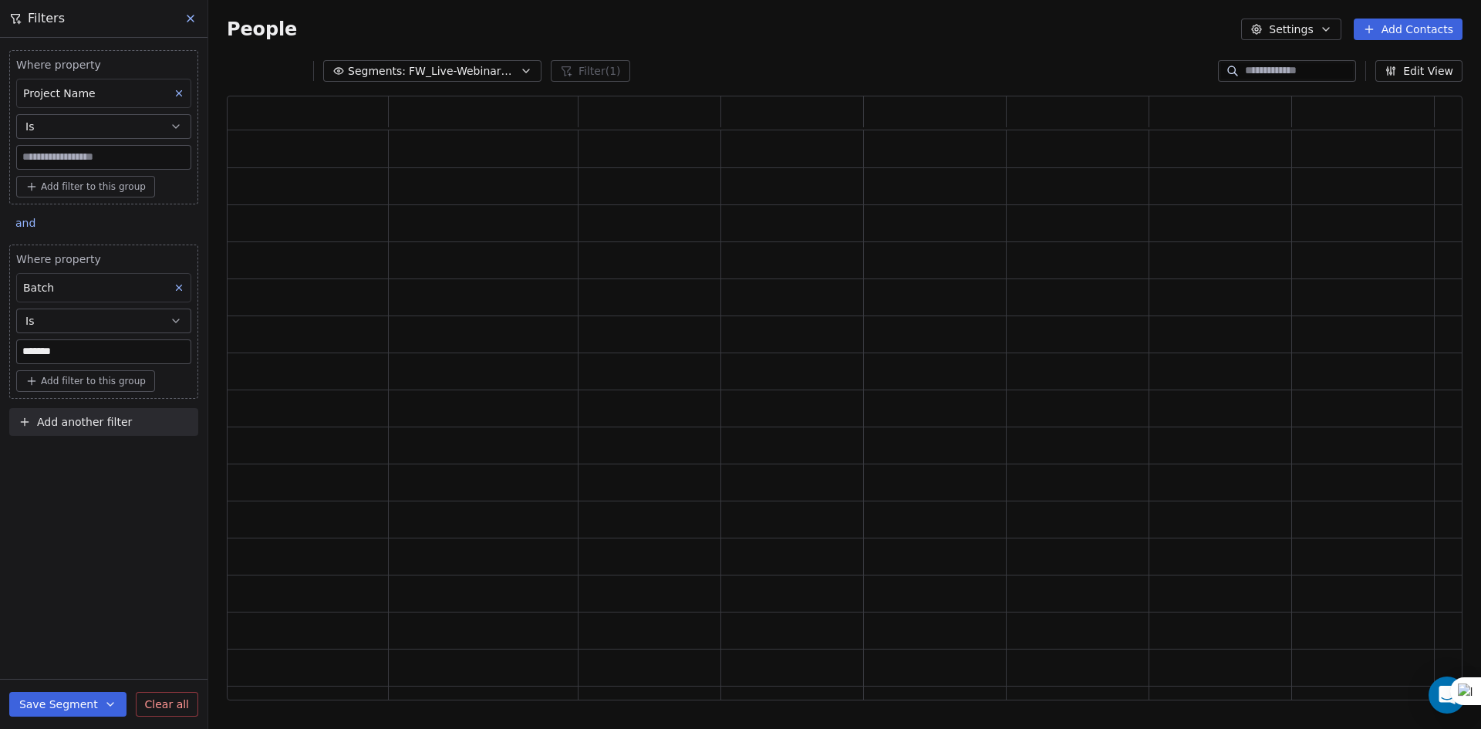
scroll to position [592, 1224]
click at [98, 157] on input at bounding box center [104, 157] width 174 height 23
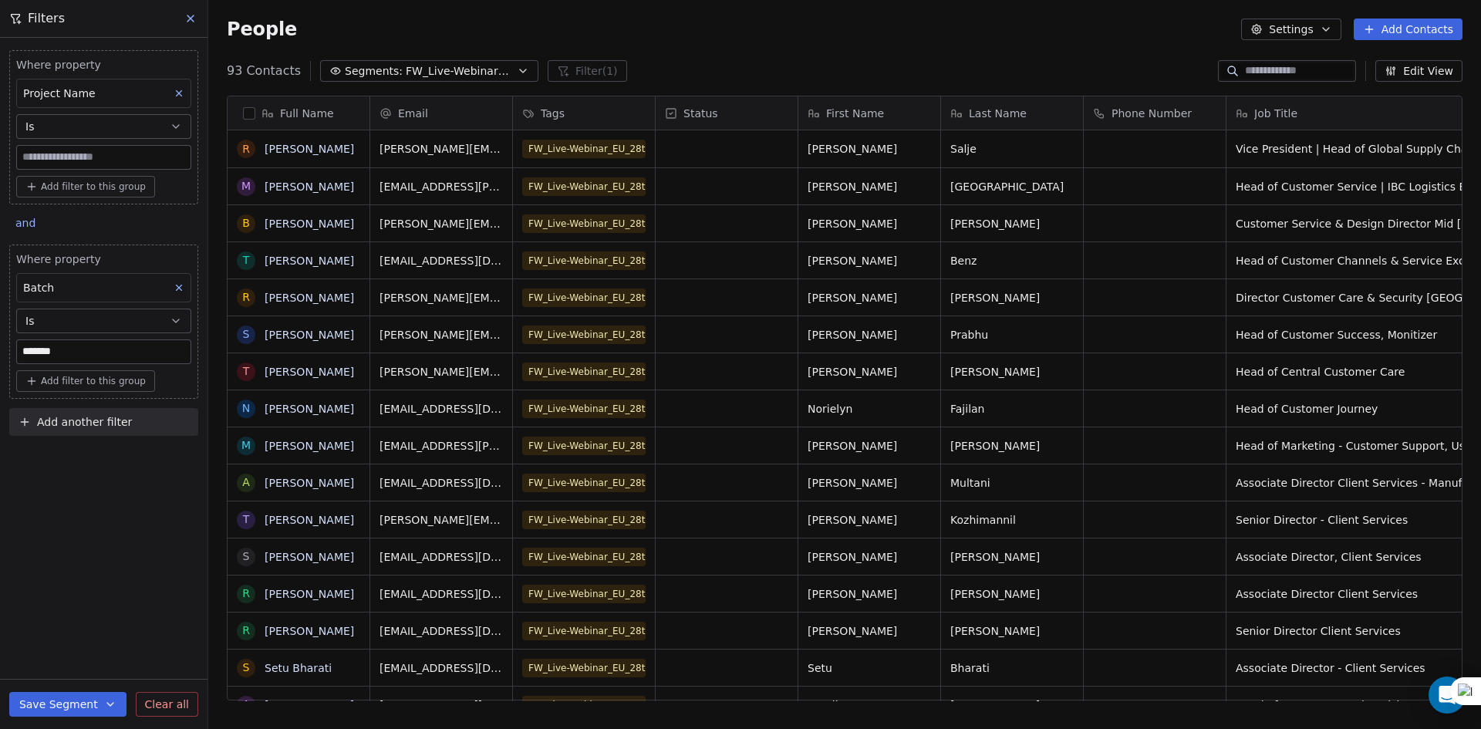
scroll to position [630, 1261]
drag, startPoint x: 945, startPoint y: 211, endPoint x: 1413, endPoint y: 223, distance: 467.7
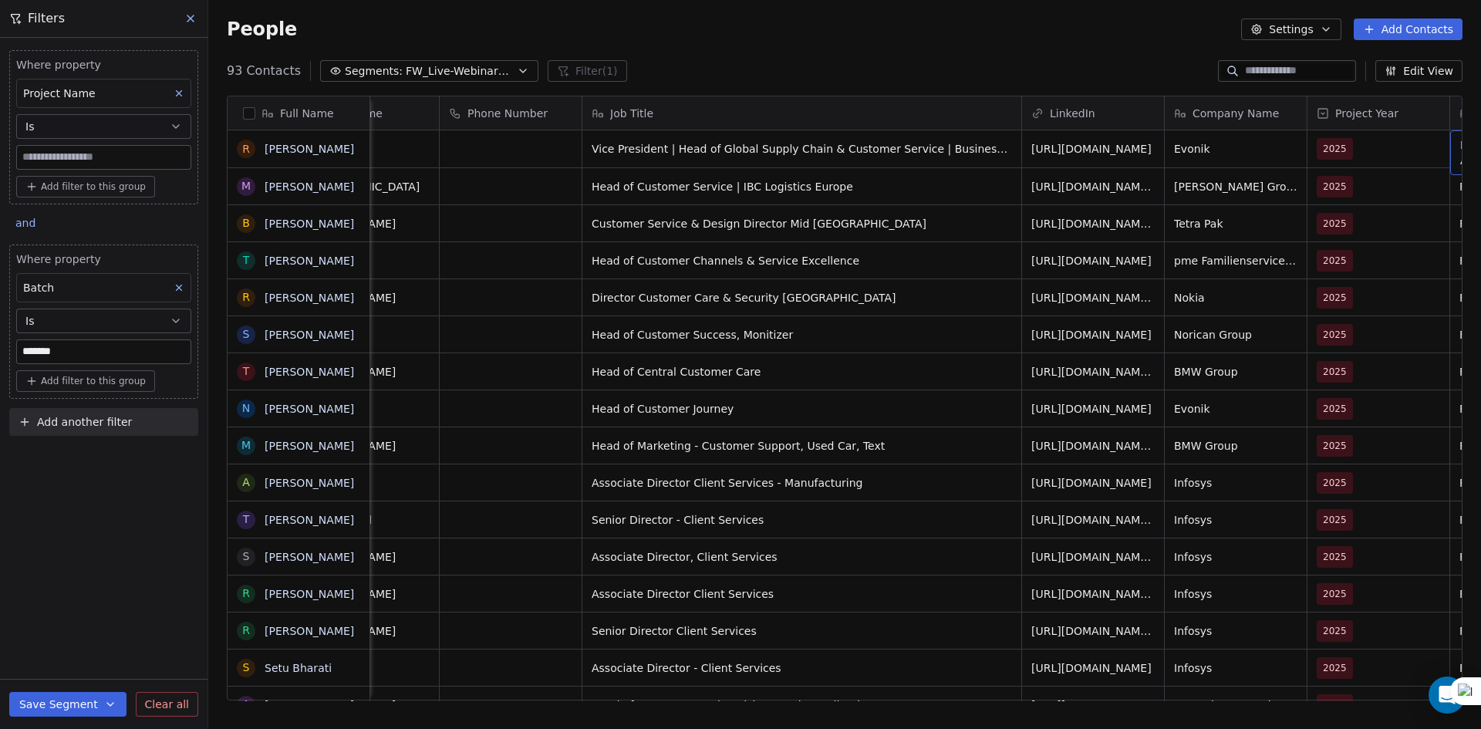
scroll to position [0, 787]
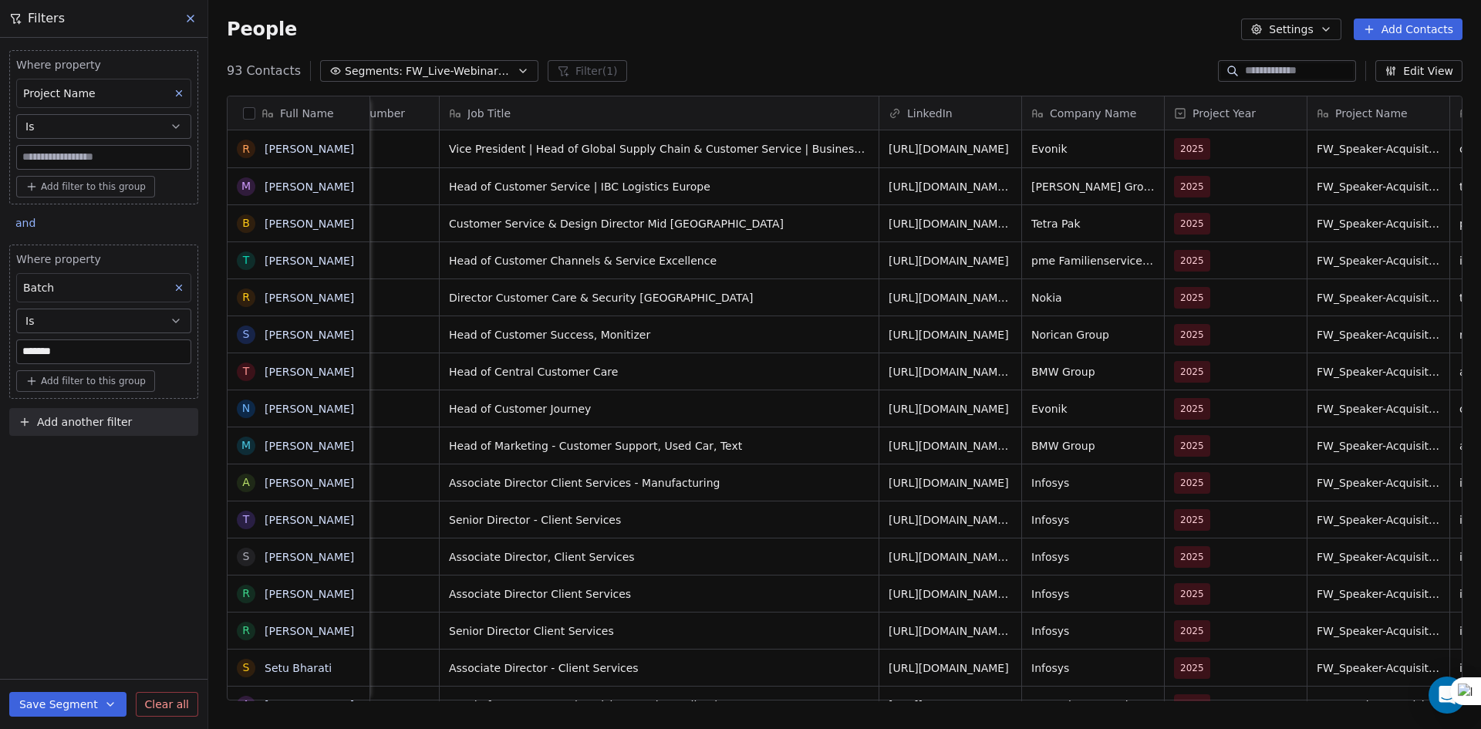
click at [444, 76] on span "FW_Live-Webinar_EU_28thAugust'25" at bounding box center [460, 71] width 108 height 16
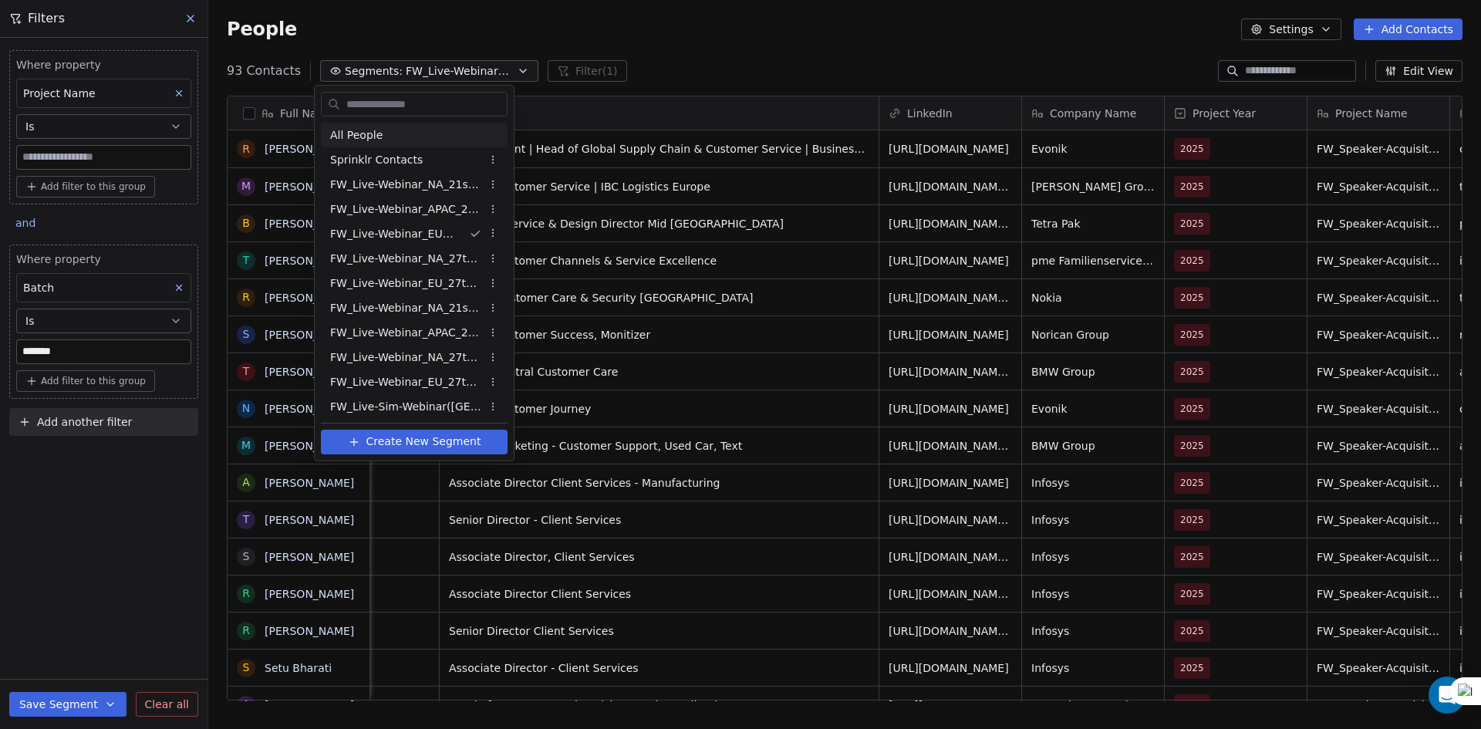
click at [183, 19] on html "U Upcoming Global Contacts People Marketing Workflows Campaigns Sales Pipelines…" at bounding box center [740, 364] width 1481 height 729
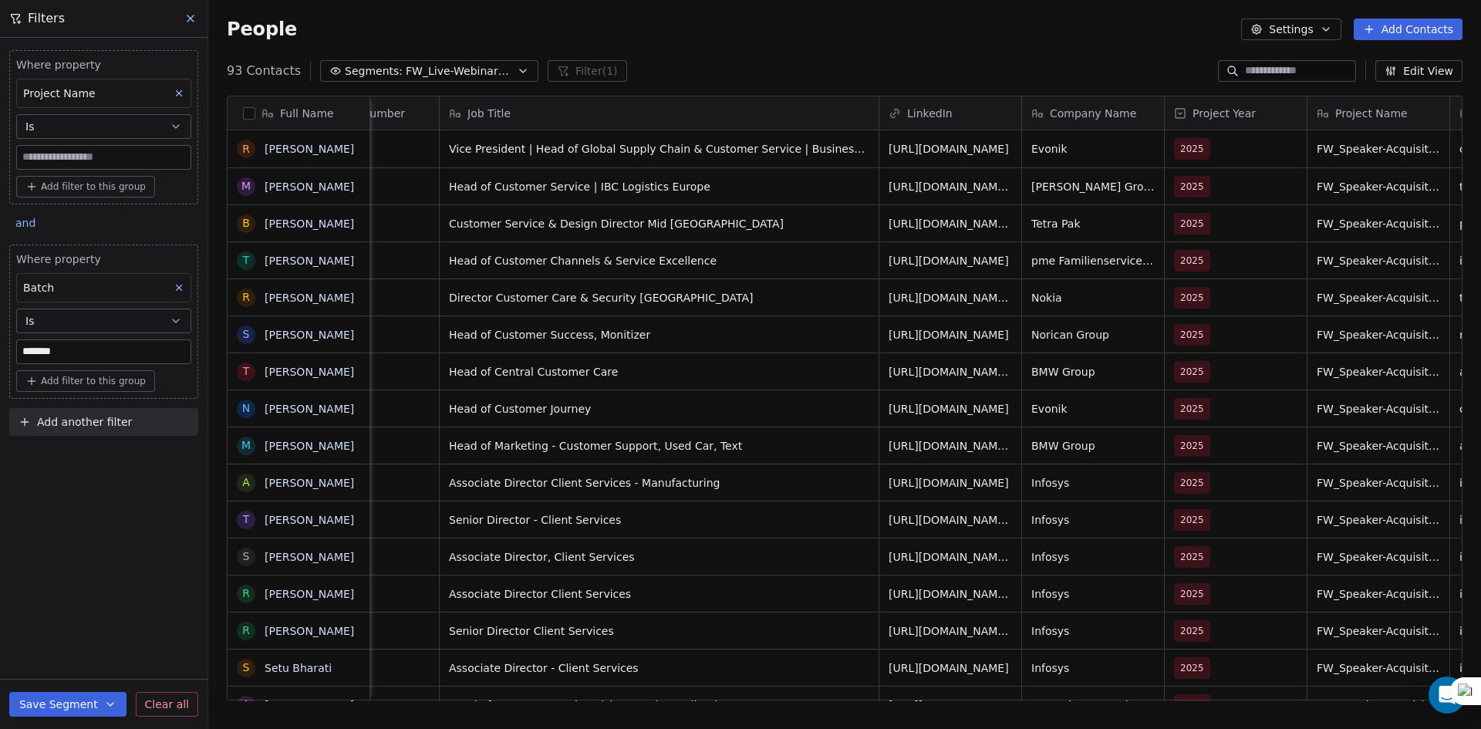
click at [187, 18] on icon at bounding box center [190, 18] width 12 height 12
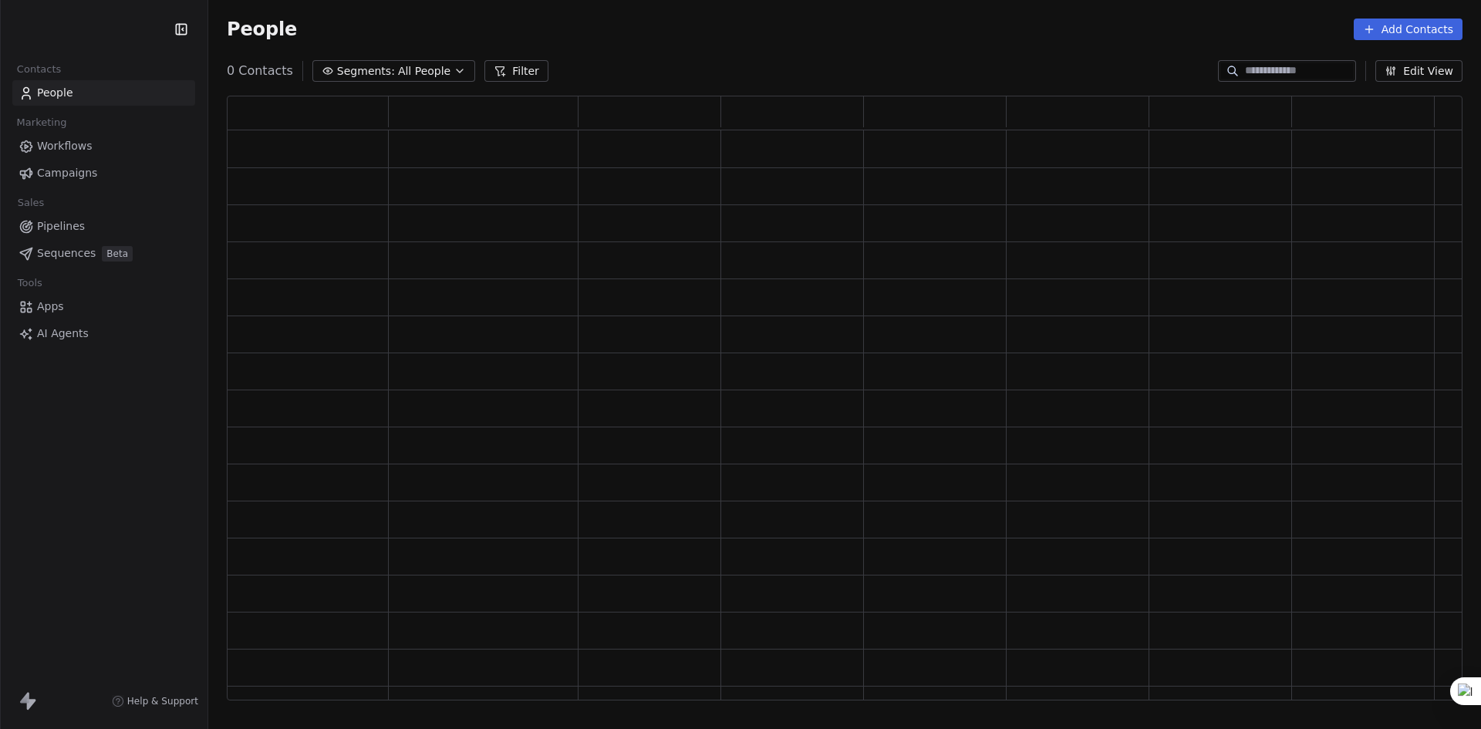
scroll to position [592, 1224]
click at [442, 73] on span "All People" at bounding box center [435, 71] width 52 height 16
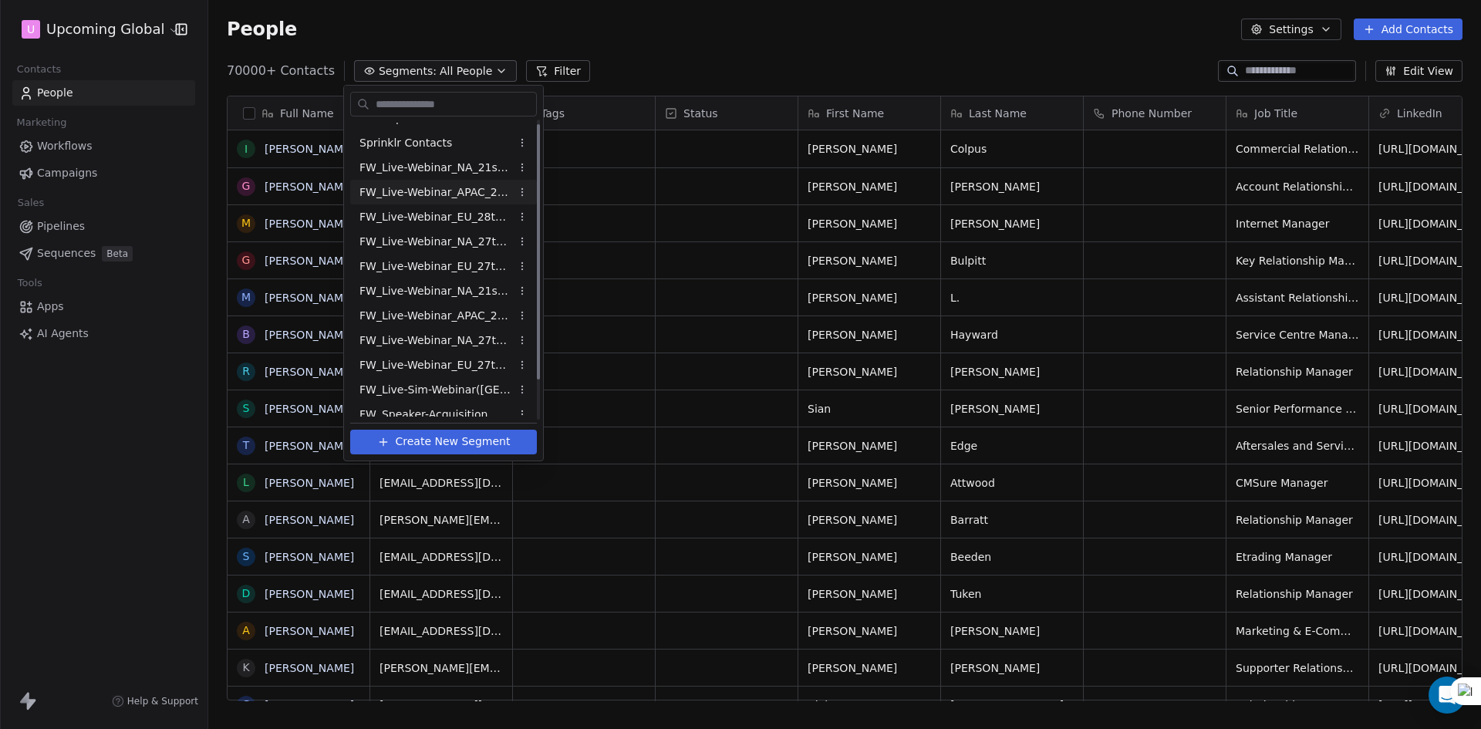
scroll to position [0, 0]
click at [467, 234] on span "FW_Live-Webinar_EU_28thAugust'25" at bounding box center [435, 234] width 151 height 16
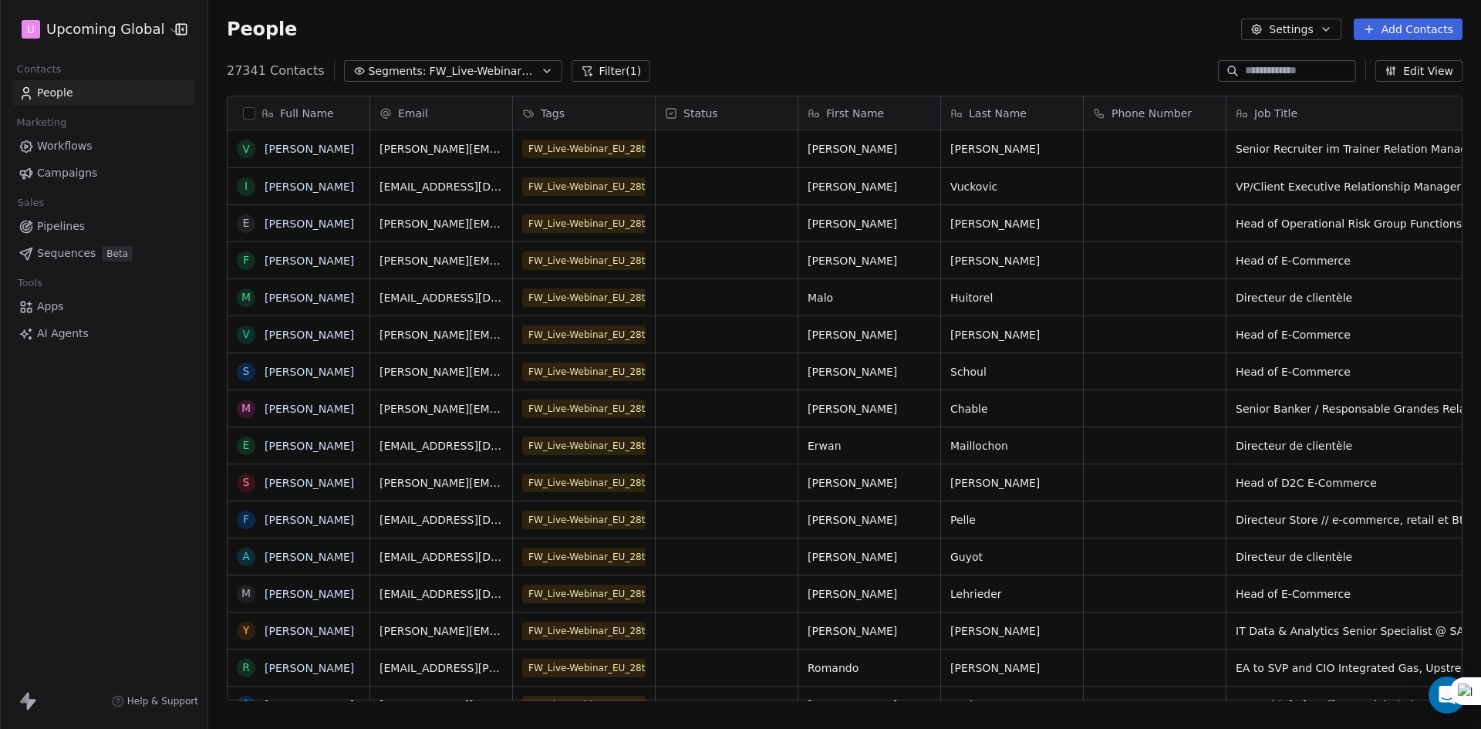
scroll to position [630, 1261]
drag, startPoint x: 616, startPoint y: 69, endPoint x: 607, endPoint y: 79, distance: 13.1
click at [616, 69] on button "Filter (1)" at bounding box center [611, 71] width 79 height 22
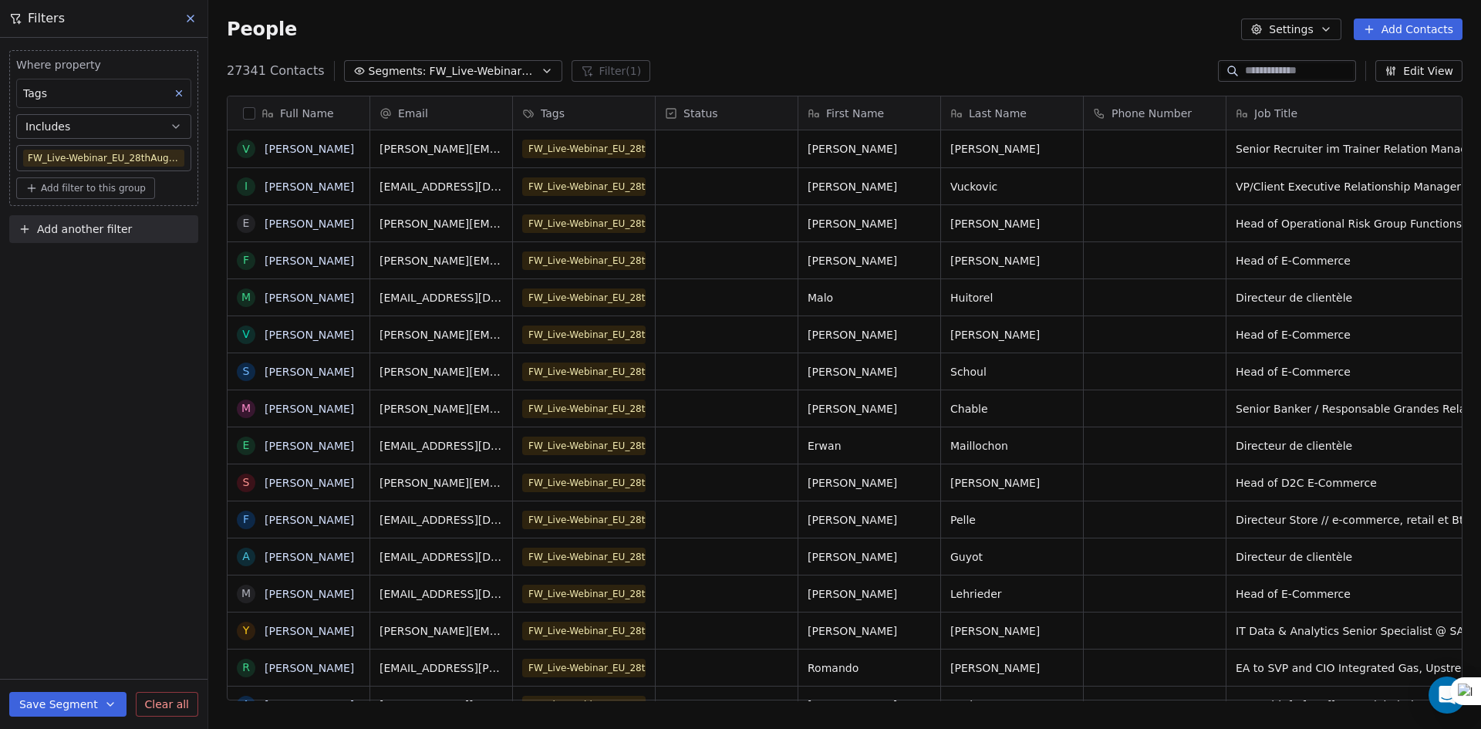
click at [112, 123] on button "Includes" at bounding box center [103, 126] width 175 height 25
click at [116, 80] on div "Tags" at bounding box center [103, 93] width 175 height 29
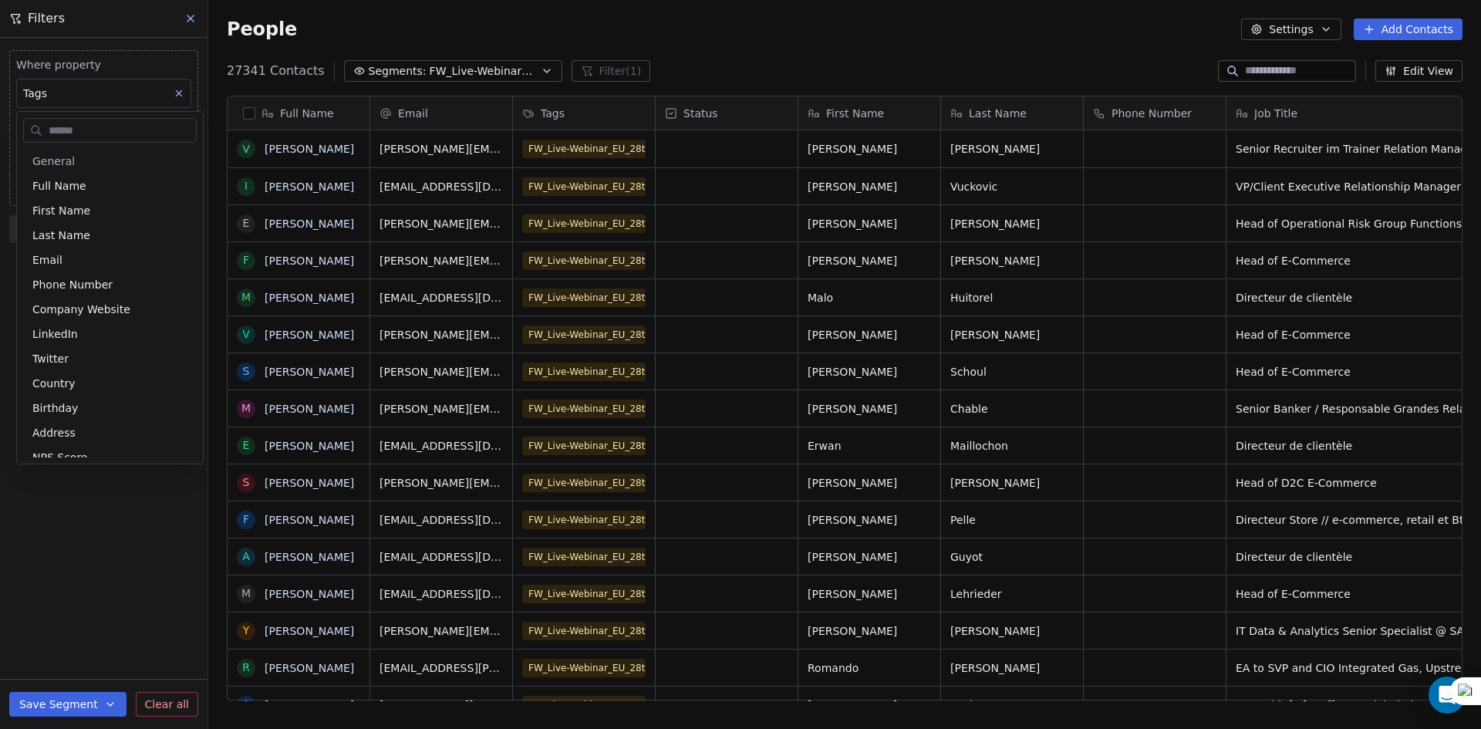
scroll to position [62, 0]
click at [116, 86] on html "U Upcoming Global Contacts People Marketing Workflows Campaigns Sales Pipelines…" at bounding box center [740, 364] width 1481 height 729
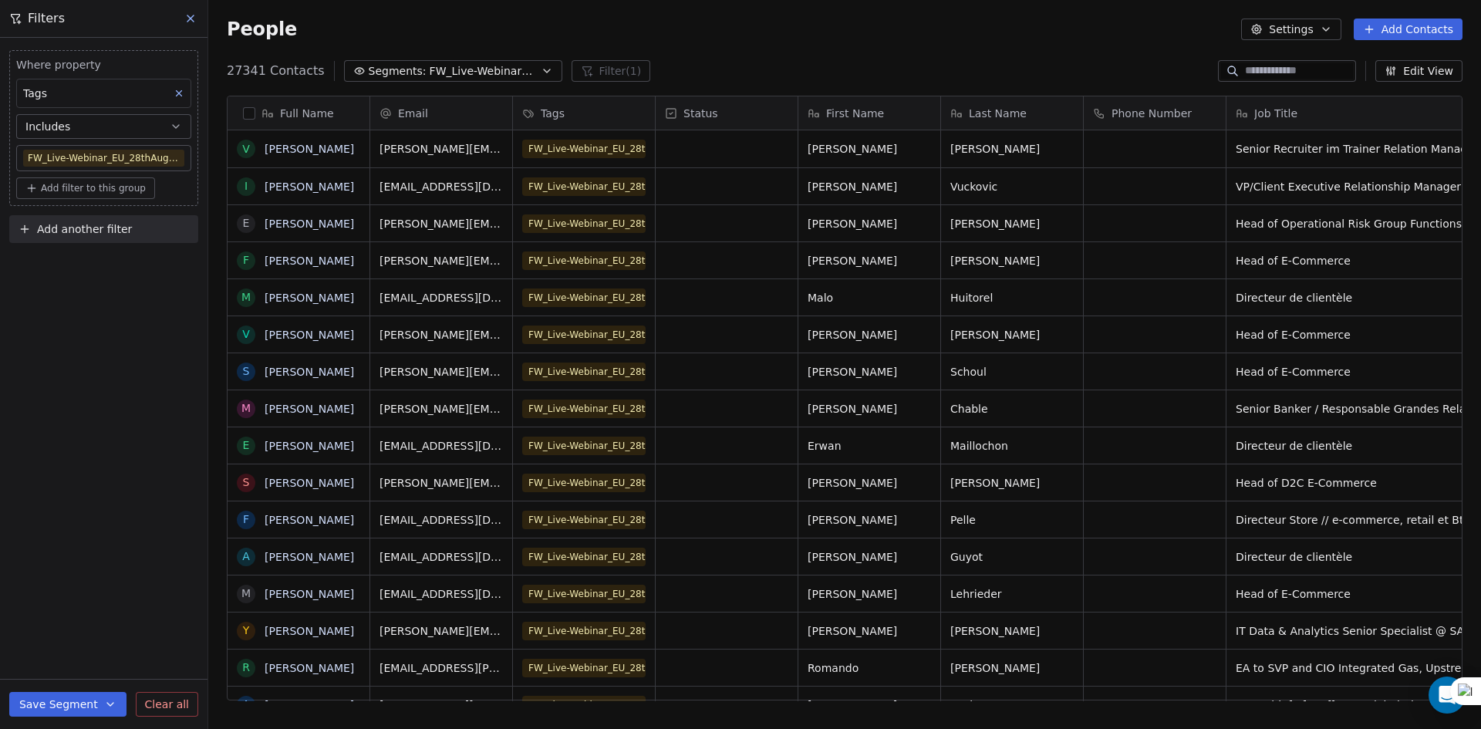
click at [120, 99] on div "Tags" at bounding box center [103, 93] width 175 height 29
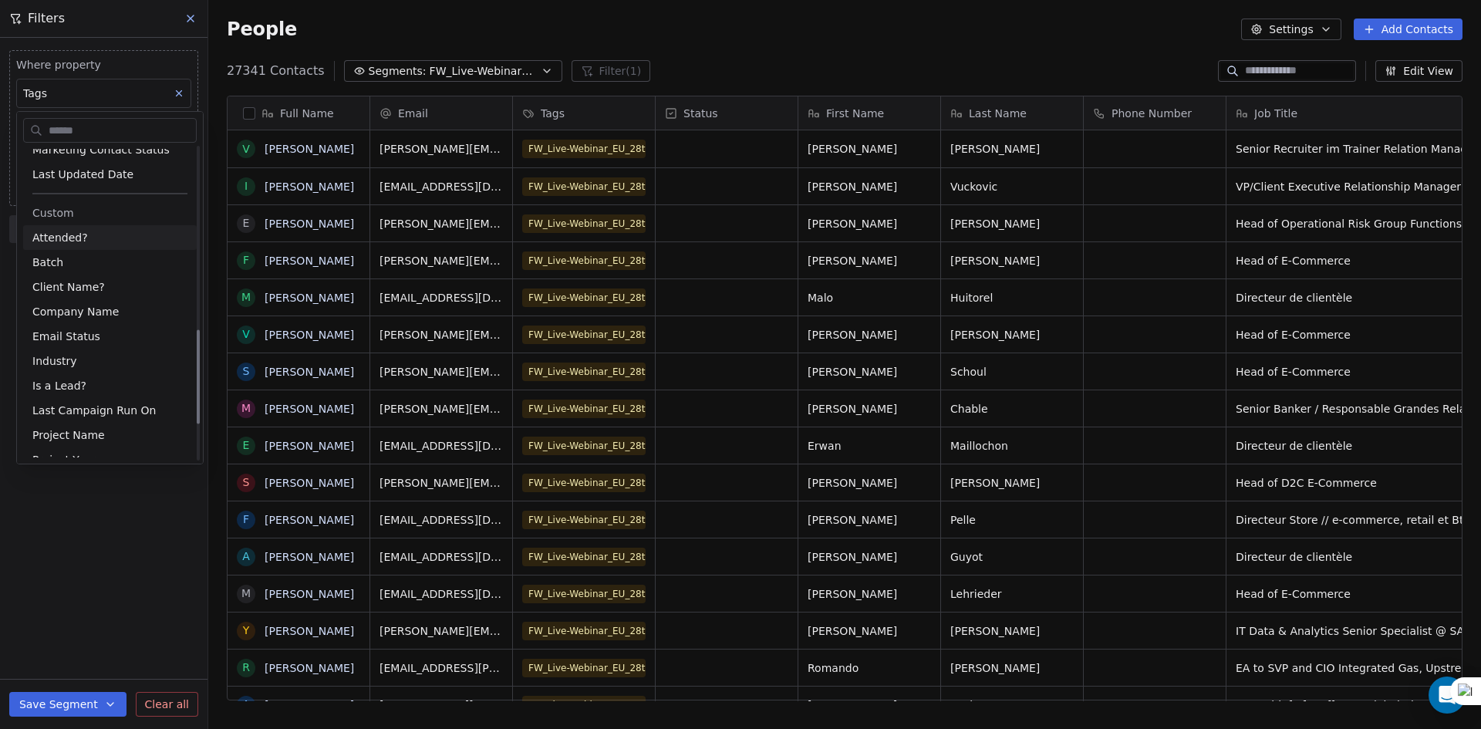
scroll to position [602, 0]
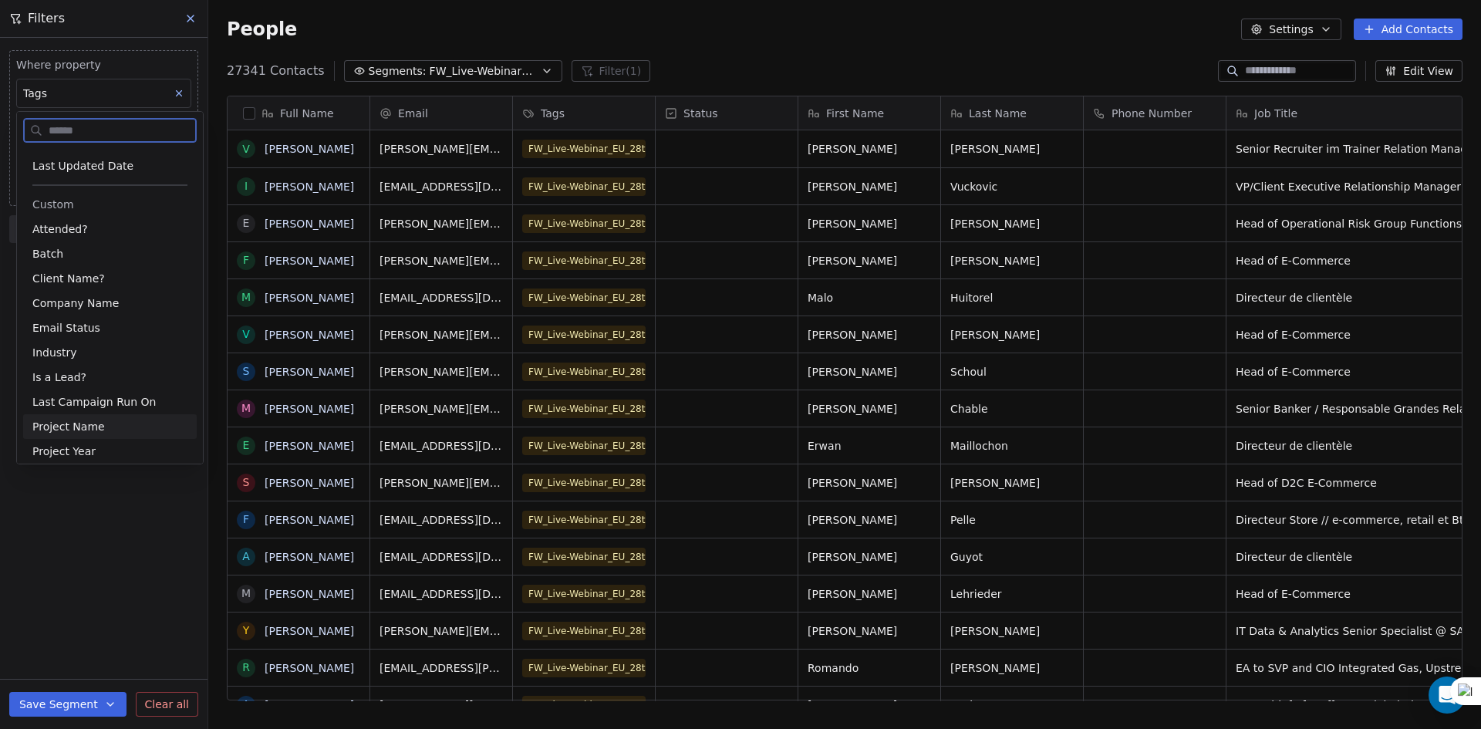
click at [96, 425] on span "Project Name" at bounding box center [68, 426] width 73 height 15
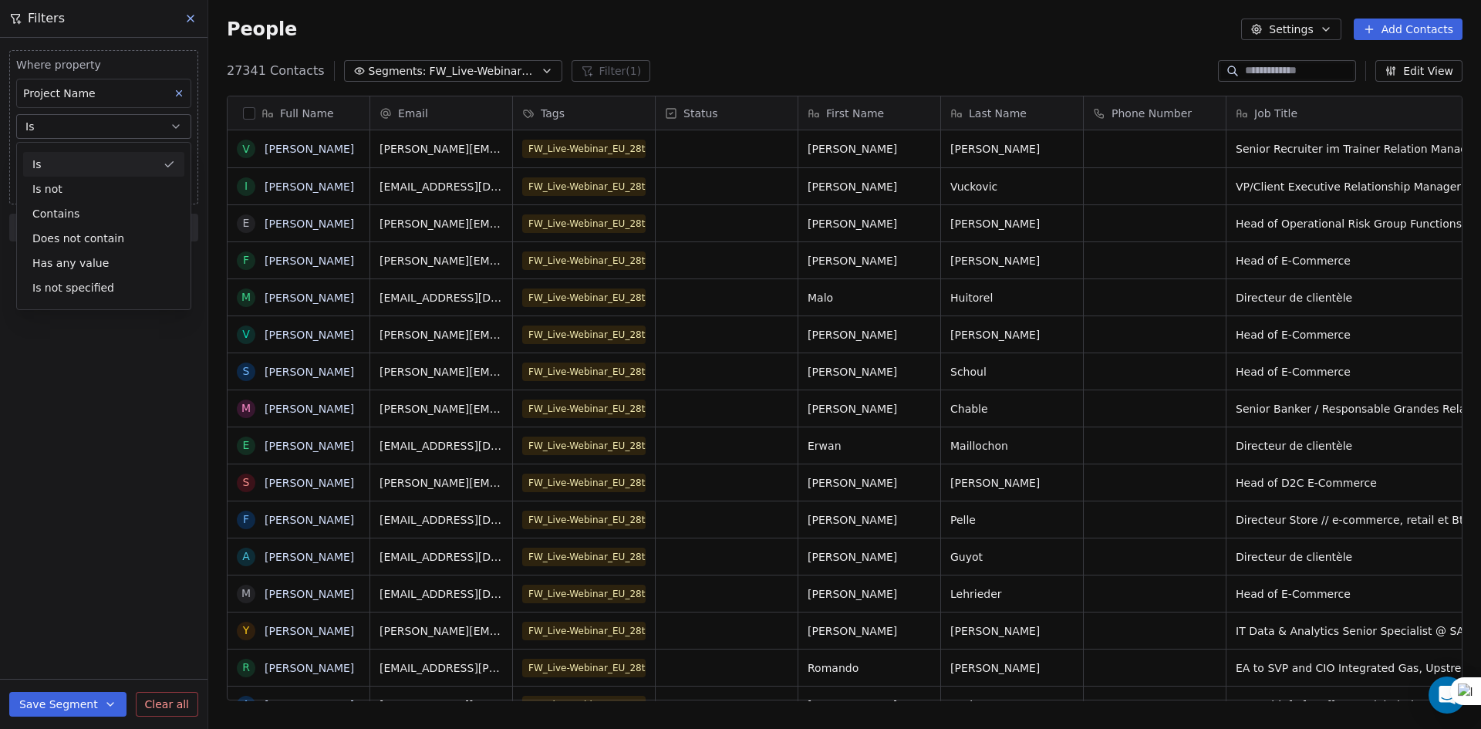
click at [112, 170] on div "Is" at bounding box center [103, 164] width 161 height 25
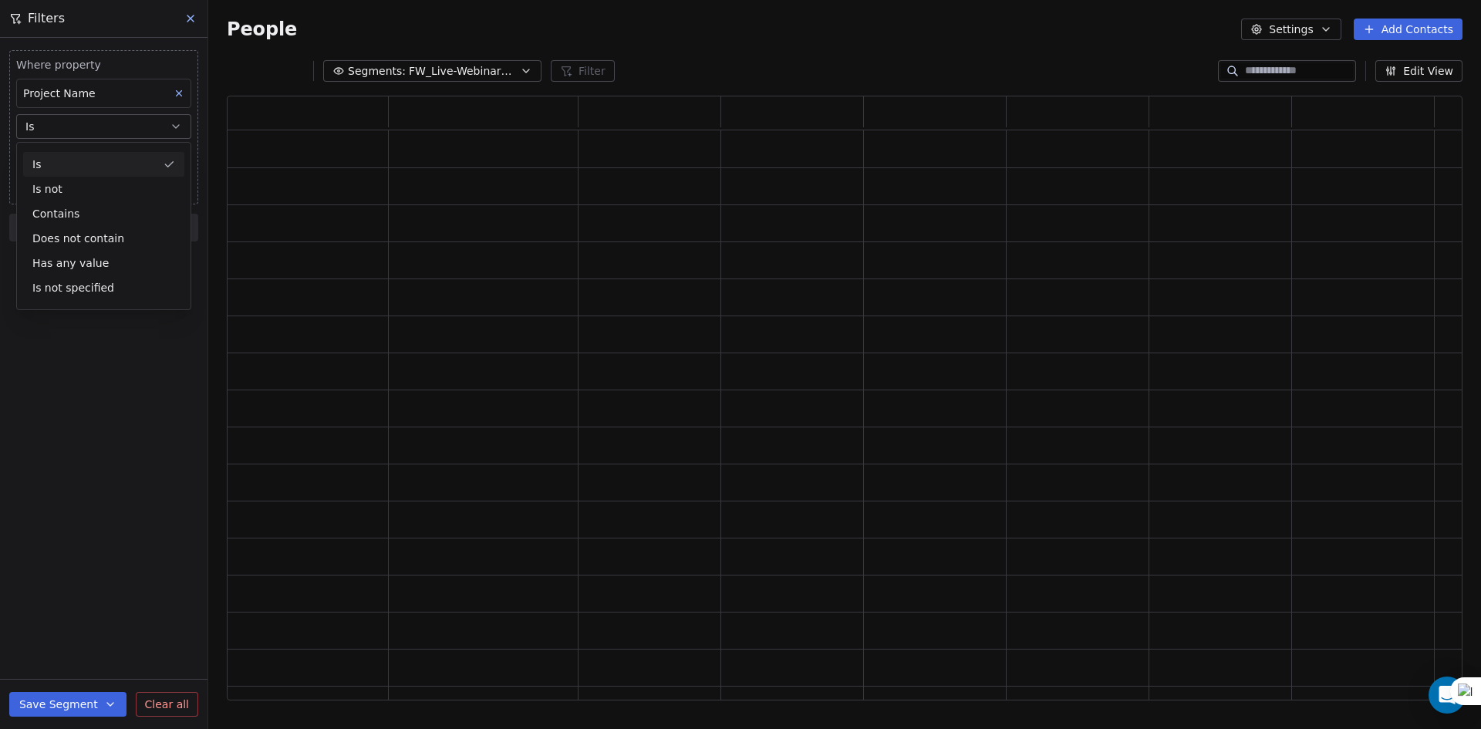
scroll to position [592, 1224]
click at [118, 157] on input at bounding box center [104, 157] width 174 height 23
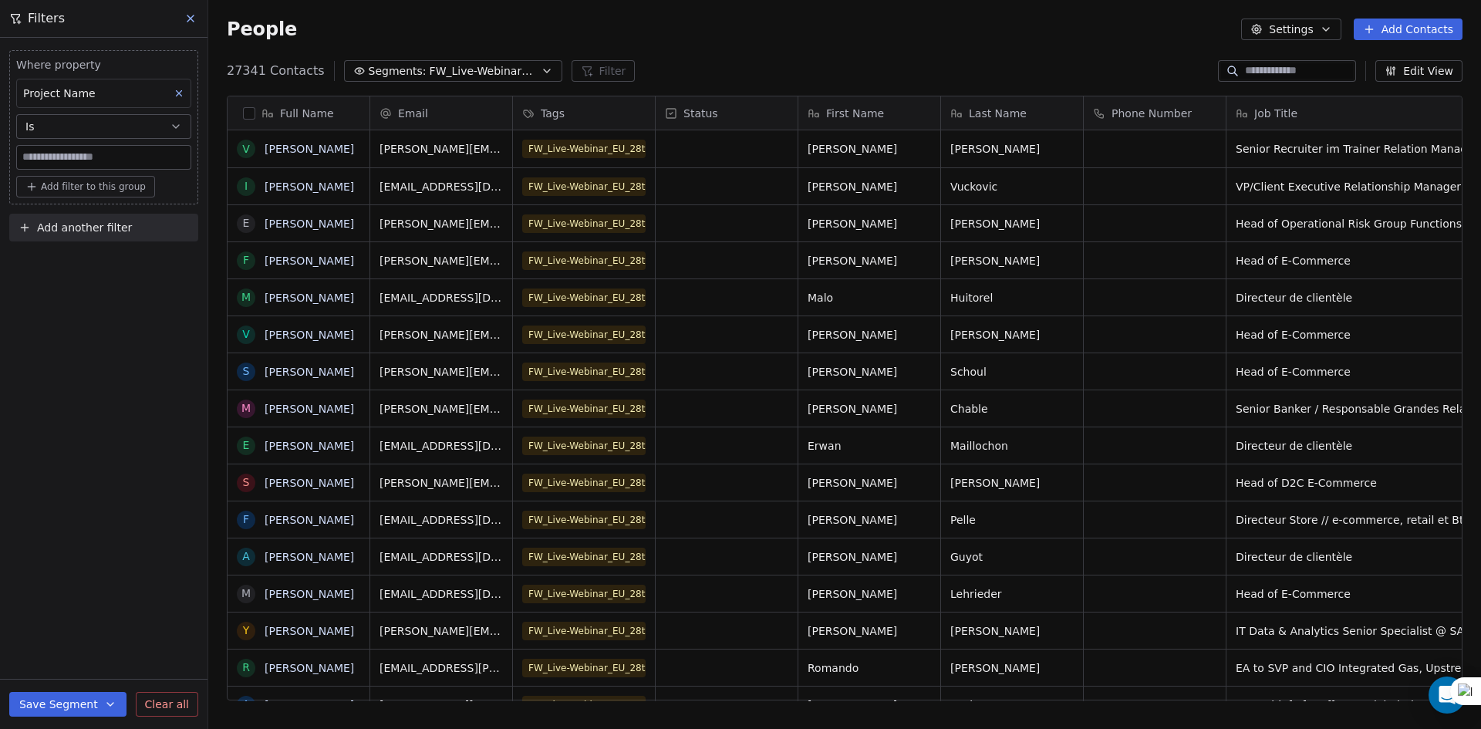
scroll to position [630, 1261]
click at [137, 132] on button "Is" at bounding box center [103, 126] width 175 height 25
click at [93, 213] on div "Contains" at bounding box center [103, 213] width 161 height 25
click at [119, 156] on input at bounding box center [104, 157] width 174 height 23
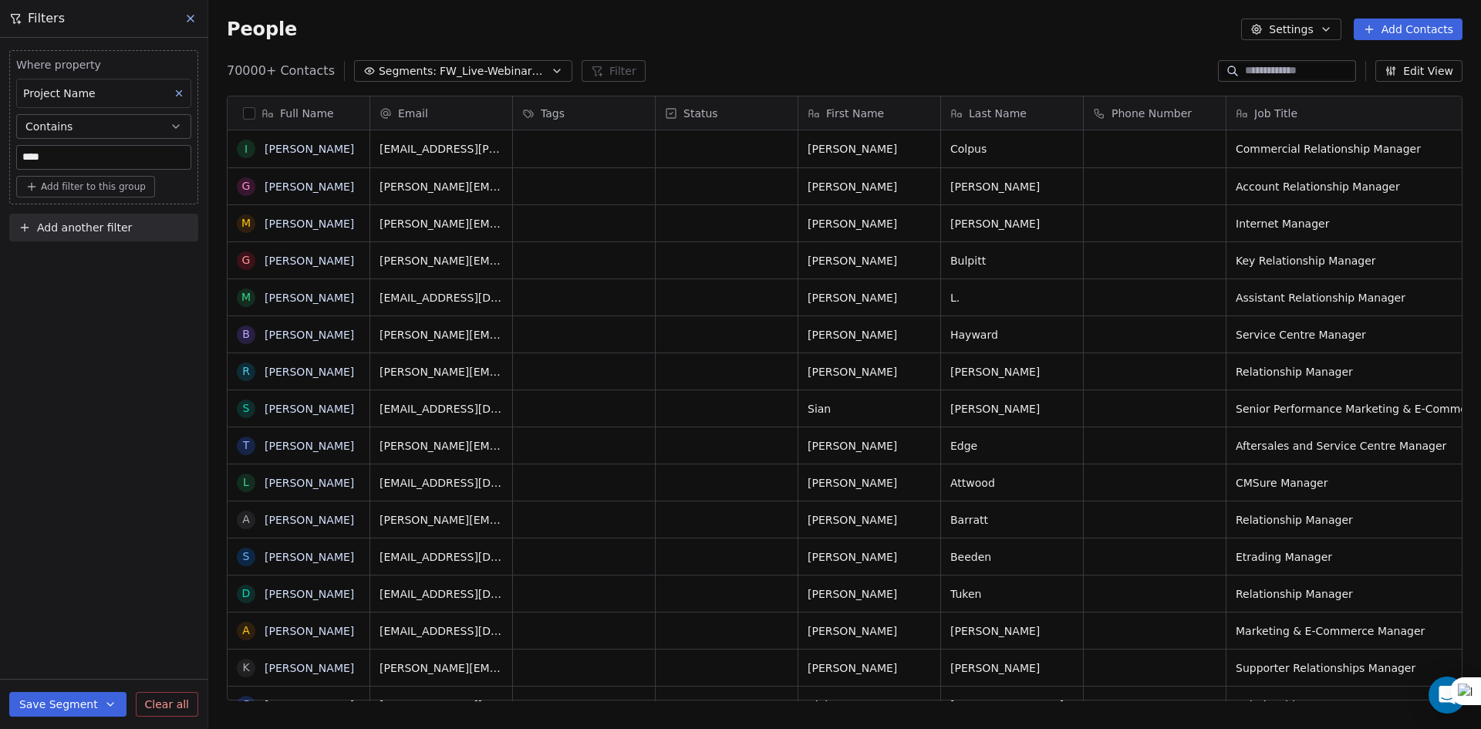
click at [105, 375] on div "Where property Project Name Contains **** Add filter to this group Add another …" at bounding box center [104, 383] width 208 height 691
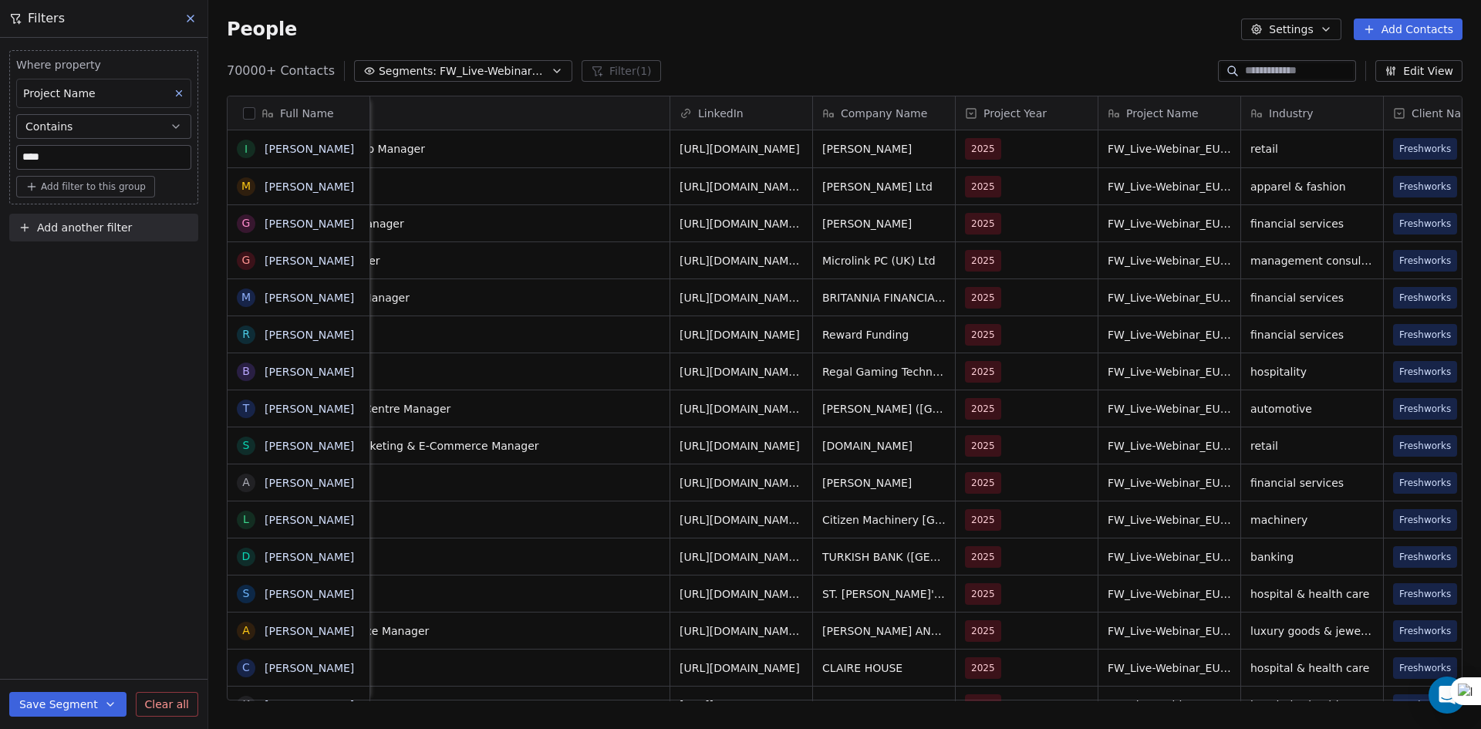
scroll to position [0, 994]
click at [106, 151] on input "****" at bounding box center [104, 157] width 174 height 23
paste input "**********"
type input "**********"
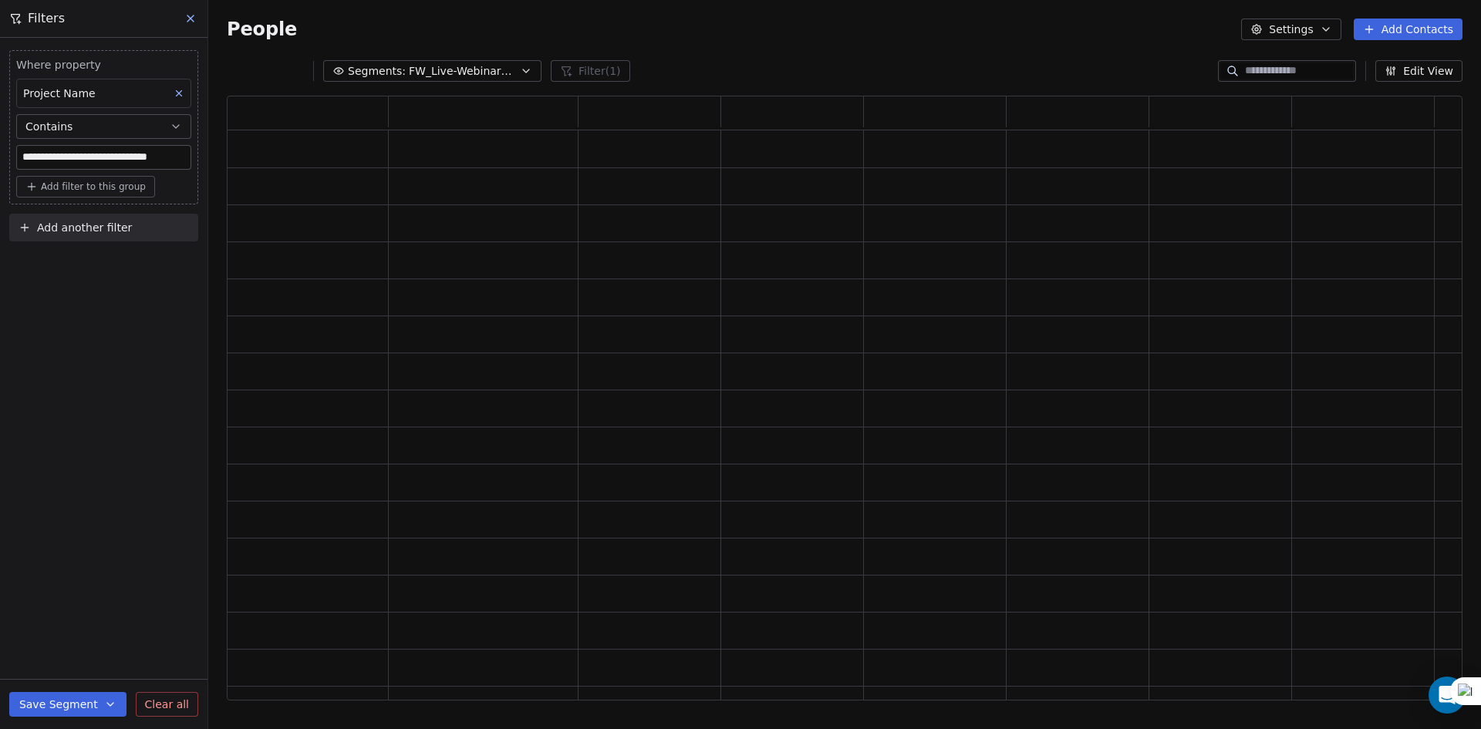
click at [79, 305] on div "**********" at bounding box center [104, 383] width 208 height 691
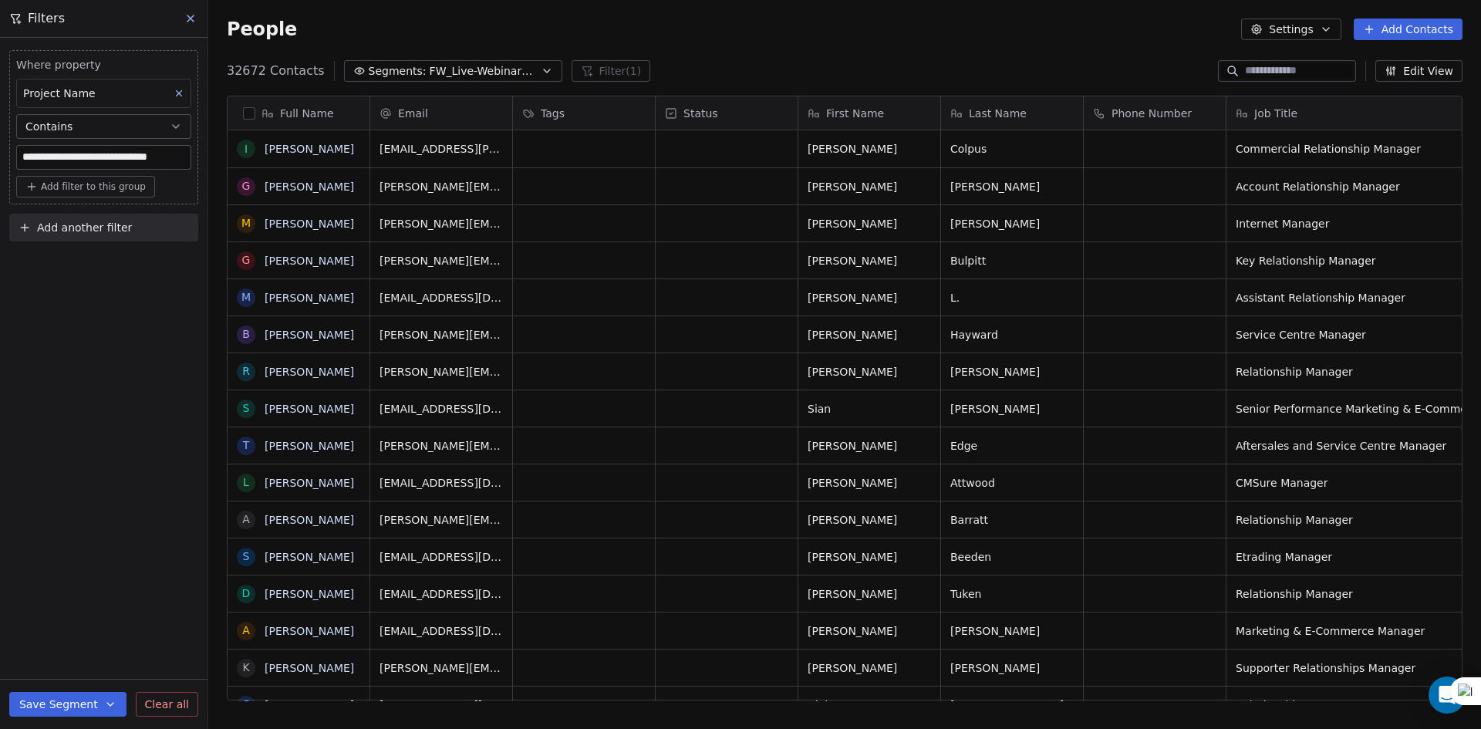
scroll to position [630, 1261]
click at [83, 185] on span "Add filter to this group" at bounding box center [93, 187] width 105 height 12
click at [70, 320] on html "**********" at bounding box center [740, 364] width 1481 height 729
click at [90, 228] on span "Add another filter" at bounding box center [84, 228] width 95 height 16
click at [86, 265] on span "Contact properties" at bounding box center [75, 264] width 100 height 16
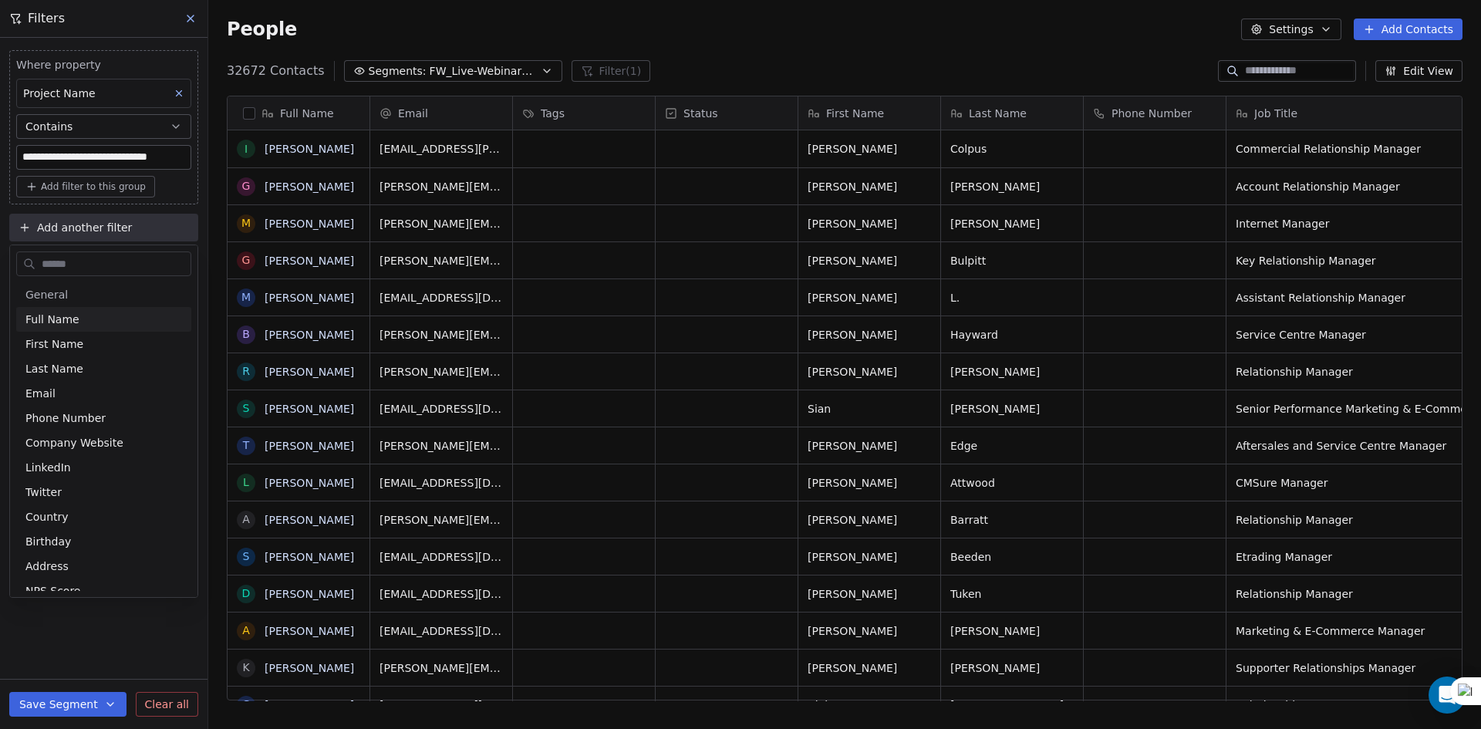
click at [86, 263] on input "text" at bounding box center [115, 264] width 152 height 22
type input "*****"
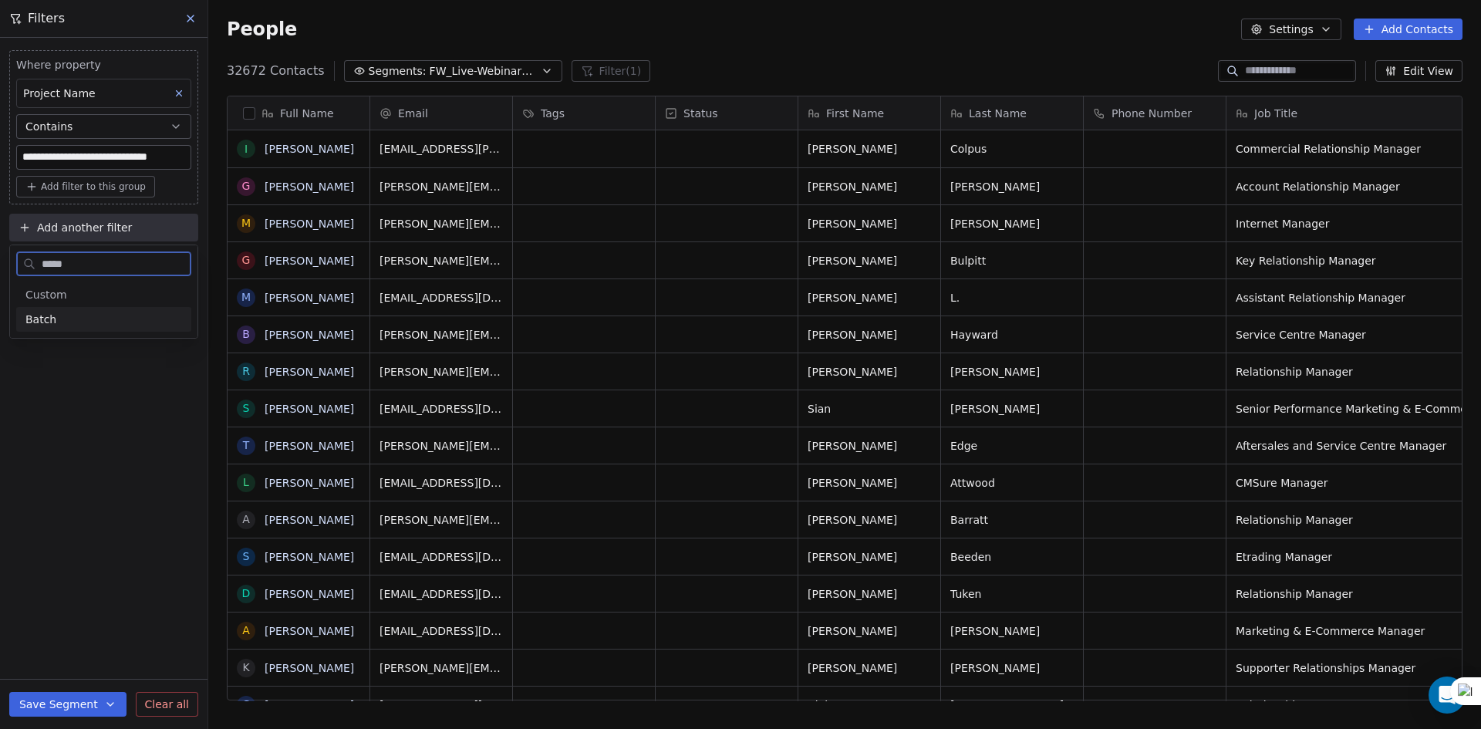
click at [78, 312] on div "Batch" at bounding box center [103, 319] width 157 height 15
click at [72, 225] on span "Add another filter" at bounding box center [84, 228] width 95 height 16
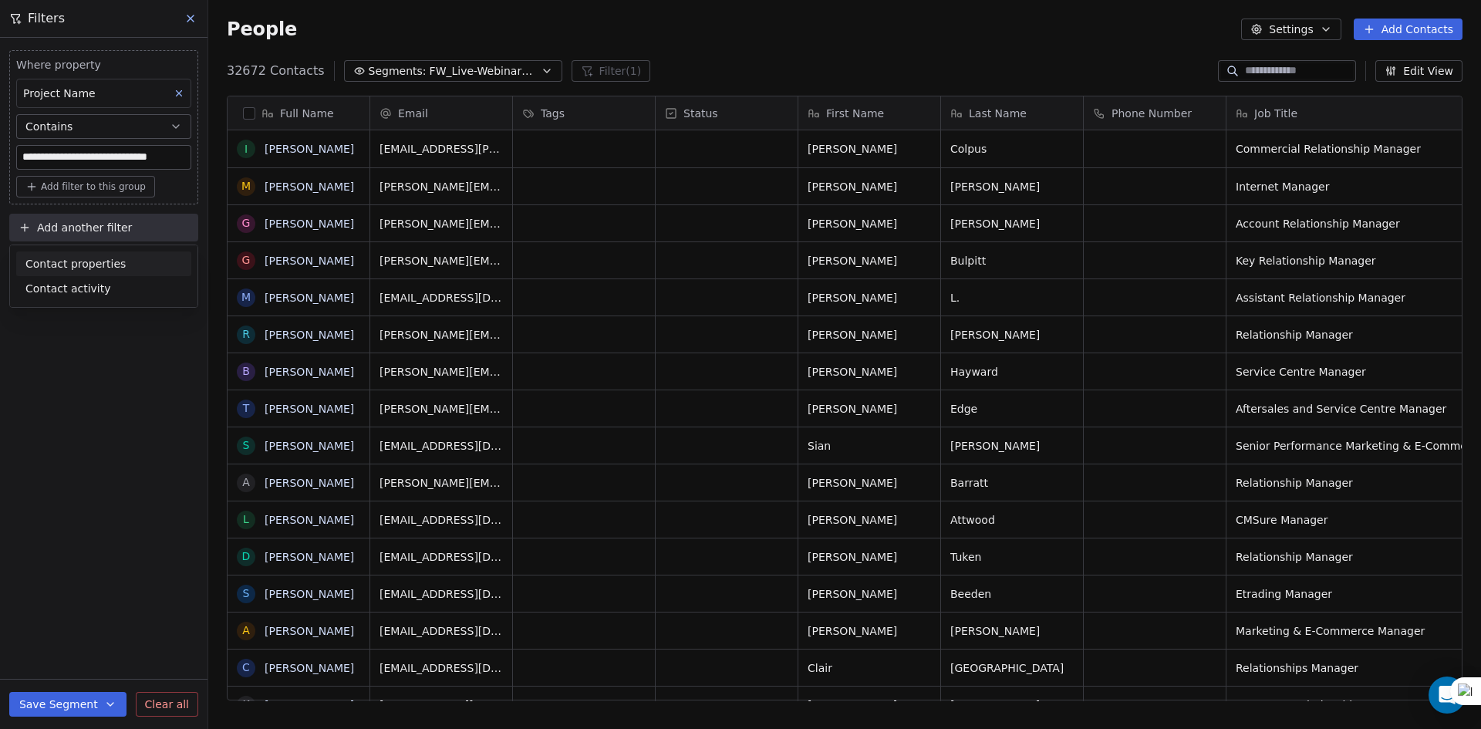
click at [78, 270] on span "Contact properties" at bounding box center [75, 264] width 100 height 16
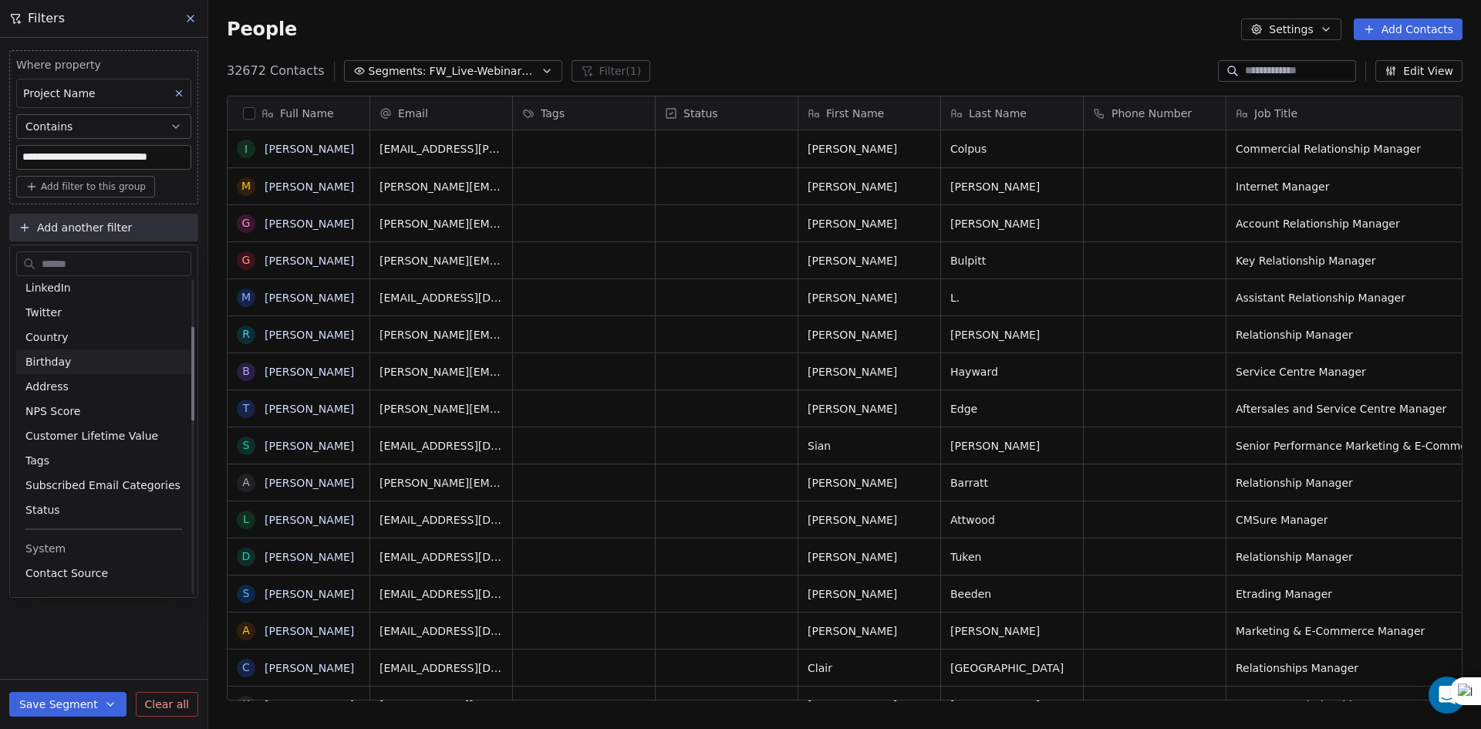
scroll to position [154, 0]
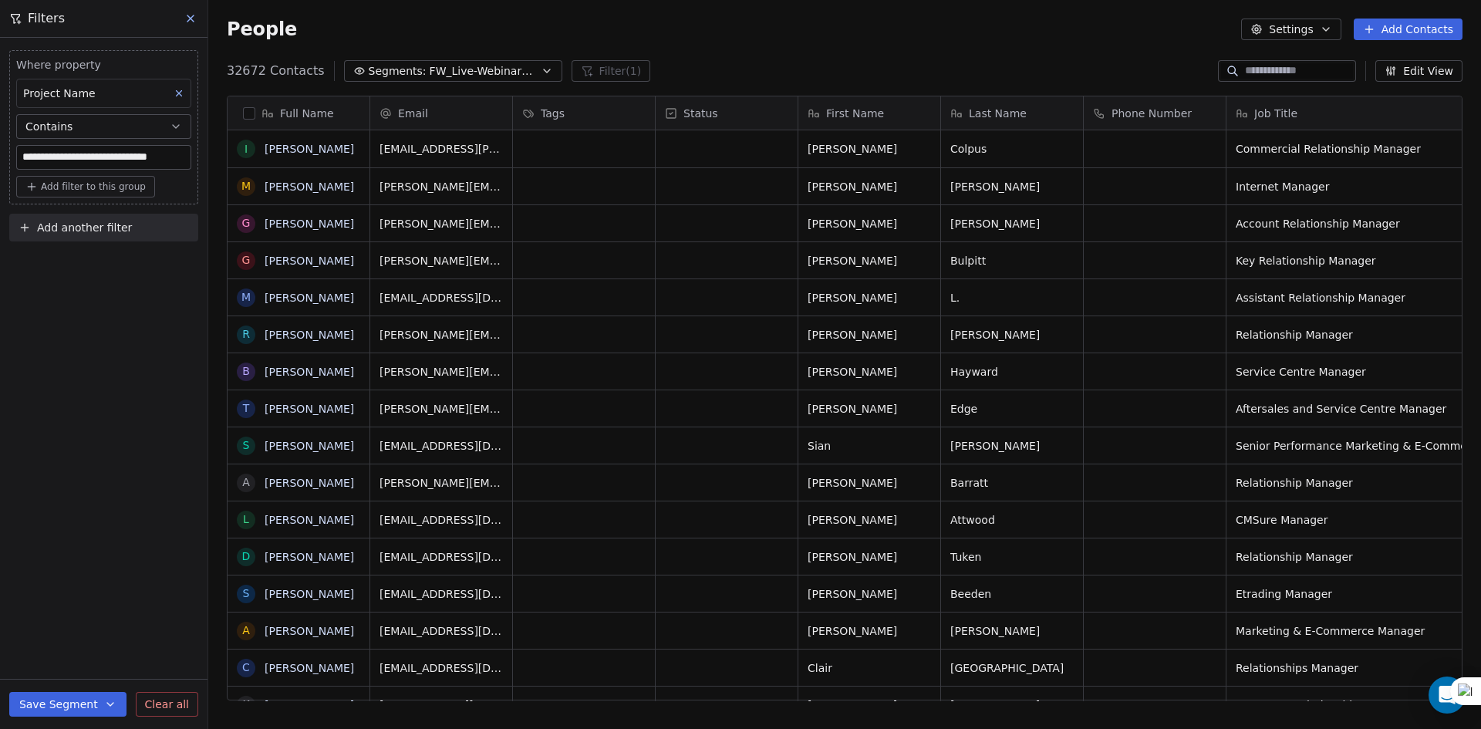
click at [0, 279] on html "**********" at bounding box center [740, 364] width 1481 height 729
click at [82, 224] on span "Add another filter" at bounding box center [84, 228] width 95 height 16
click at [82, 258] on span "Contact properties" at bounding box center [75, 264] width 100 height 16
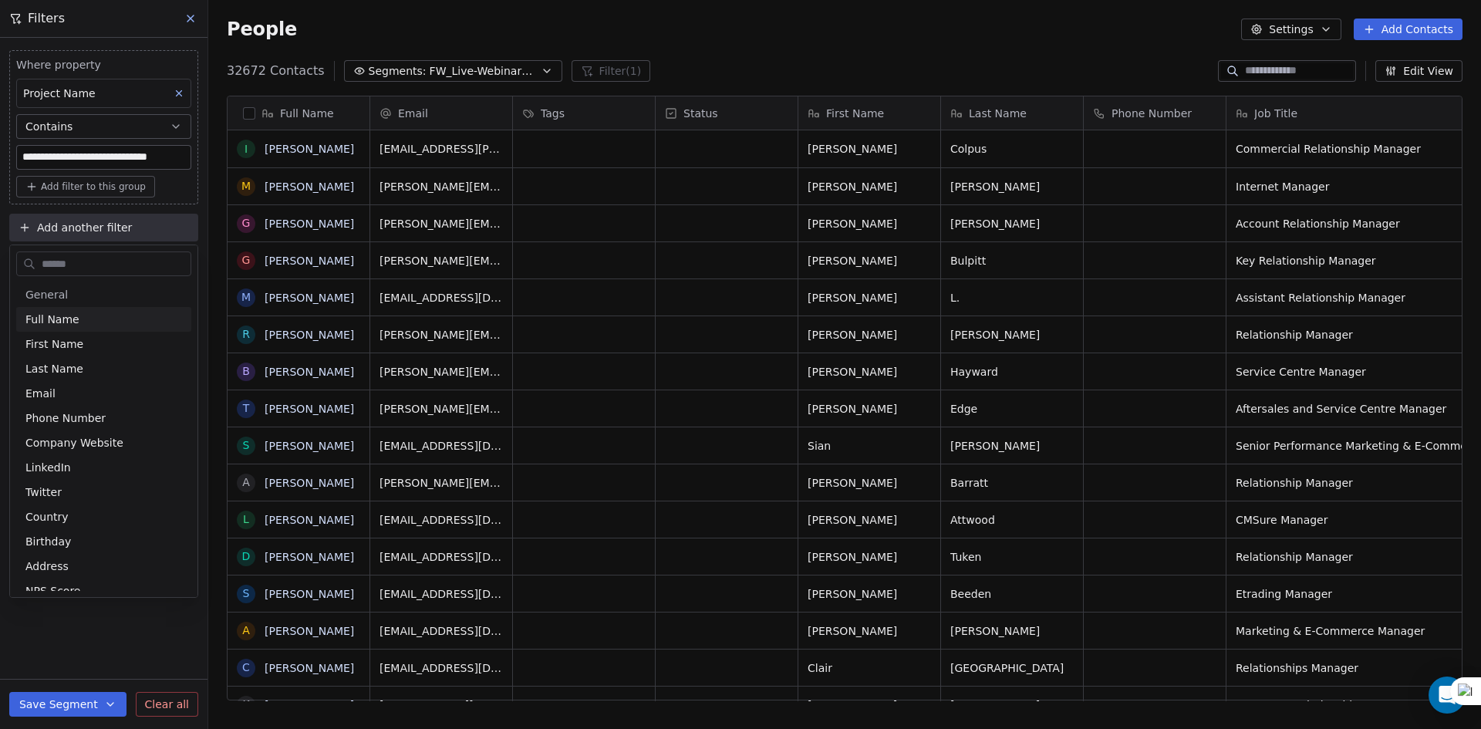
click at [88, 265] on input "text" at bounding box center [115, 264] width 152 height 22
type input "***"
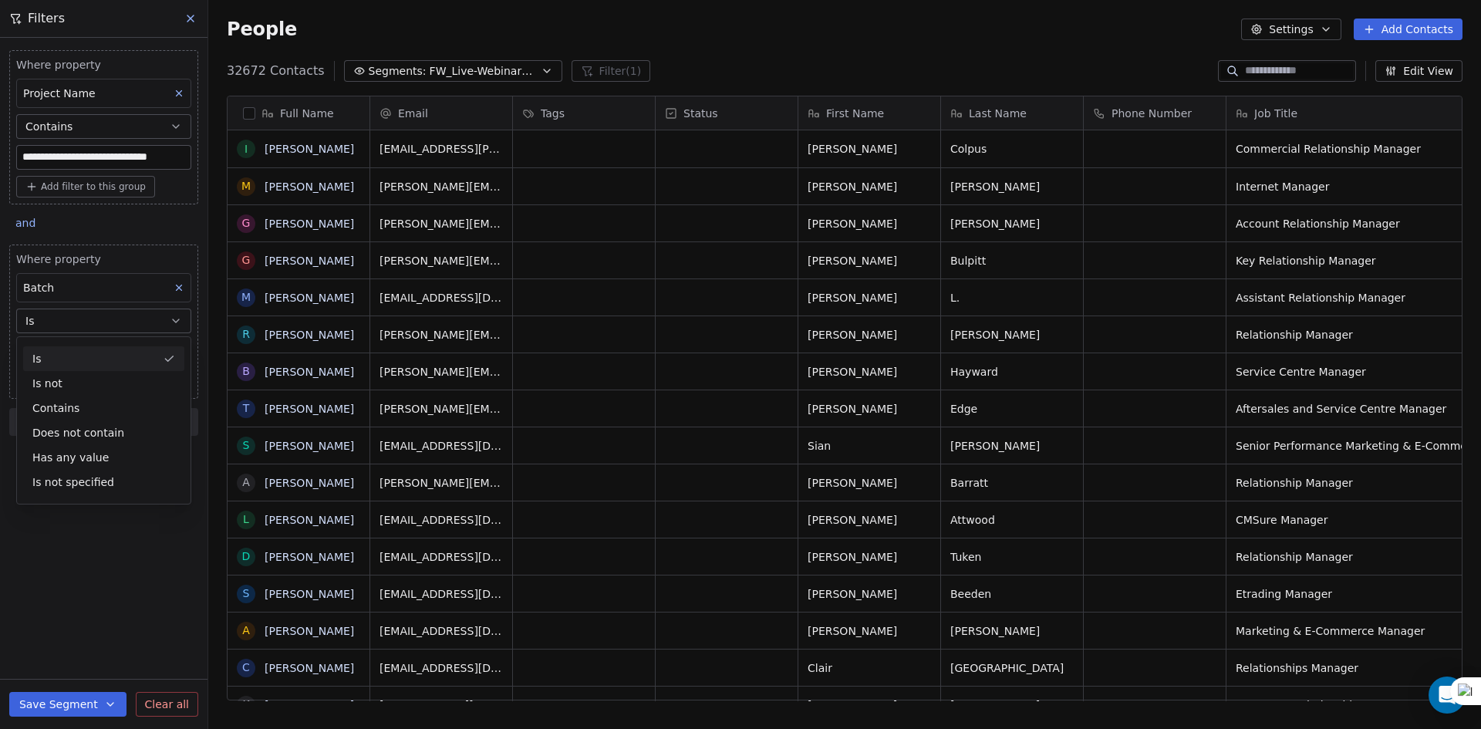
click at [103, 354] on div "Is" at bounding box center [103, 358] width 161 height 25
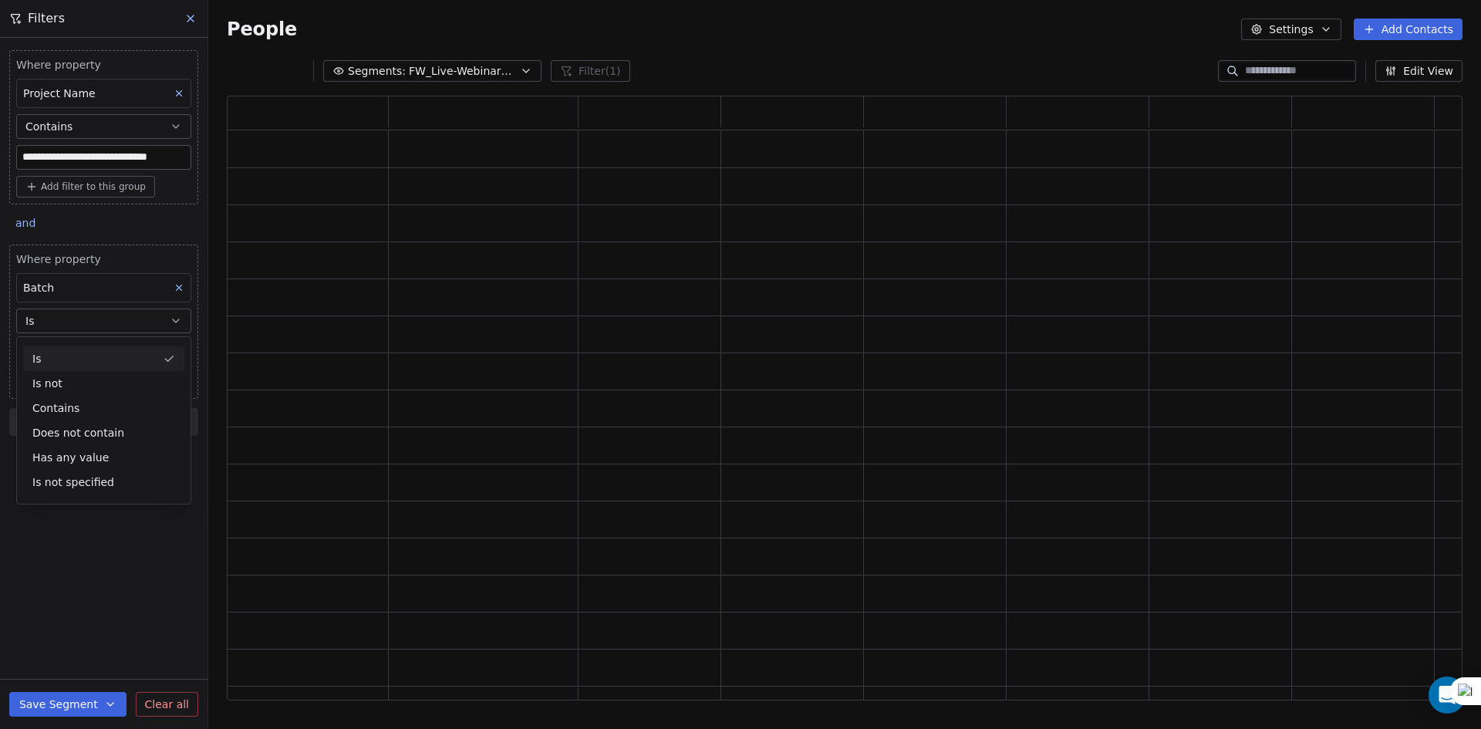
scroll to position [592, 1224]
click at [100, 354] on input at bounding box center [104, 351] width 174 height 23
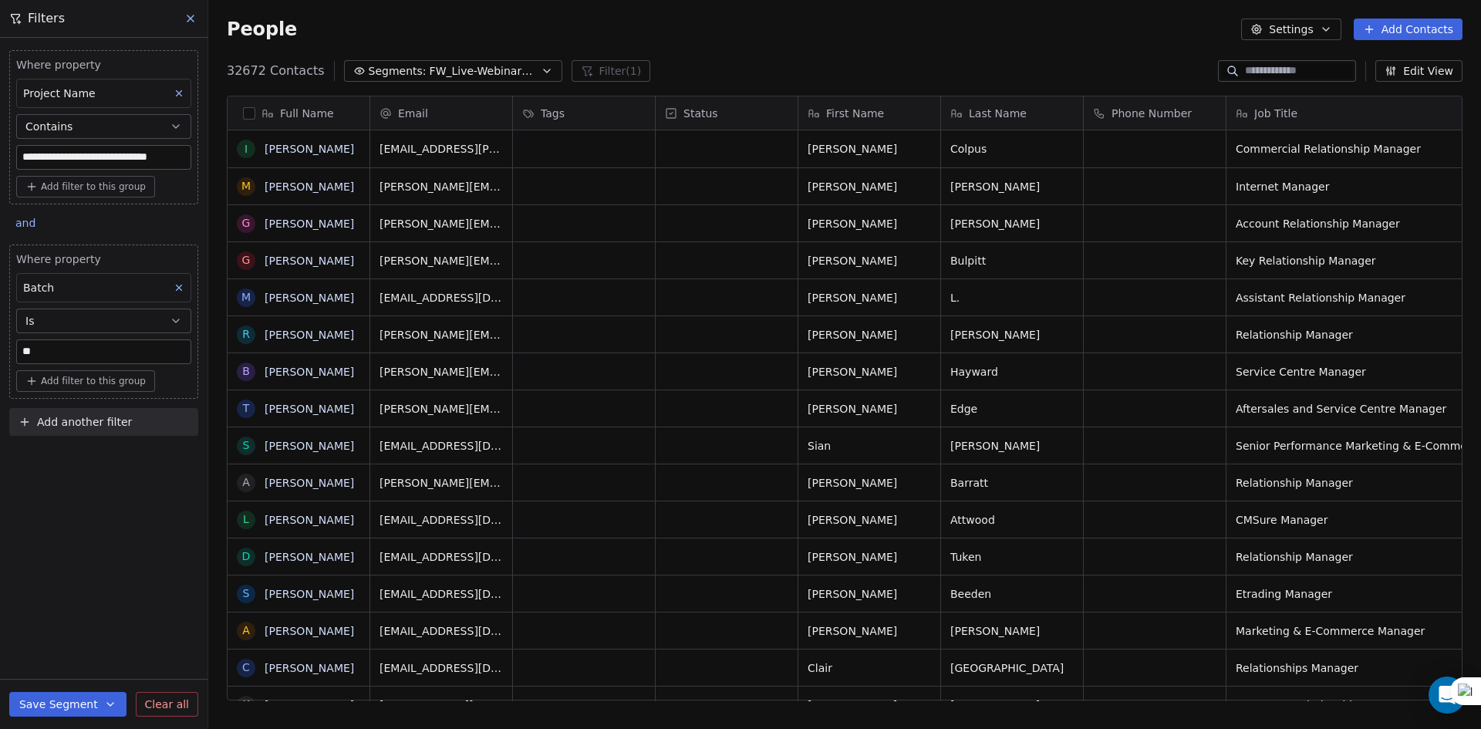
scroll to position [630, 1261]
type input "*******"
click at [75, 484] on div "**********" at bounding box center [104, 383] width 208 height 691
click at [127, 346] on input "*******" at bounding box center [104, 351] width 174 height 23
click at [118, 619] on div "**********" at bounding box center [104, 383] width 208 height 691
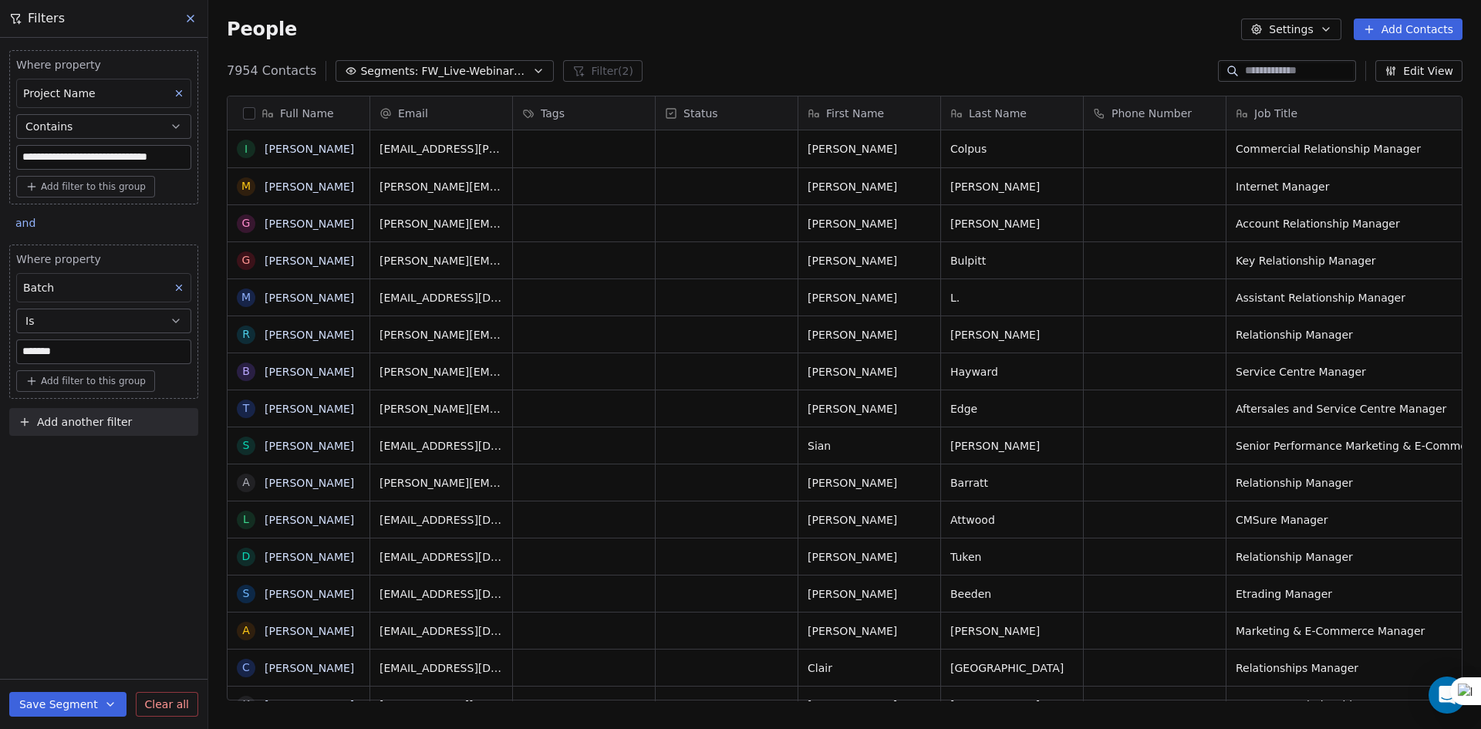
click at [103, 424] on span "Add another filter" at bounding box center [84, 422] width 95 height 16
drag, startPoint x: 91, startPoint y: 552, endPoint x: 93, endPoint y: 533, distance: 18.6
click at [92, 552] on html "**********" at bounding box center [740, 364] width 1481 height 729
click at [180, 285] on icon at bounding box center [179, 287] width 11 height 11
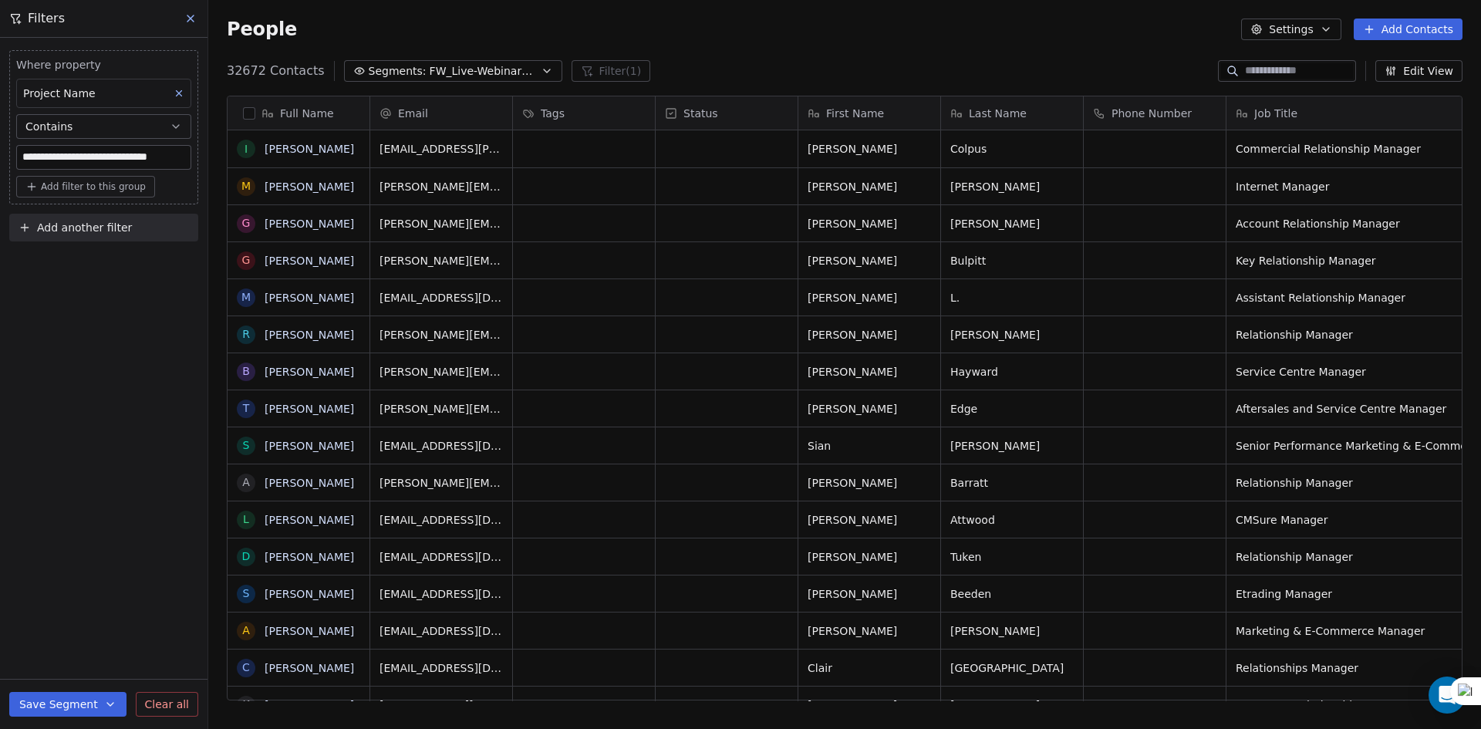
click at [66, 701] on button "Save Segment" at bounding box center [67, 704] width 117 height 25
click at [96, 663] on span "Update existing segment" at bounding box center [112, 664] width 136 height 15
click at [93, 220] on span "Add another filter" at bounding box center [84, 228] width 95 height 16
click at [96, 262] on span "Contact properties" at bounding box center [75, 264] width 100 height 16
type input "*****"
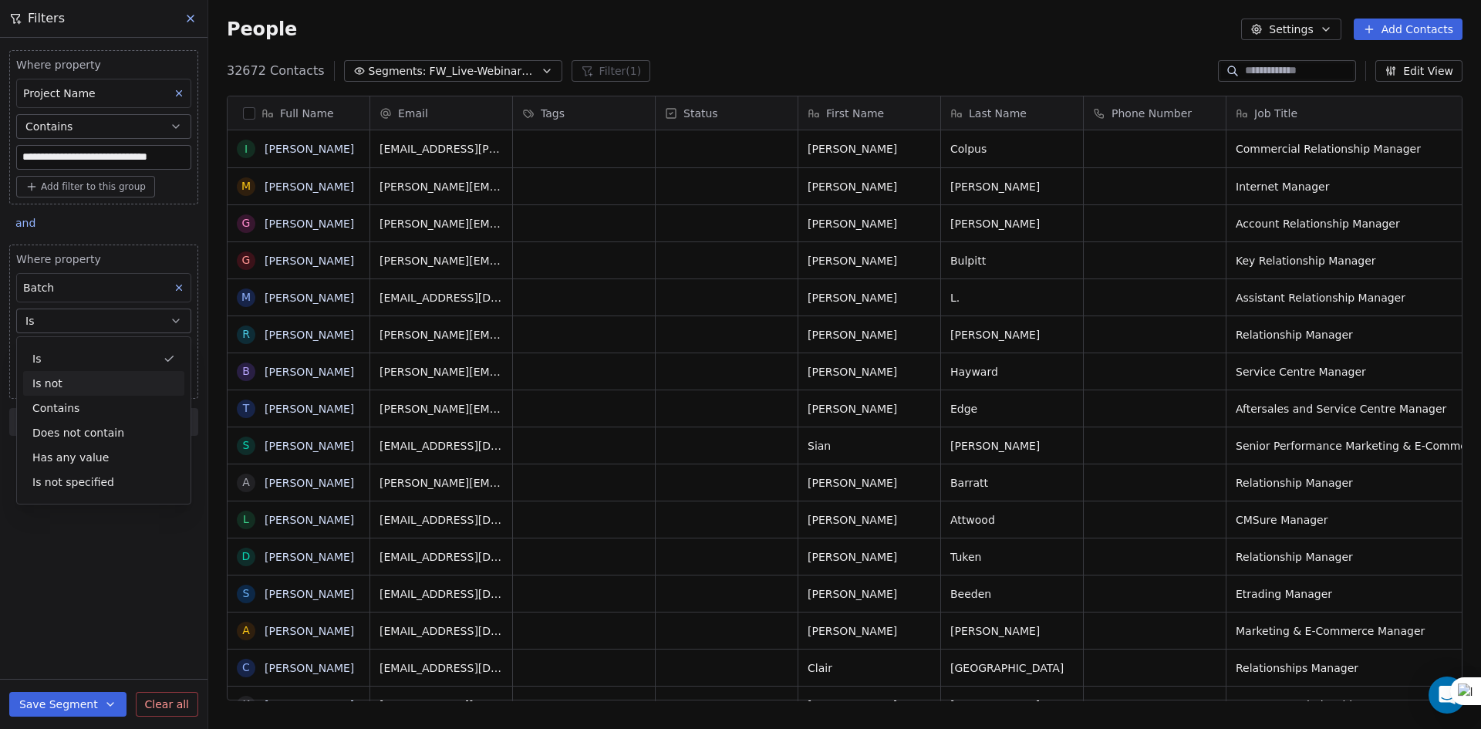
click at [73, 376] on div "Is not" at bounding box center [103, 383] width 161 height 25
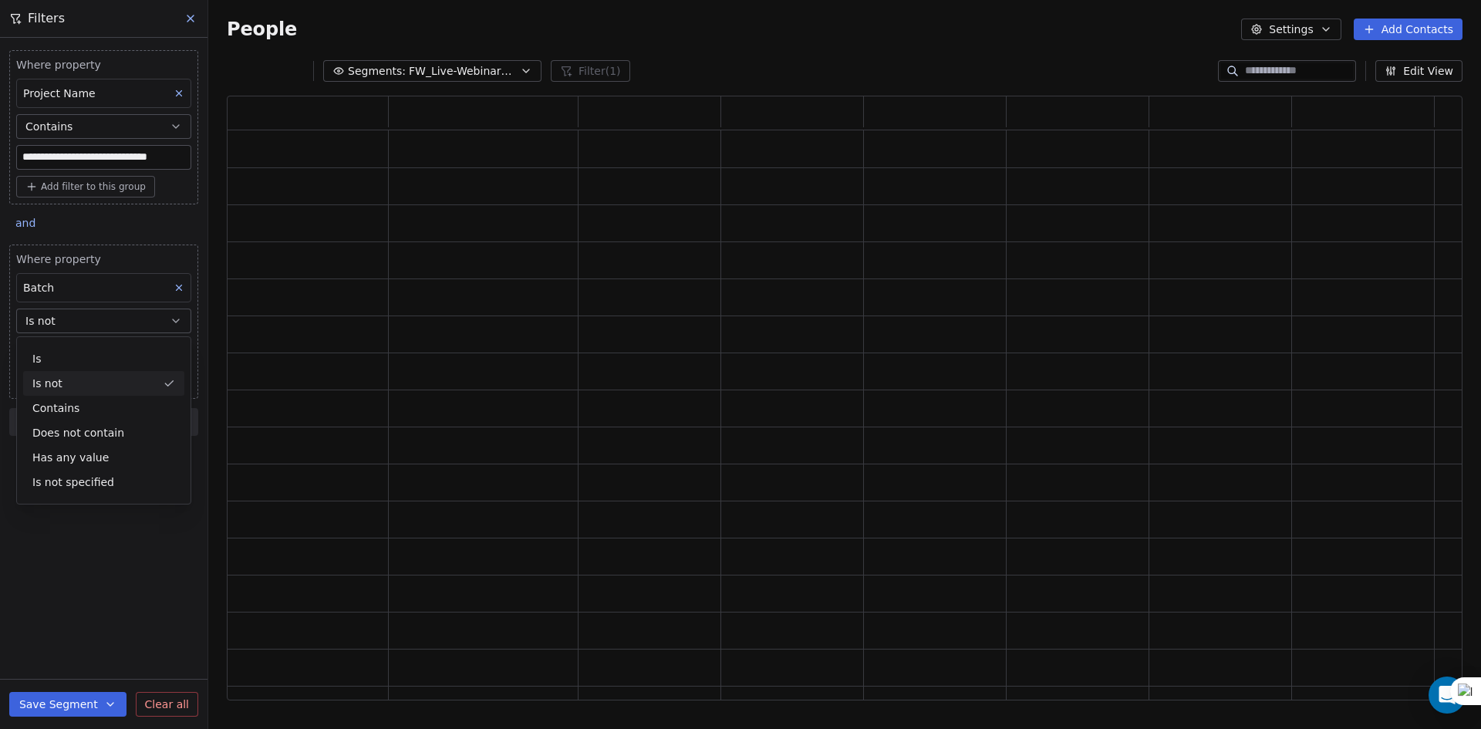
scroll to position [592, 1224]
click at [75, 319] on button "Is not" at bounding box center [103, 321] width 175 height 25
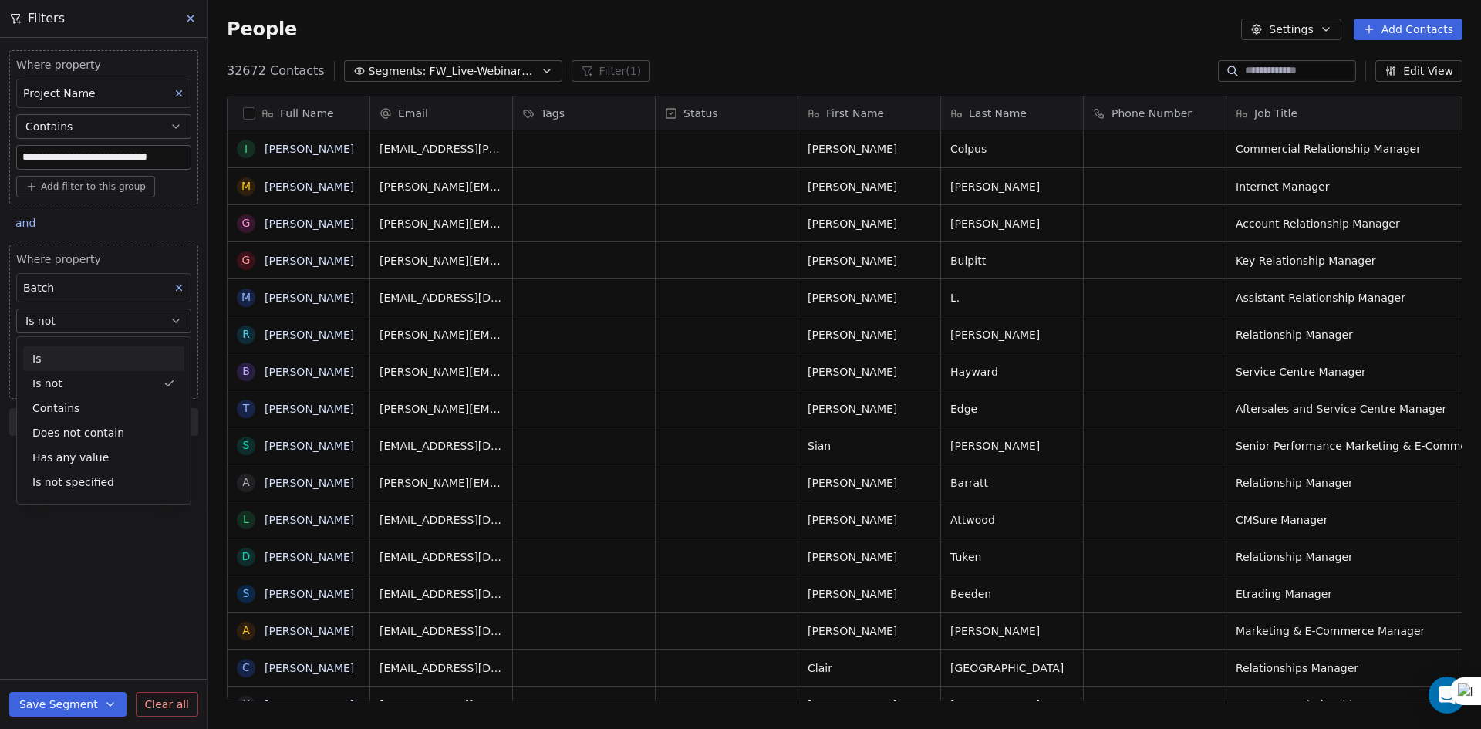
click at [77, 360] on div "Is" at bounding box center [103, 358] width 161 height 25
click at [69, 354] on input at bounding box center [104, 351] width 174 height 23
type input "*******"
click at [81, 420] on span "Add another filter" at bounding box center [84, 422] width 95 height 16
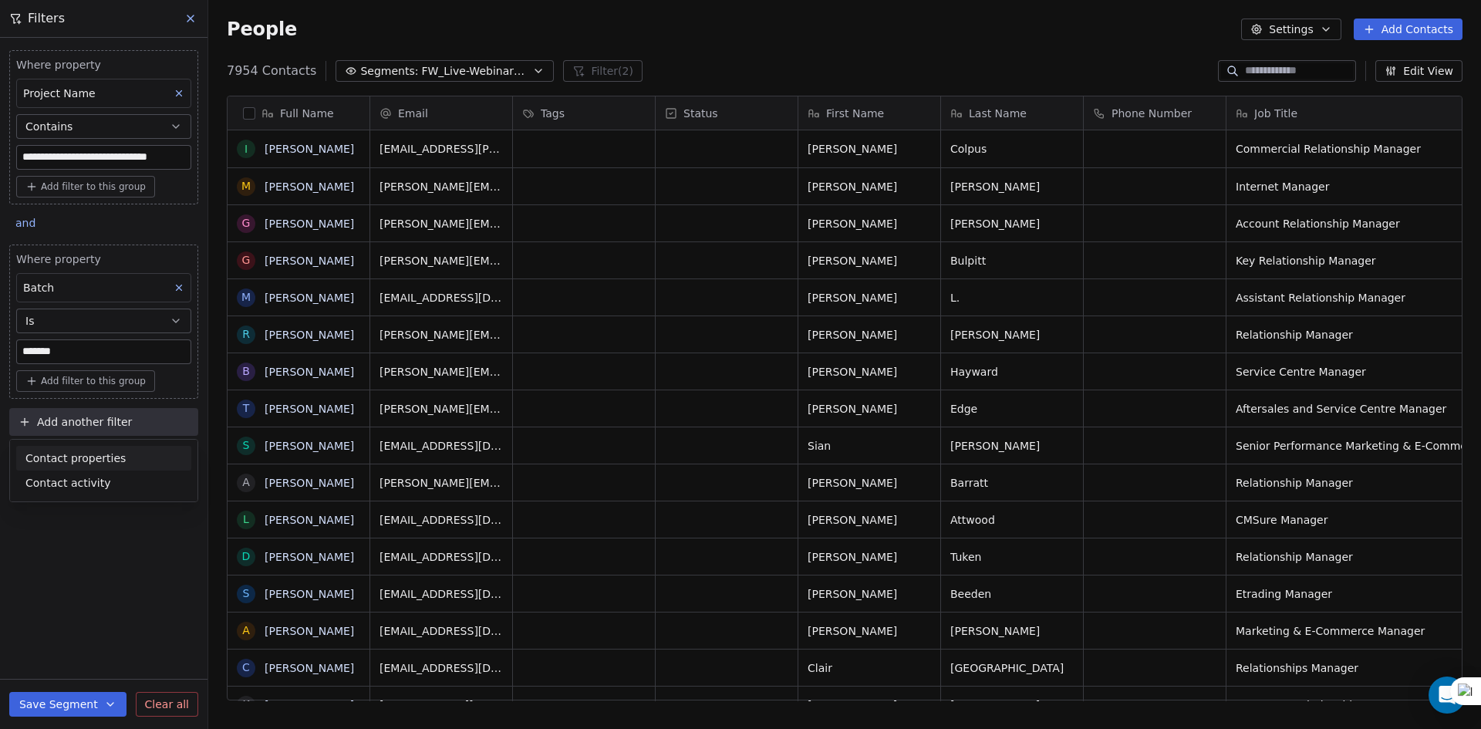
click at [85, 448] on div "Contact properties" at bounding box center [103, 458] width 175 height 25
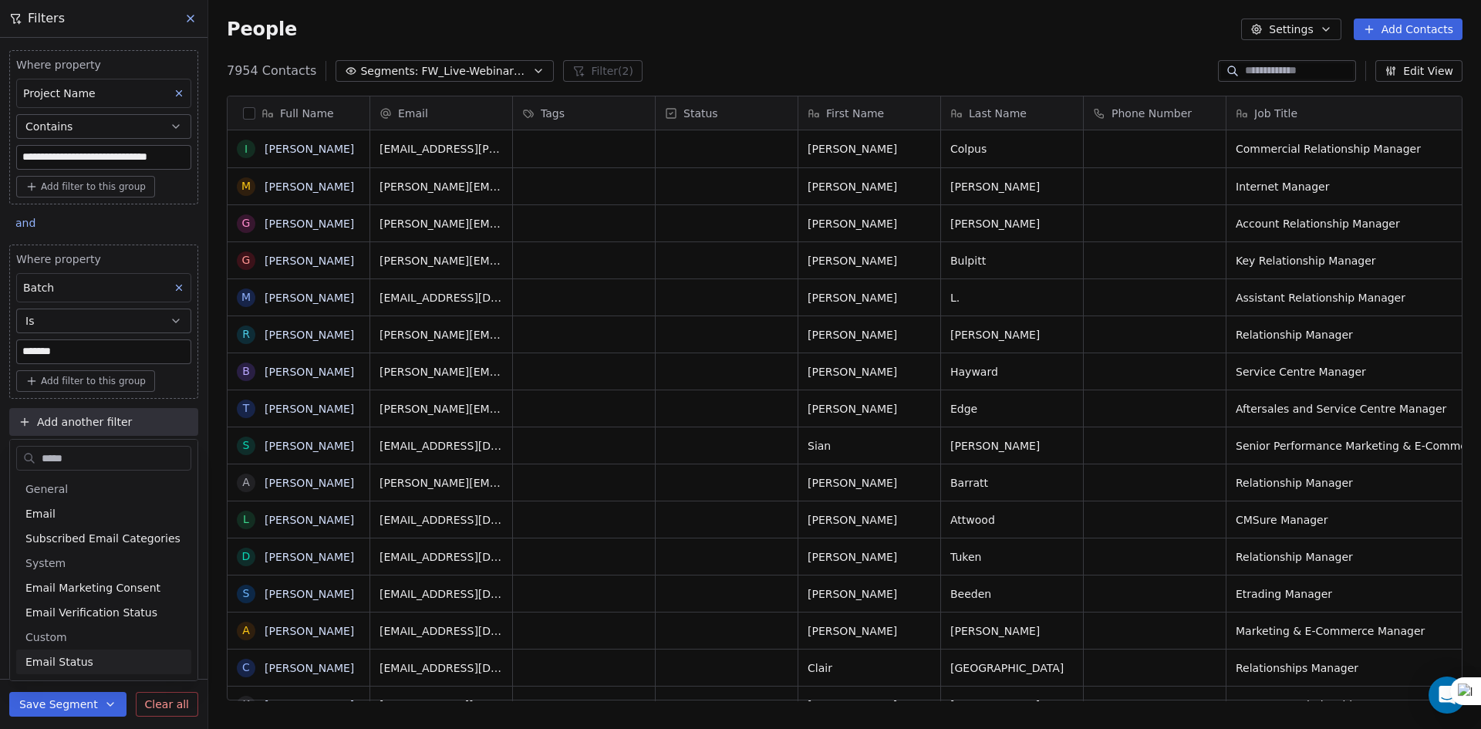
type input "*****"
click at [63, 657] on span "Email Status" at bounding box center [59, 661] width 68 height 15
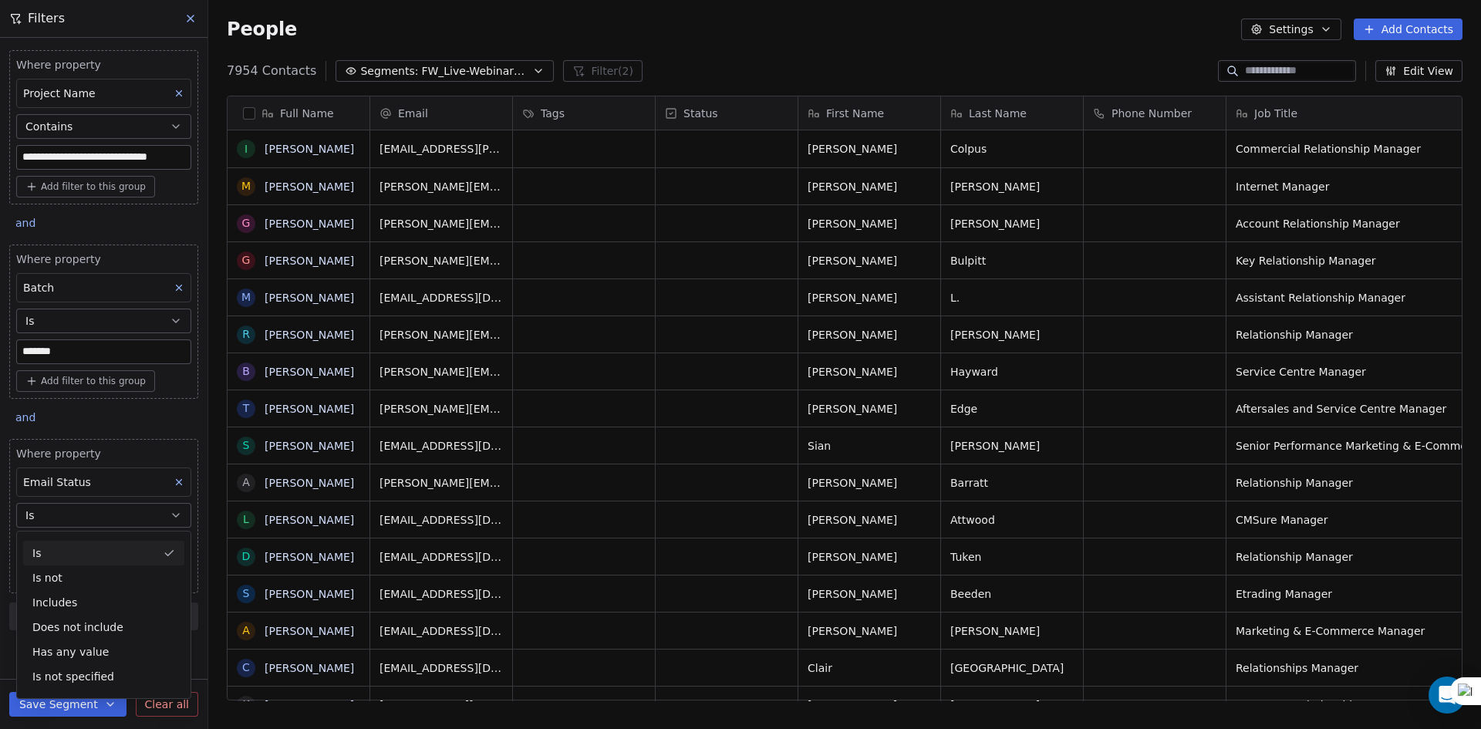
click at [82, 555] on div "Is" at bounding box center [103, 553] width 161 height 25
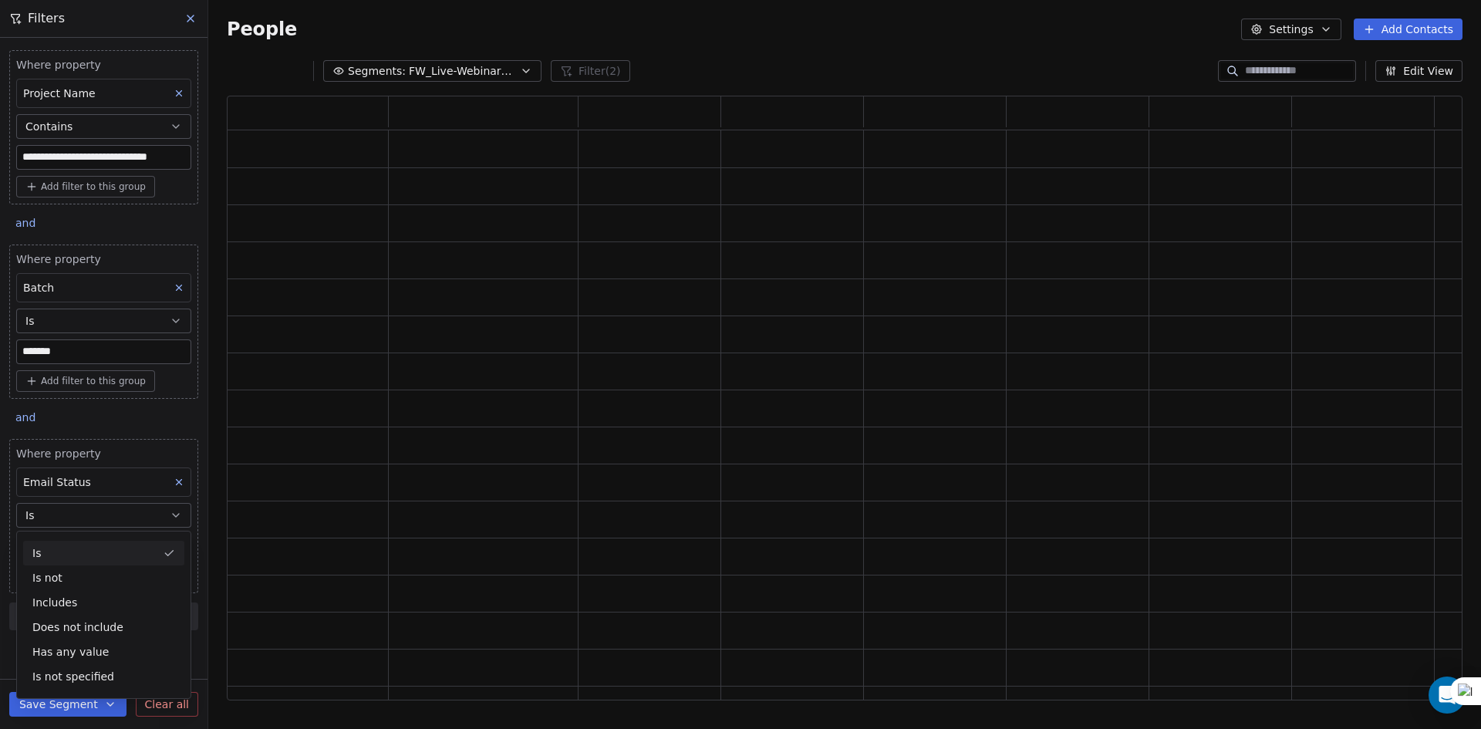
scroll to position [592, 1224]
click at [83, 534] on body "**********" at bounding box center [740, 364] width 1481 height 729
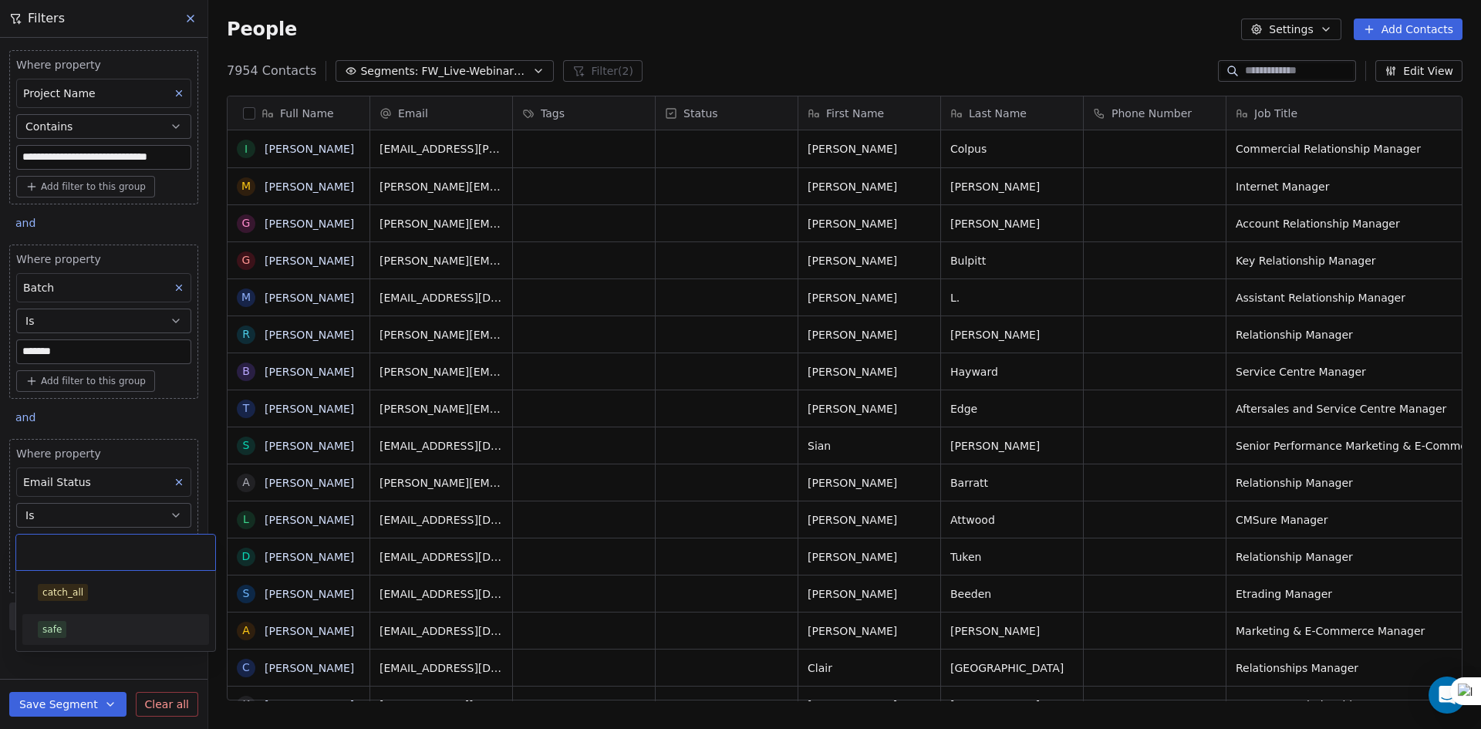
scroll to position [630, 1261]
click at [78, 621] on div "safe" at bounding box center [116, 629] width 156 height 17
click at [45, 658] on div "**********" at bounding box center [104, 383] width 208 height 691
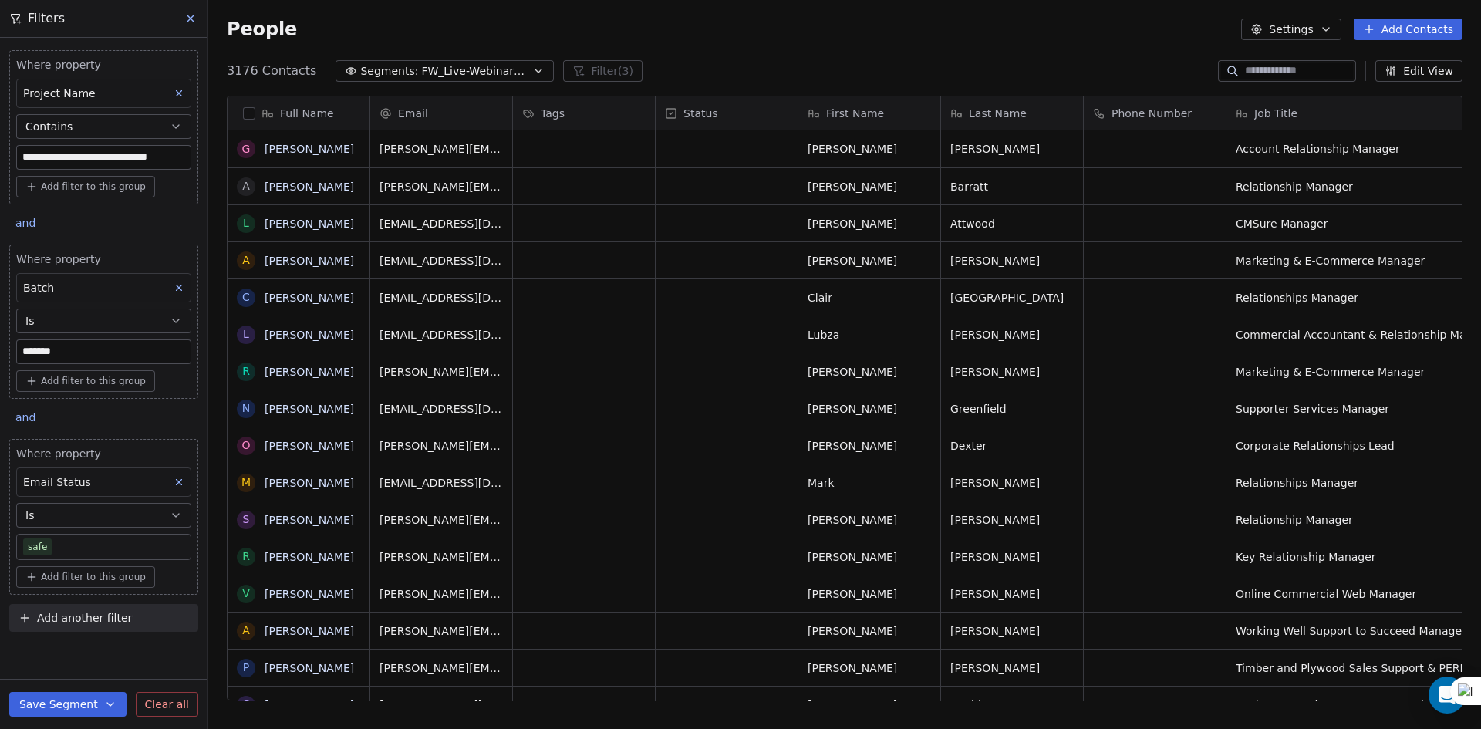
click at [251, 113] on button "button" at bounding box center [249, 113] width 12 height 12
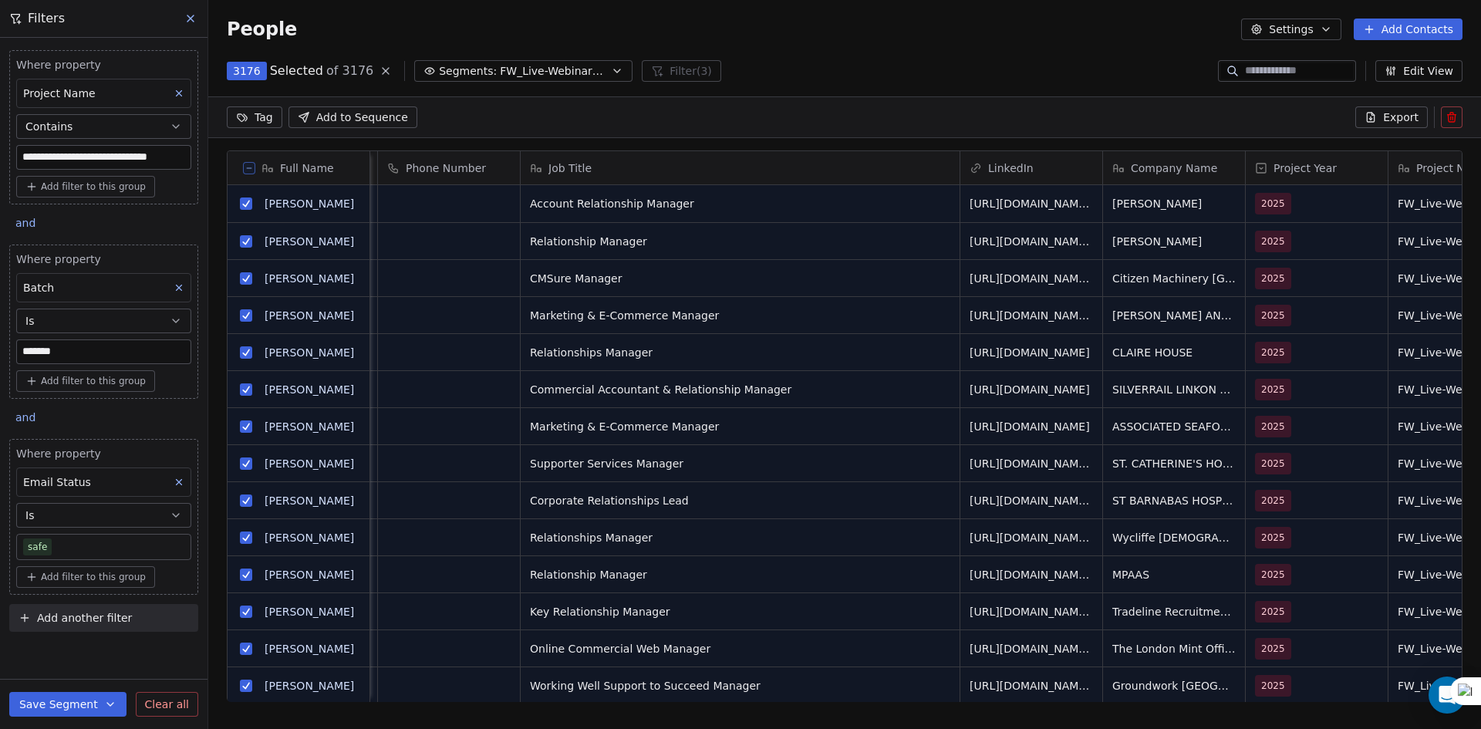
scroll to position [0, 0]
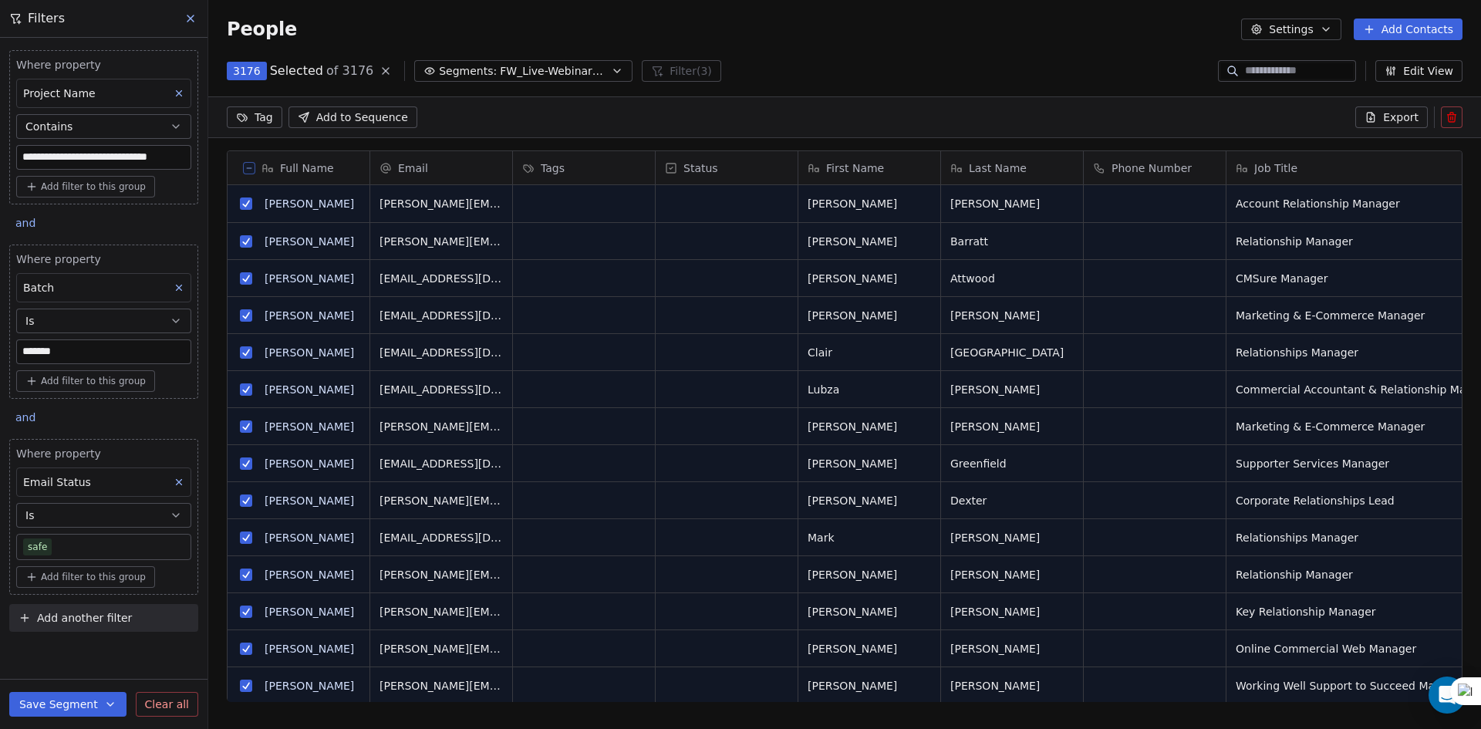
click at [1393, 113] on span "Export" at bounding box center [1400, 117] width 35 height 15
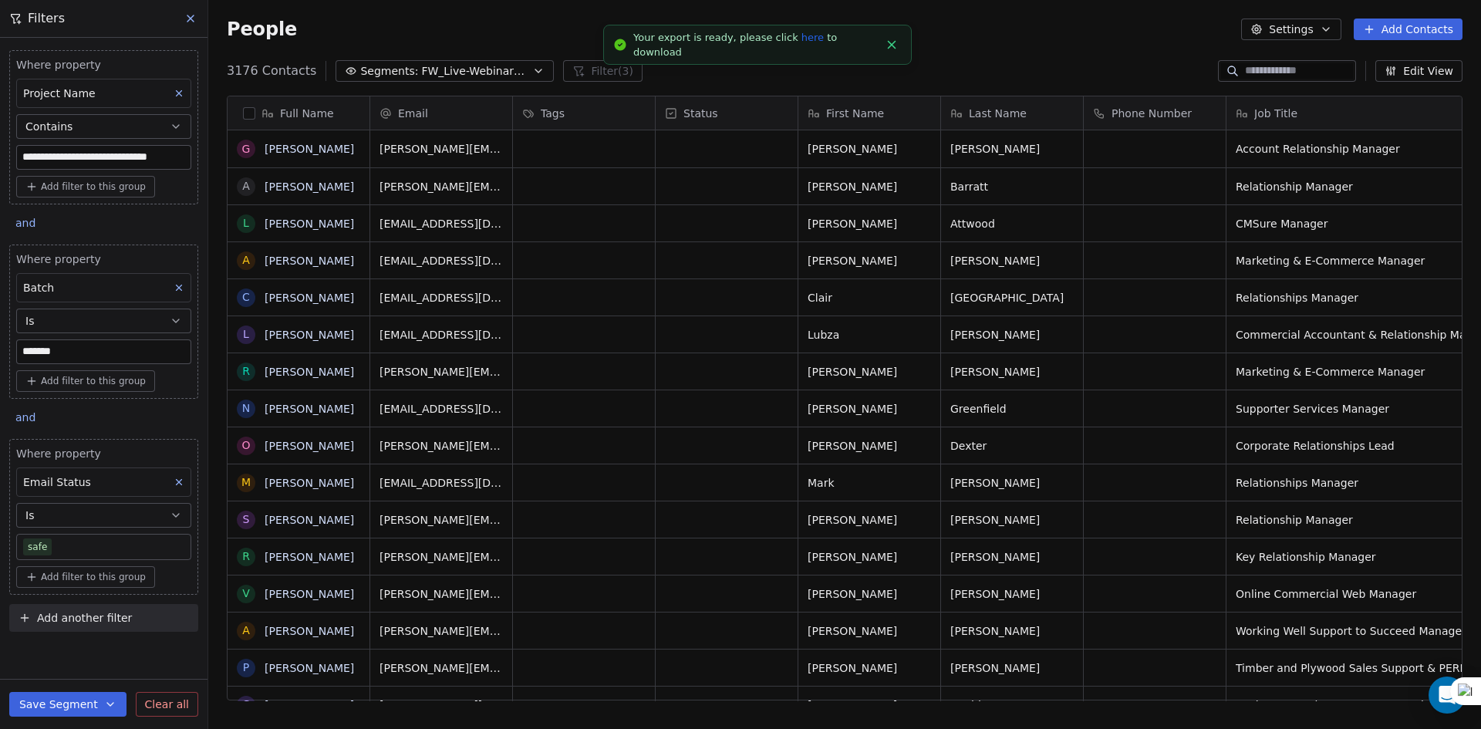
click at [802, 41] on link "here" at bounding box center [813, 38] width 22 height 12
